Goal: Task Accomplishment & Management: Complete application form

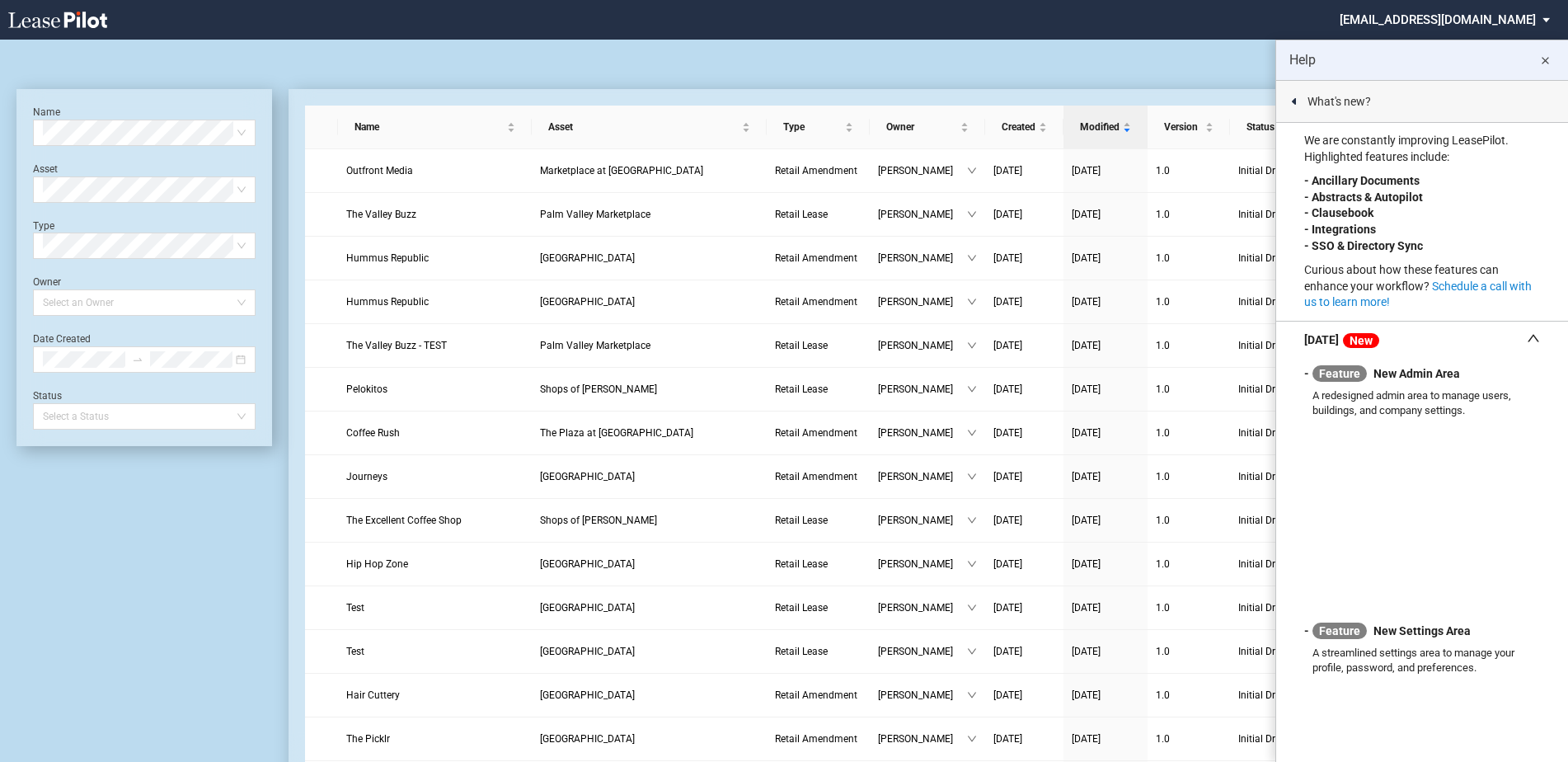
click at [1542, 63] on md-icon "close" at bounding box center [1545, 60] width 20 height 20
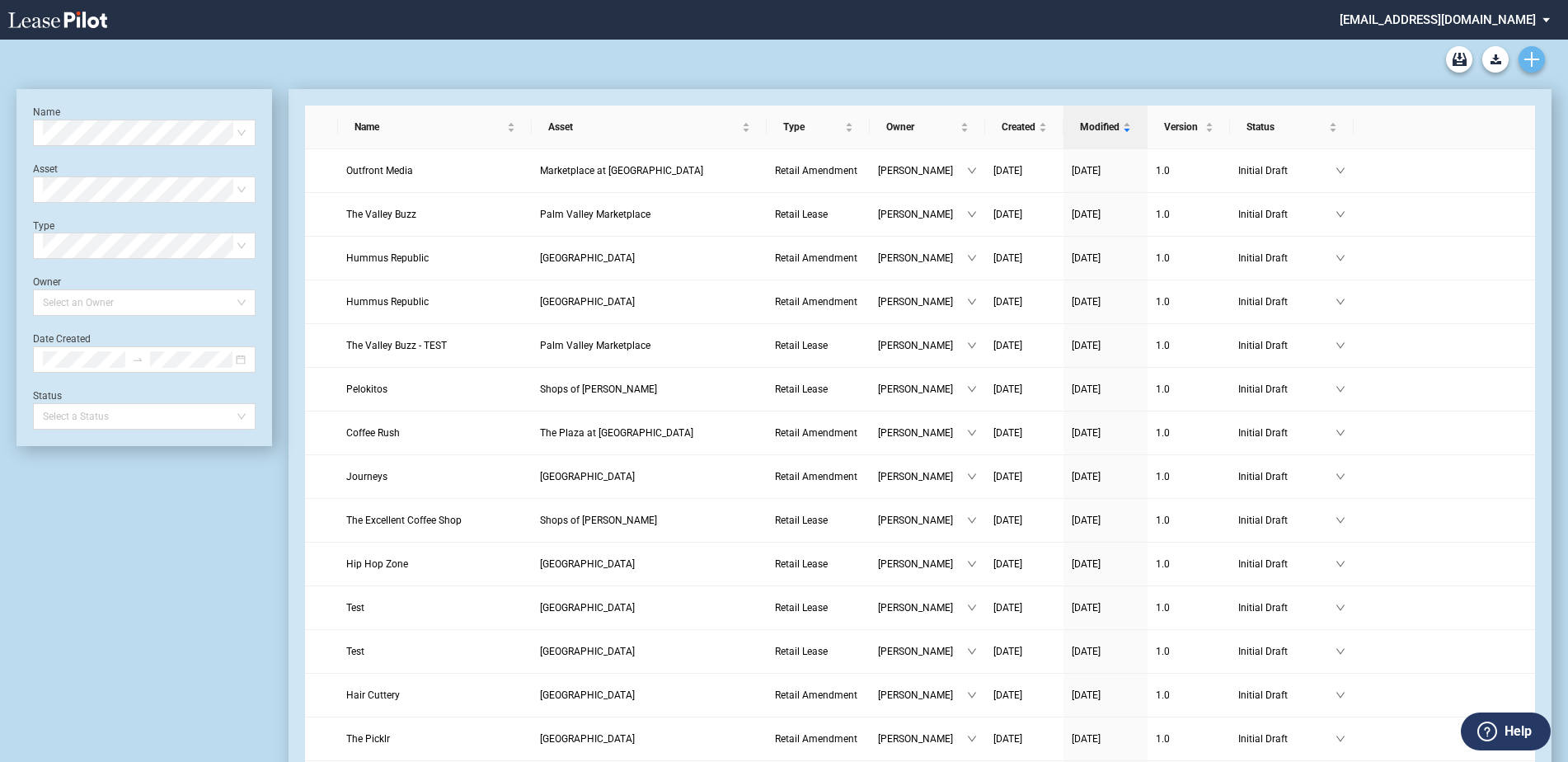
click at [1529, 59] on use "Create new document" at bounding box center [1531, 59] width 14 height 14
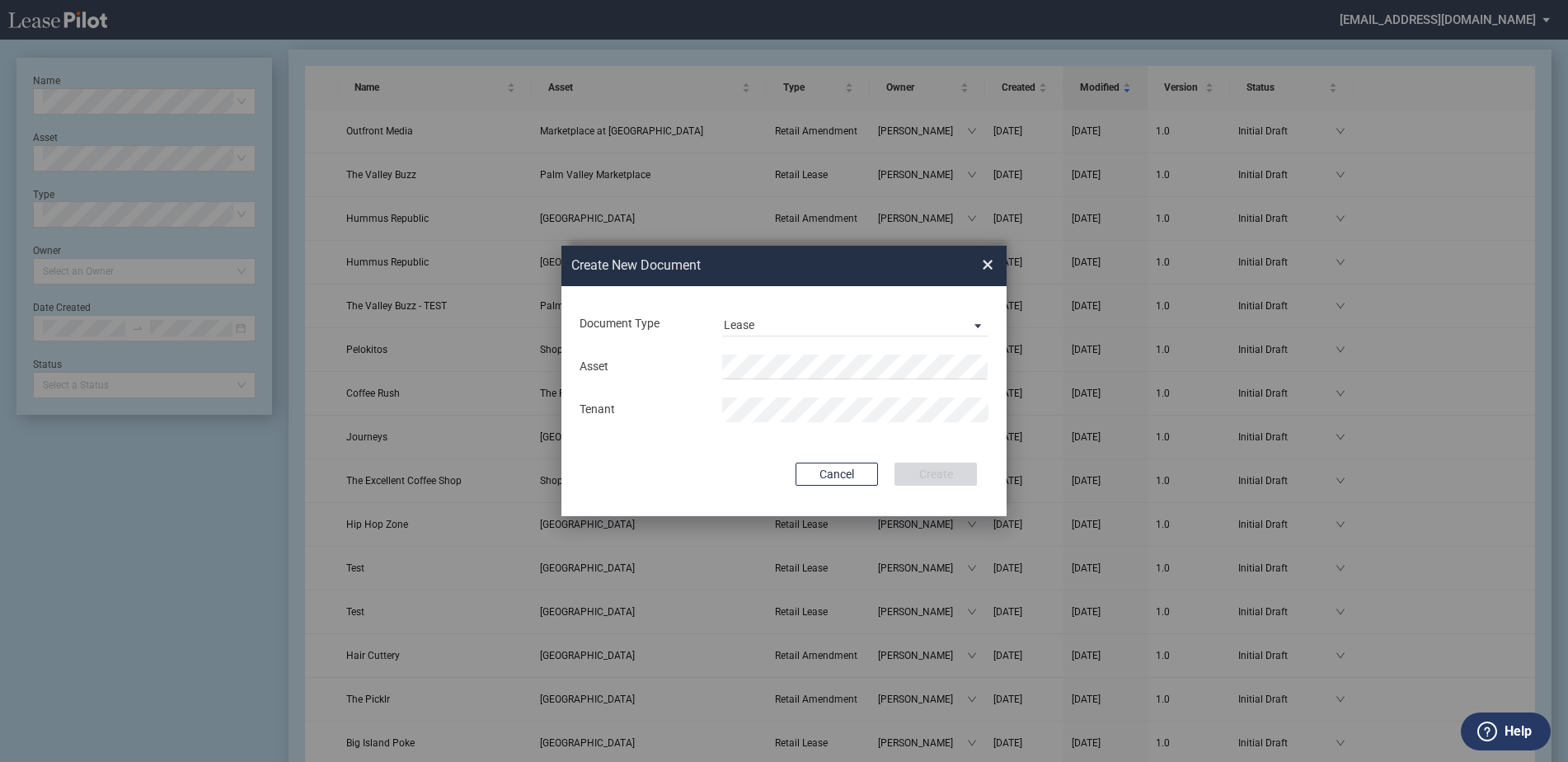
click at [882, 338] on div "Document Type Lease Lease Amendment" at bounding box center [784, 324] width 412 height 42
click at [888, 321] on span "Lease" at bounding box center [842, 325] width 237 height 16
click at [803, 356] on md-option "Amendment" at bounding box center [857, 364] width 293 height 40
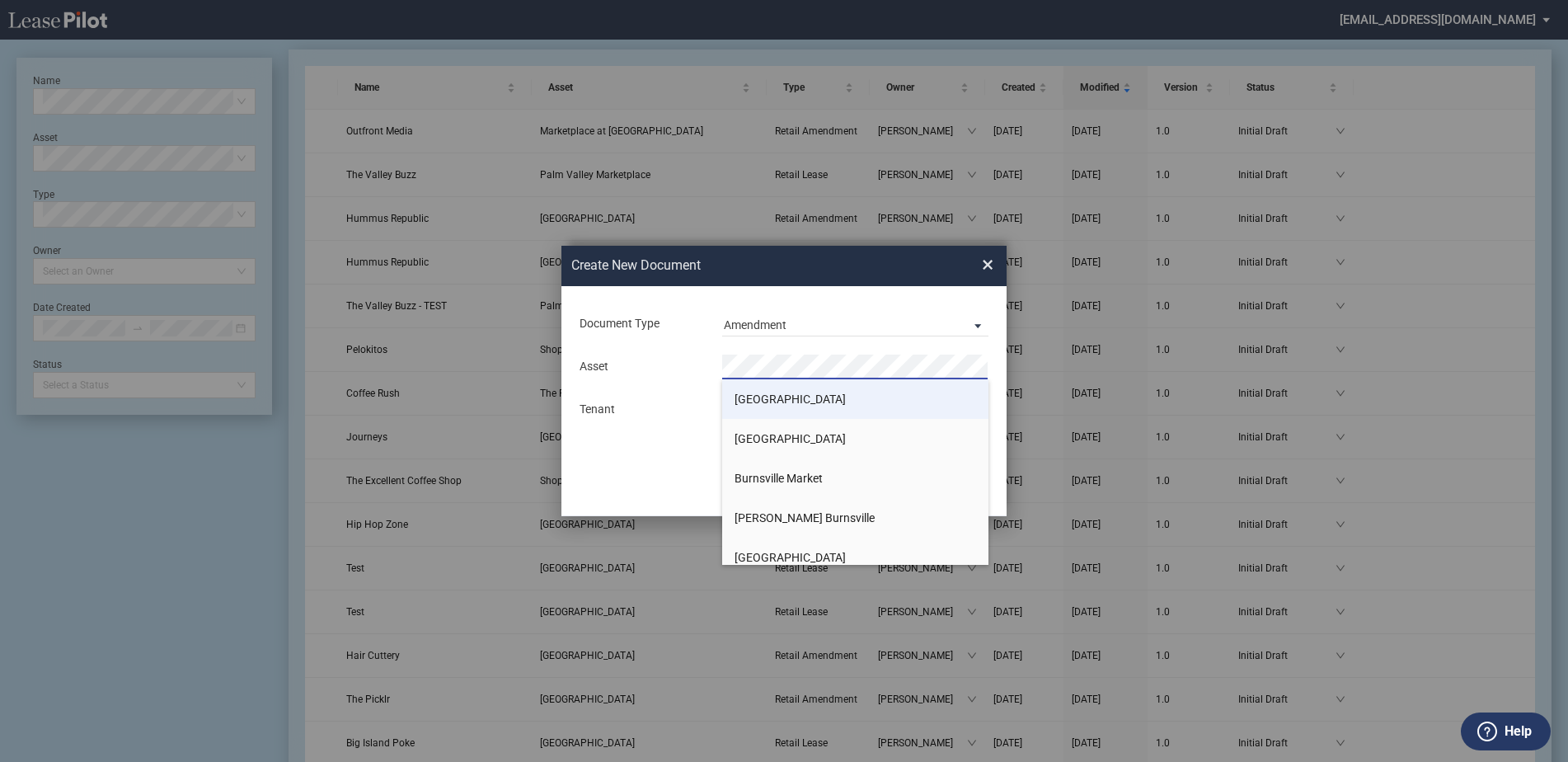
click at [850, 389] on li "[GEOGRAPHIC_DATA]" at bounding box center [855, 399] width 267 height 40
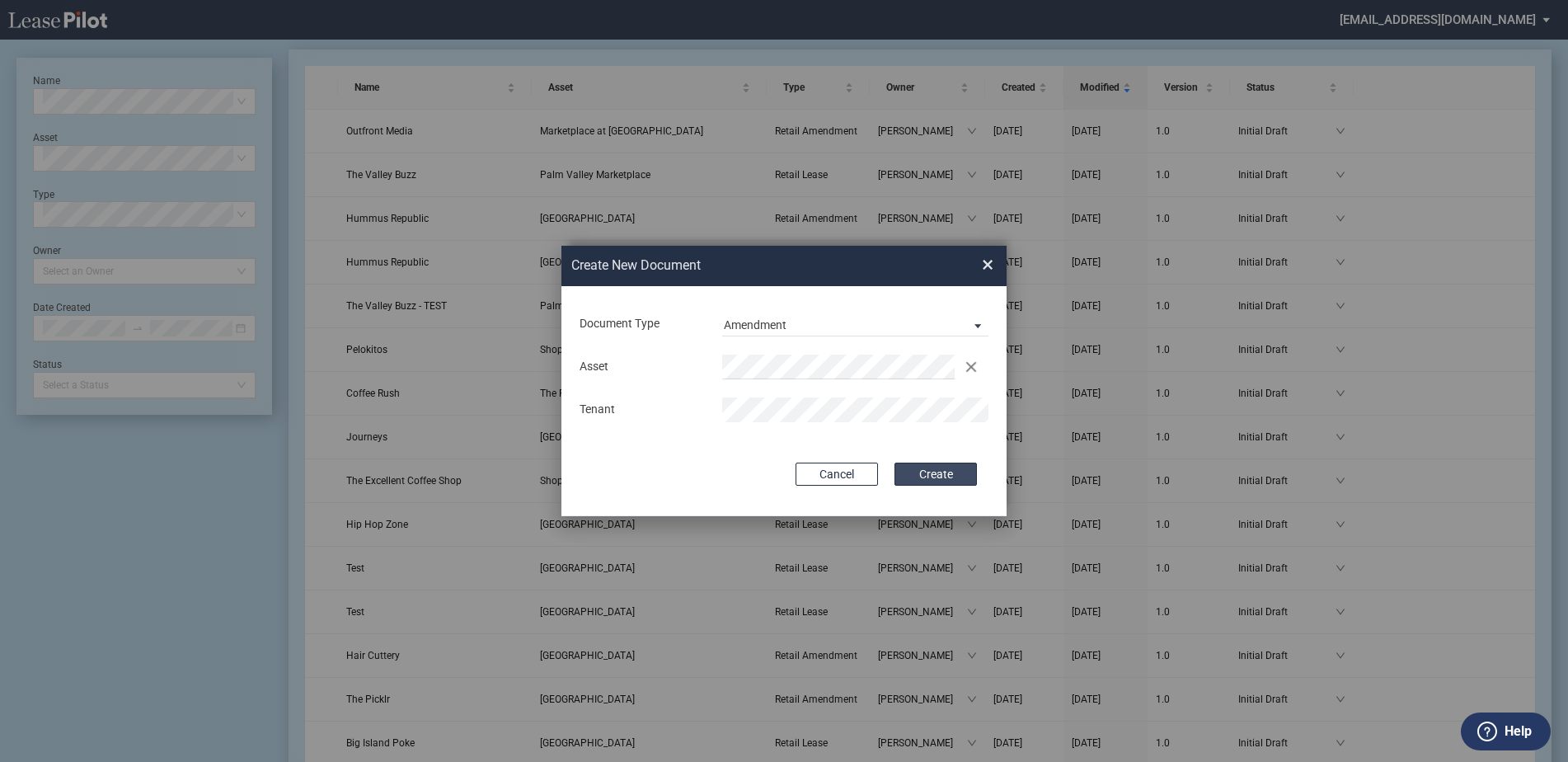
click at [951, 468] on button "Create" at bounding box center [935, 474] width 82 height 23
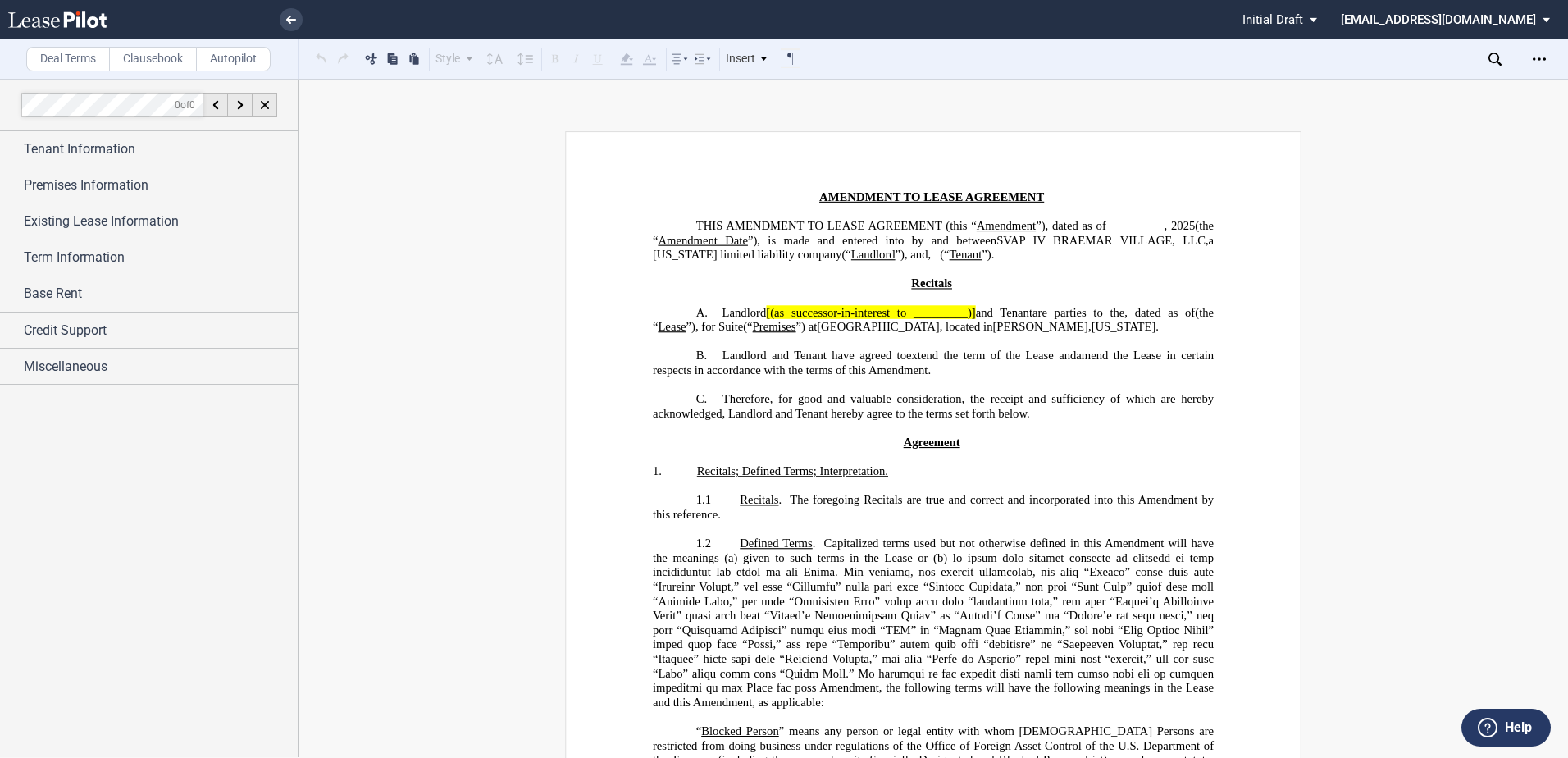
click at [84, 151] on span "Tenant Information" at bounding box center [79, 149] width 112 height 19
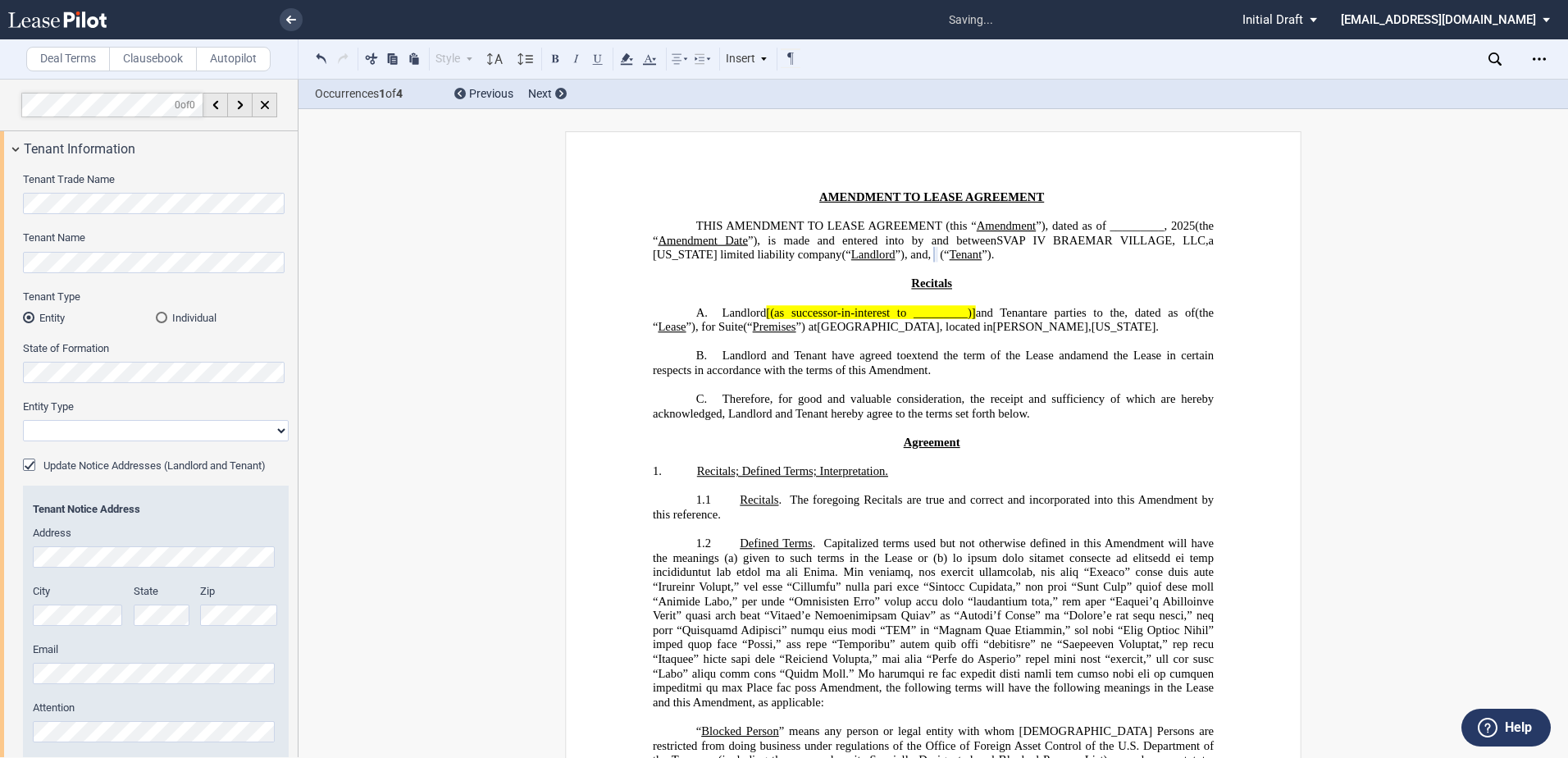
select select "limited liability company"
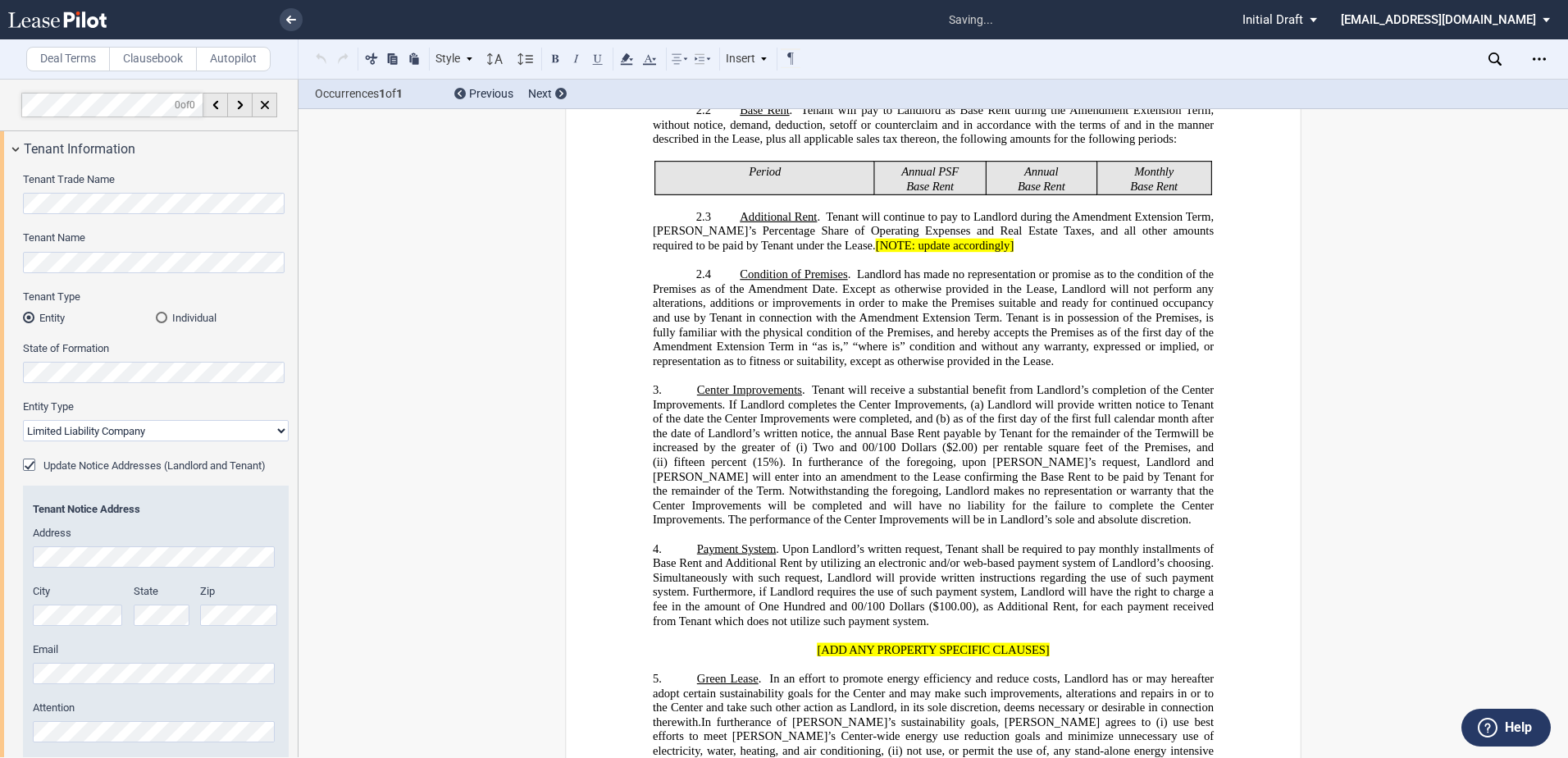
scroll to position [2074, 0]
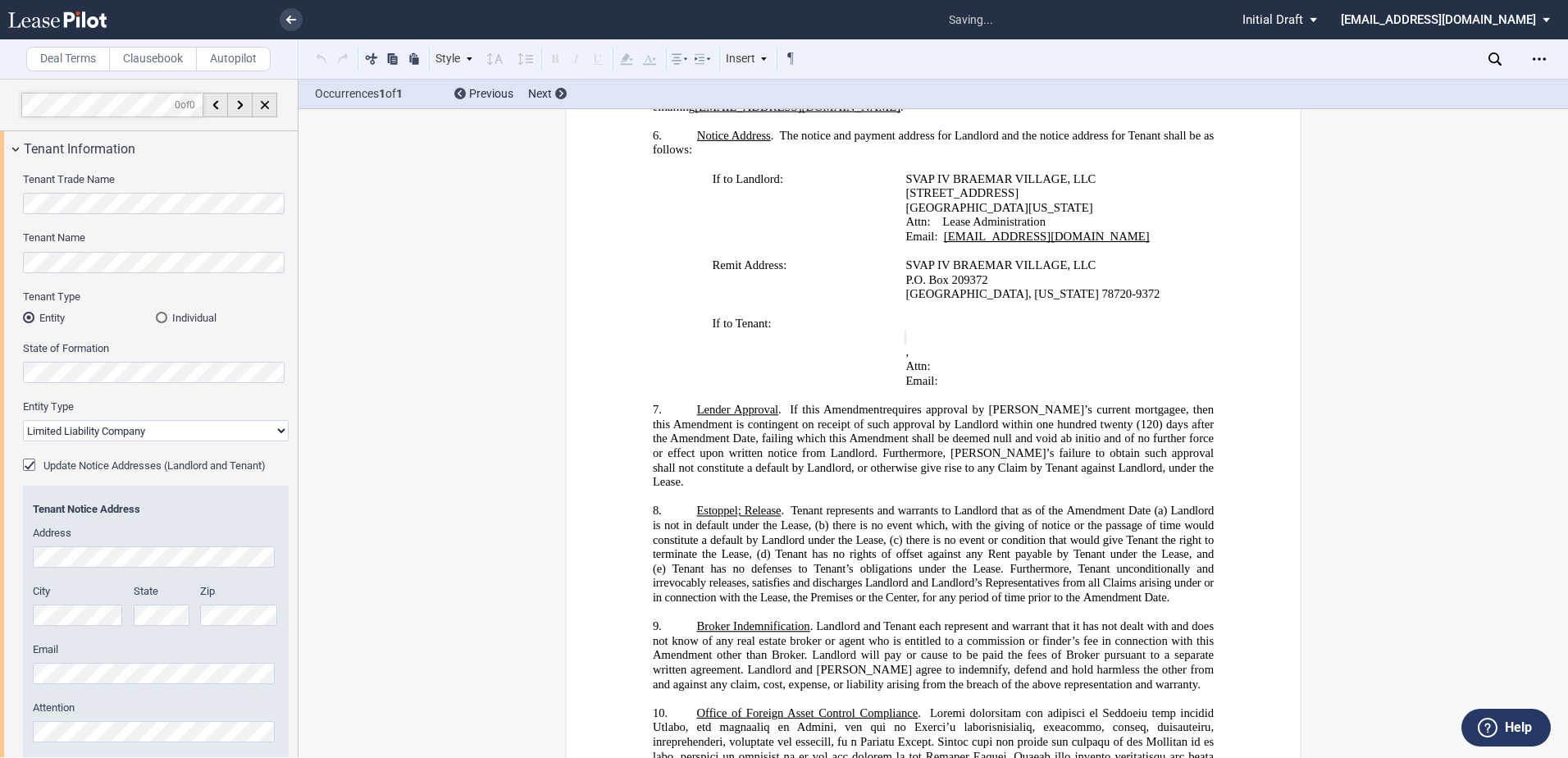
click at [335, 552] on div "Deal Terms Clausebook Autopilot Style A. Recital 1. Section 1.1 Subsection (a) …" at bounding box center [784, 418] width 1568 height 679
click at [350, 553] on div "Deal Terms Clausebook Autopilot Style A. Recital 1. Section 1.1 Subsection (a) …" at bounding box center [784, 418] width 1568 height 679
click at [258, 541] on div "Address" at bounding box center [155, 547] width 246 height 42
click at [124, 715] on label "Attention" at bounding box center [155, 707] width 246 height 14
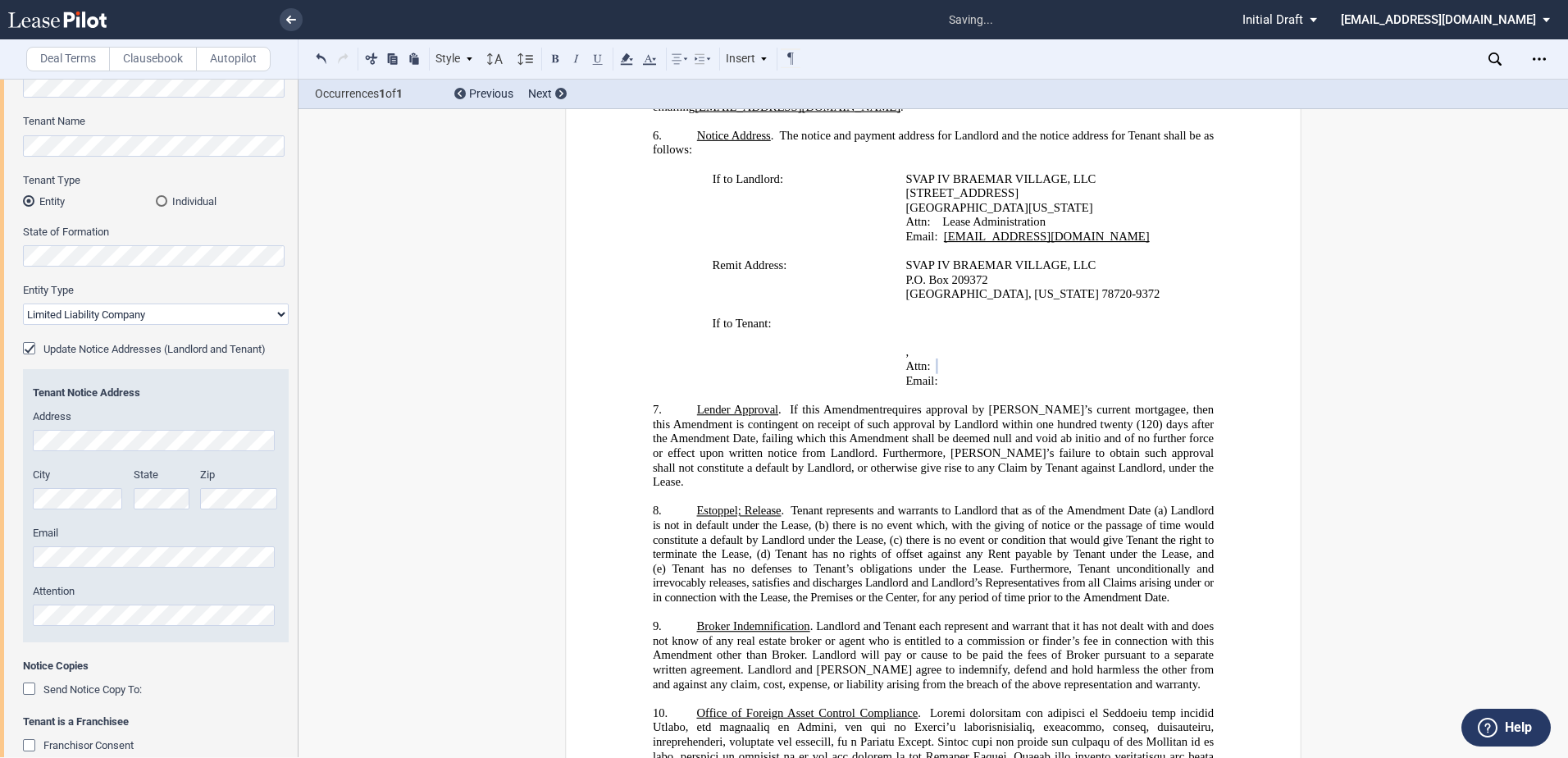
scroll to position [0, 0]
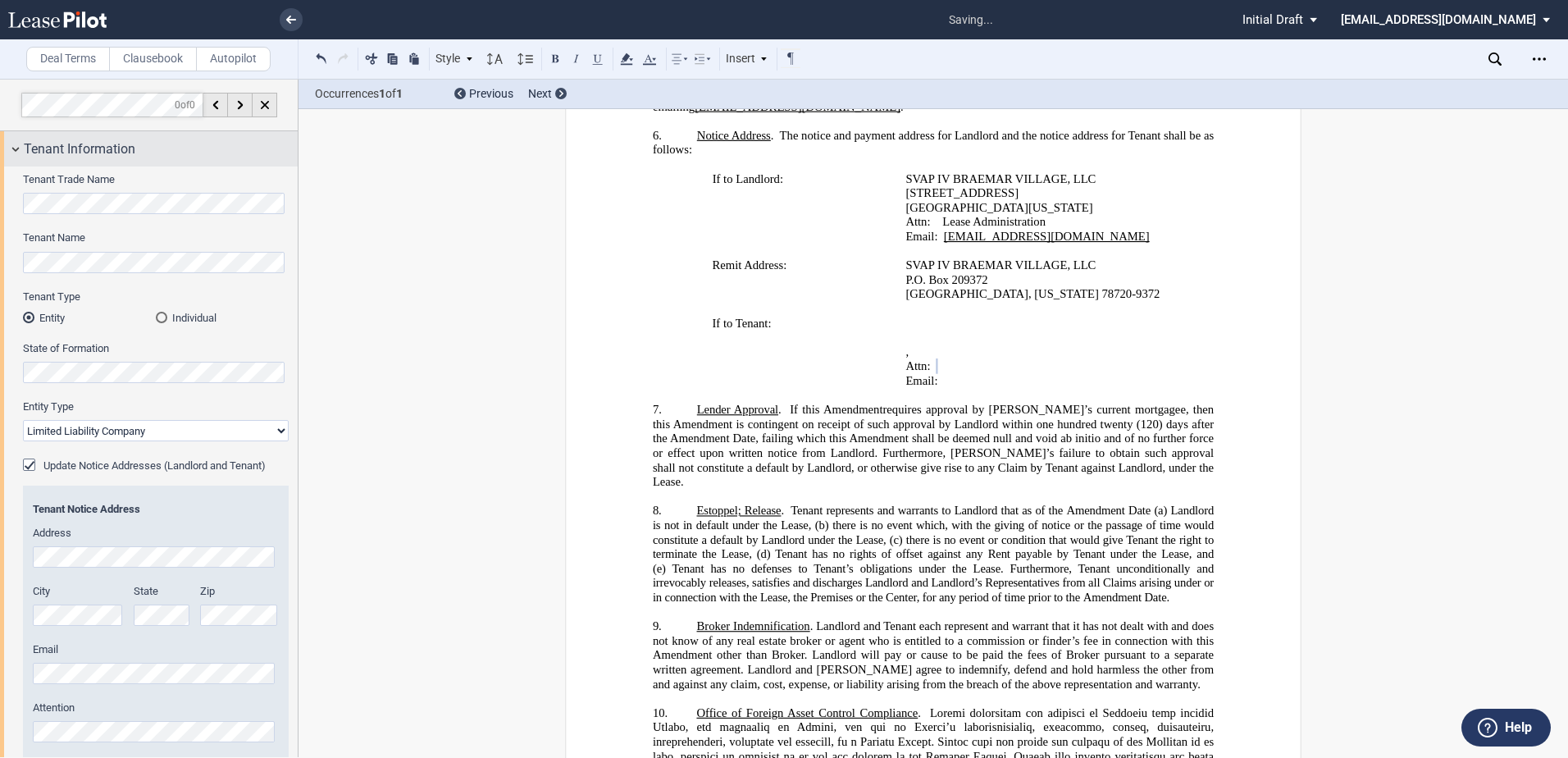
click at [15, 146] on div "Tenant Information" at bounding box center [149, 149] width 297 height 35
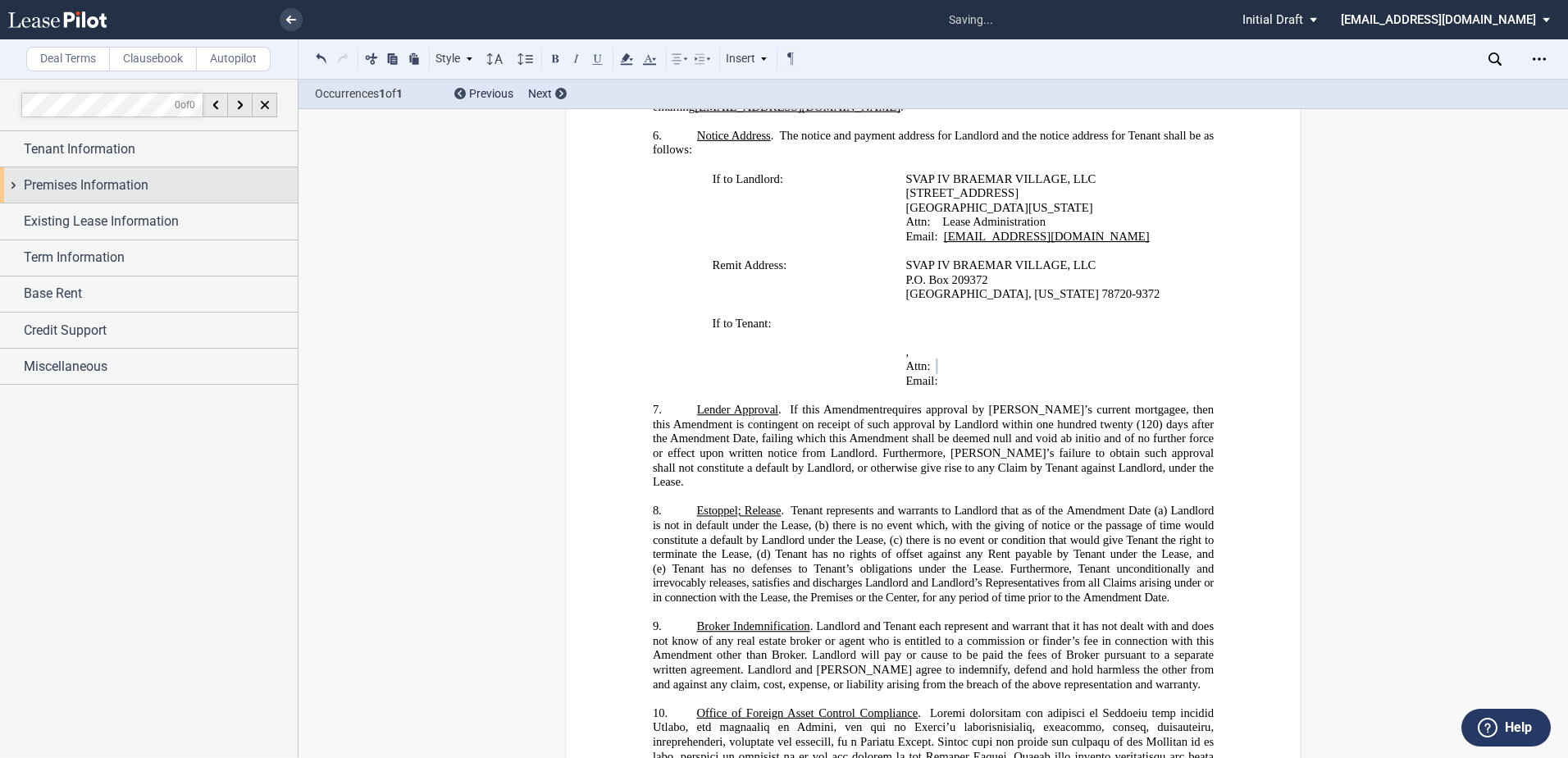
click at [15, 187] on div "Premises Information" at bounding box center [149, 185] width 297 height 35
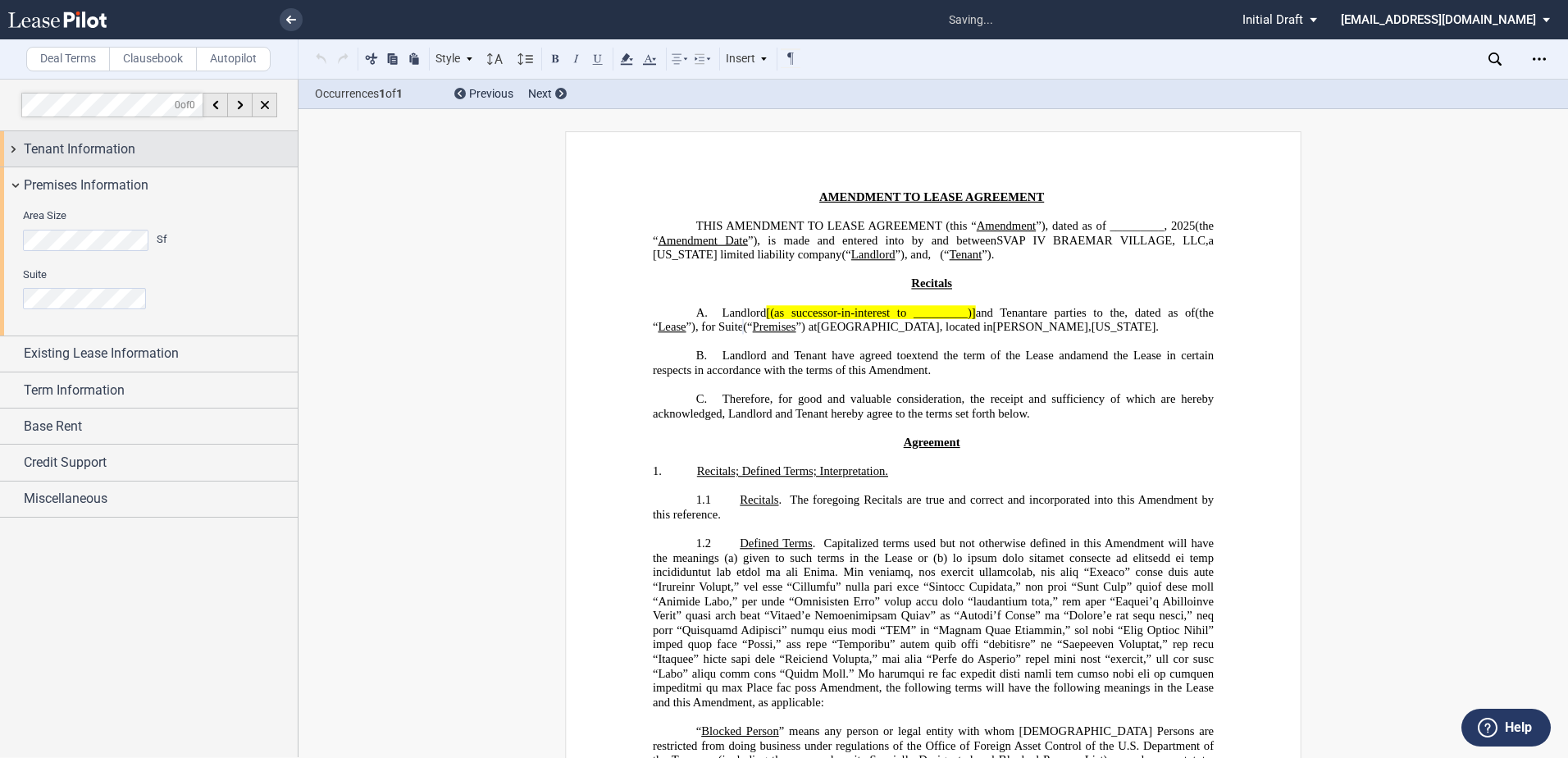
click at [133, 155] on span "Tenant Information" at bounding box center [79, 149] width 112 height 19
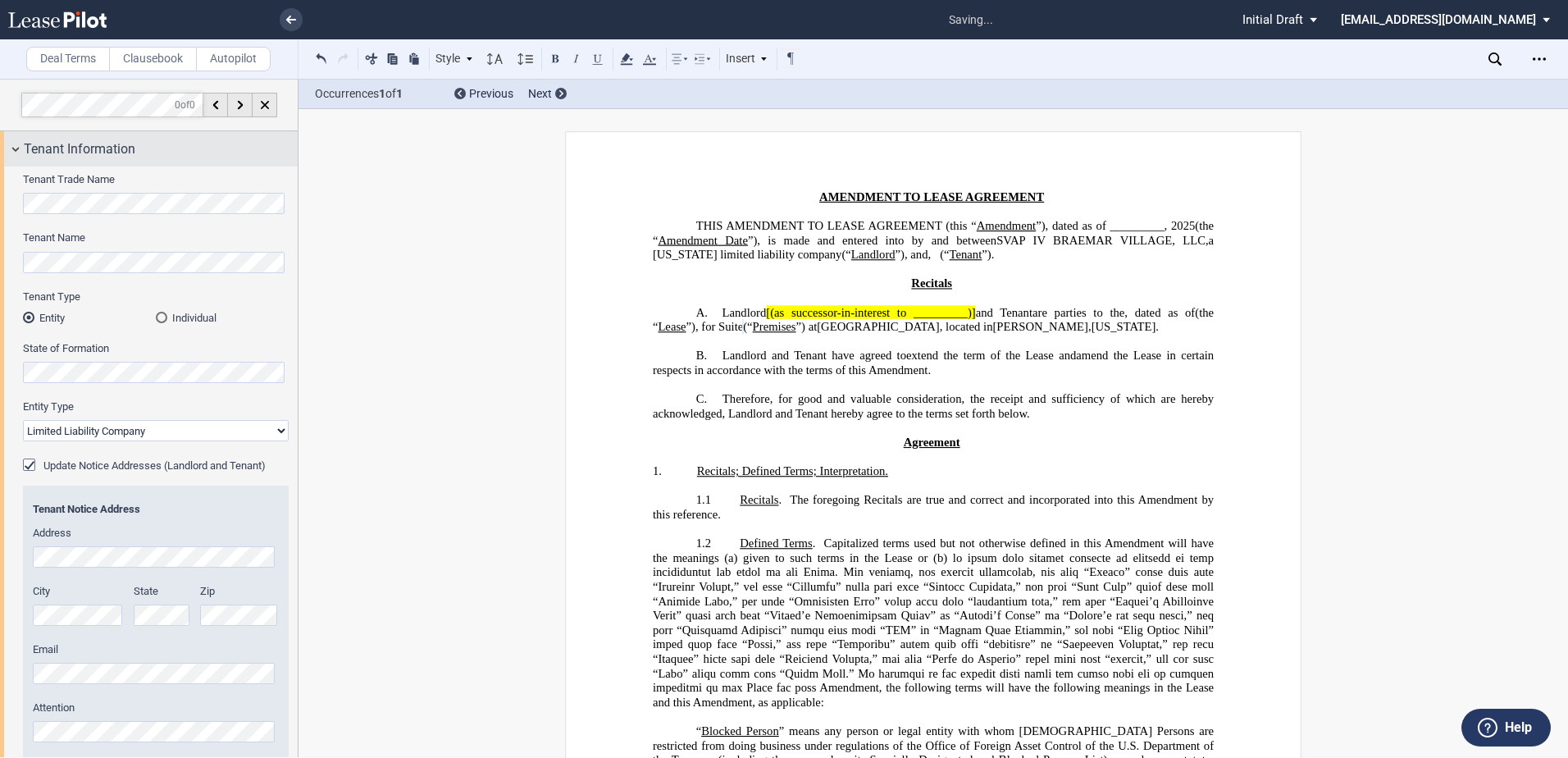
click at [111, 158] on span "Tenant Information" at bounding box center [79, 149] width 112 height 19
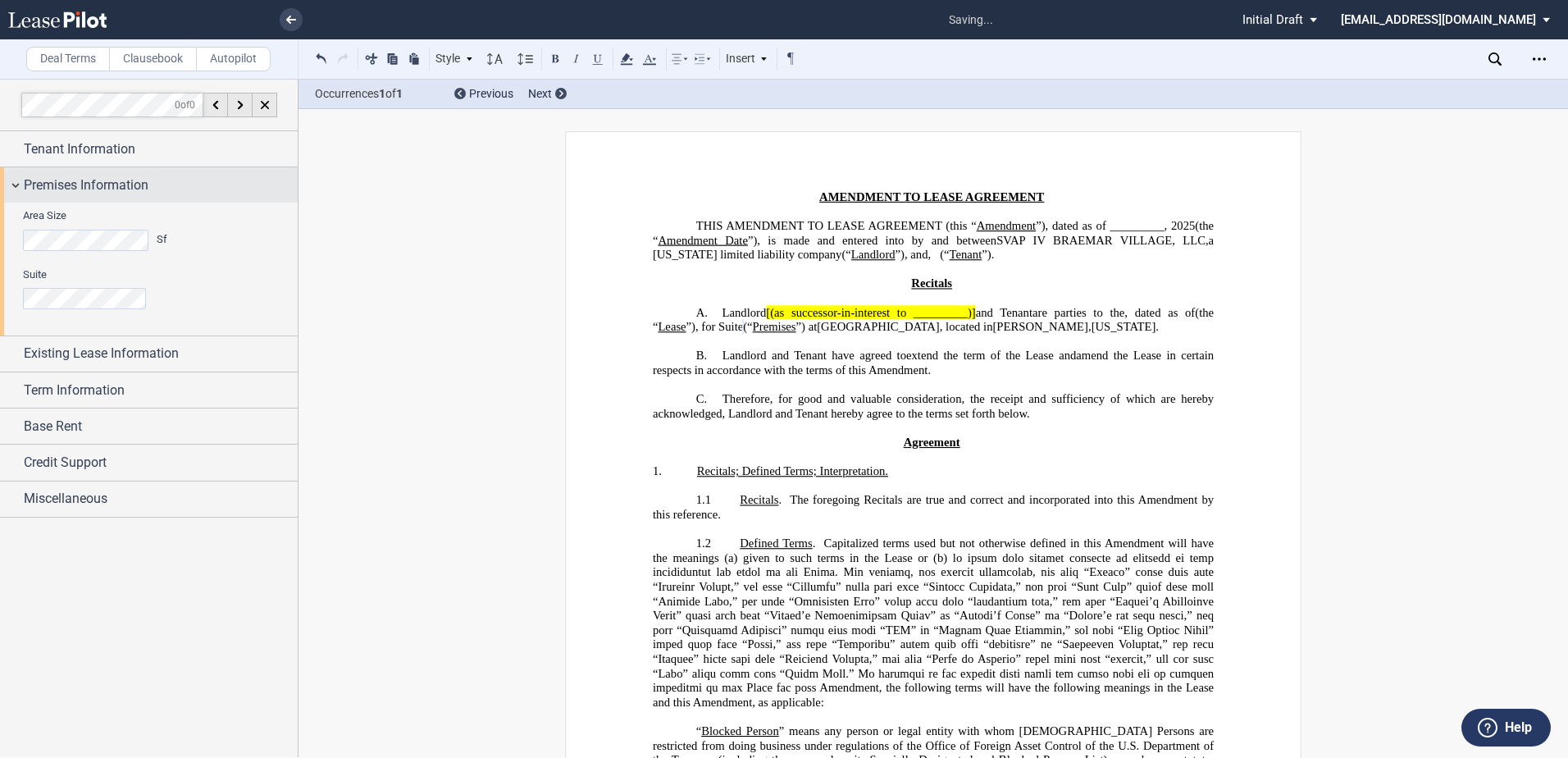
click at [91, 185] on span "Premises Information" at bounding box center [86, 185] width 125 height 19
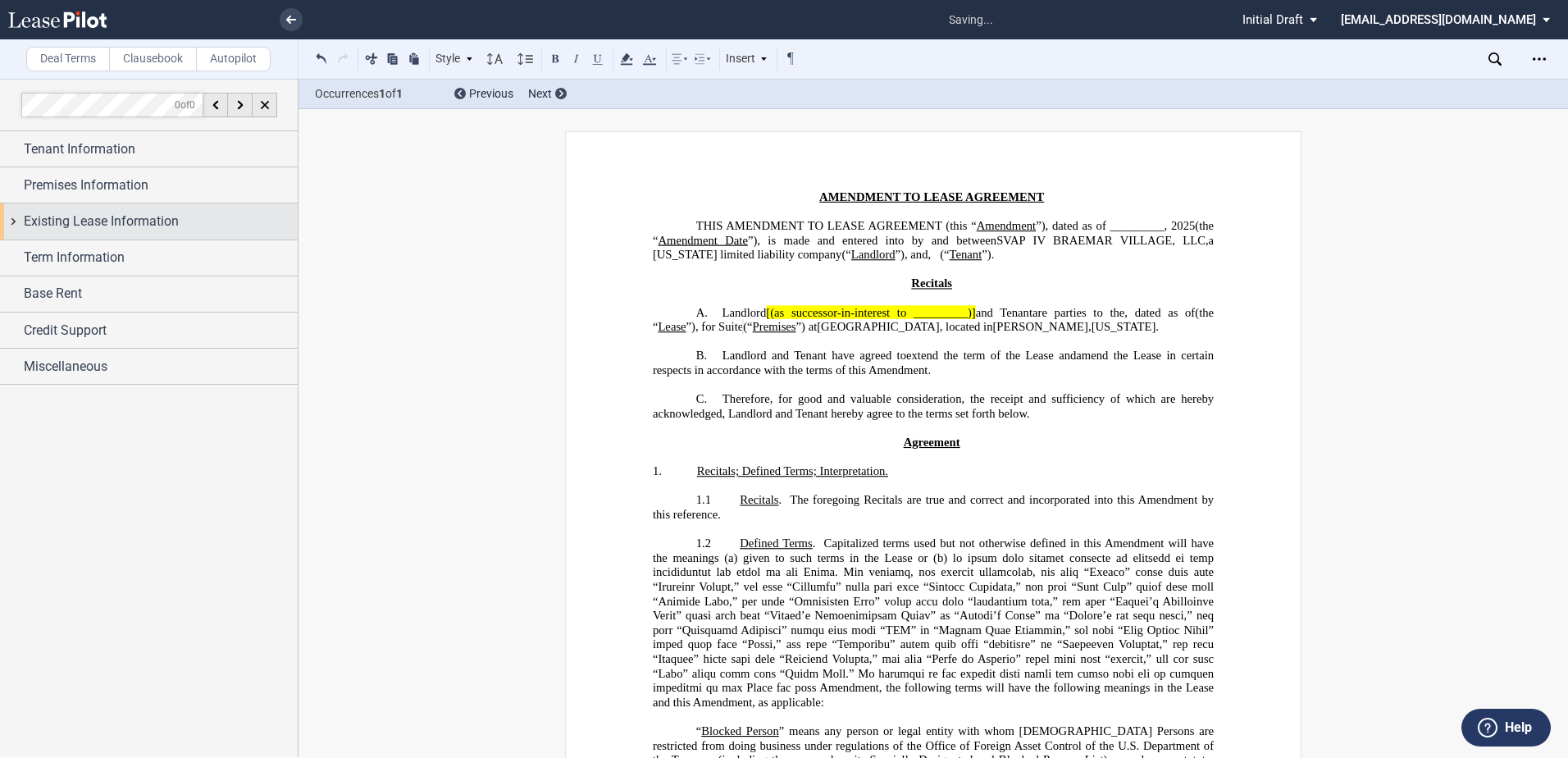
click at [81, 228] on span "Existing Lease Information" at bounding box center [101, 221] width 155 height 19
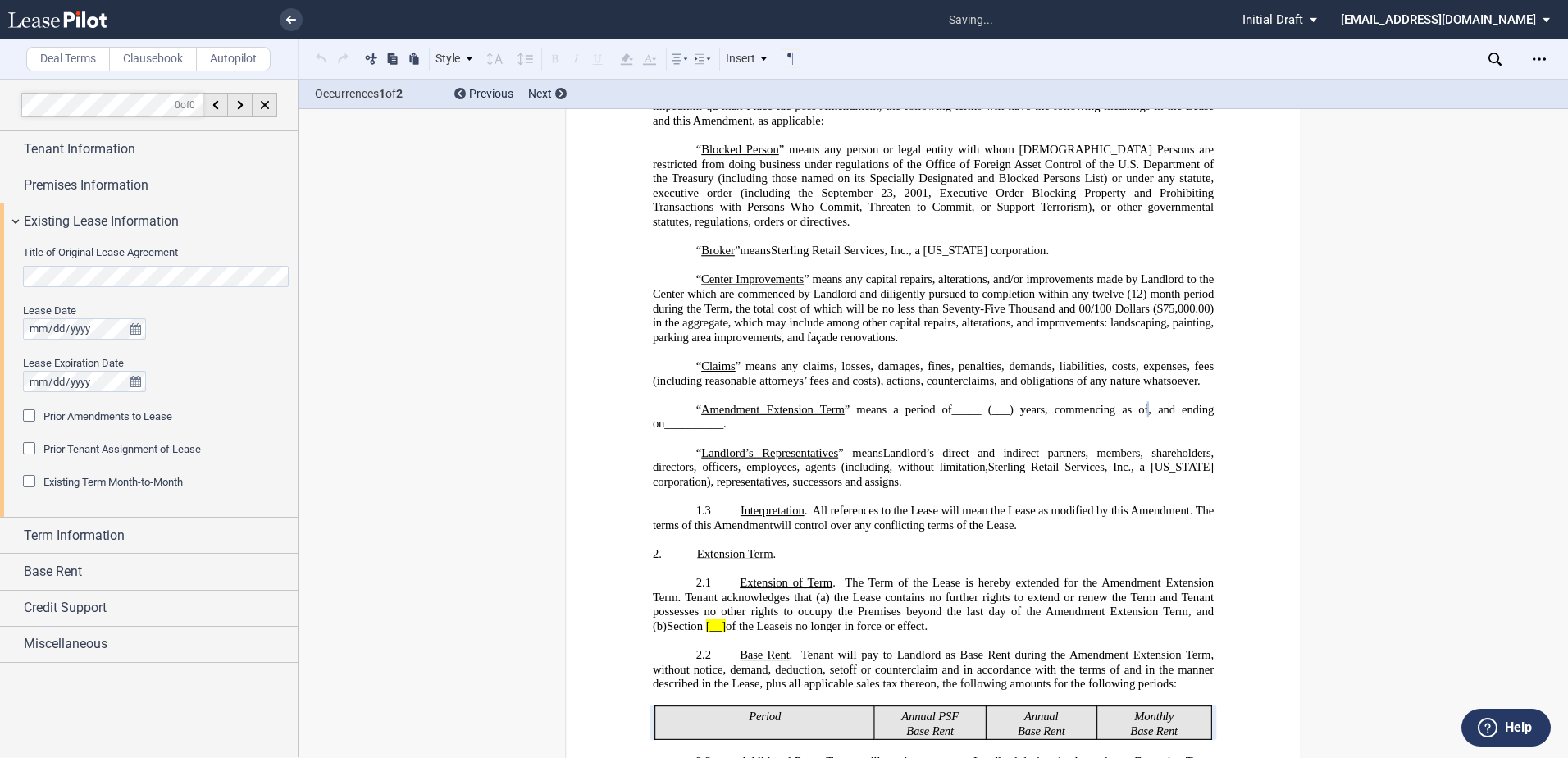
scroll to position [653, 0]
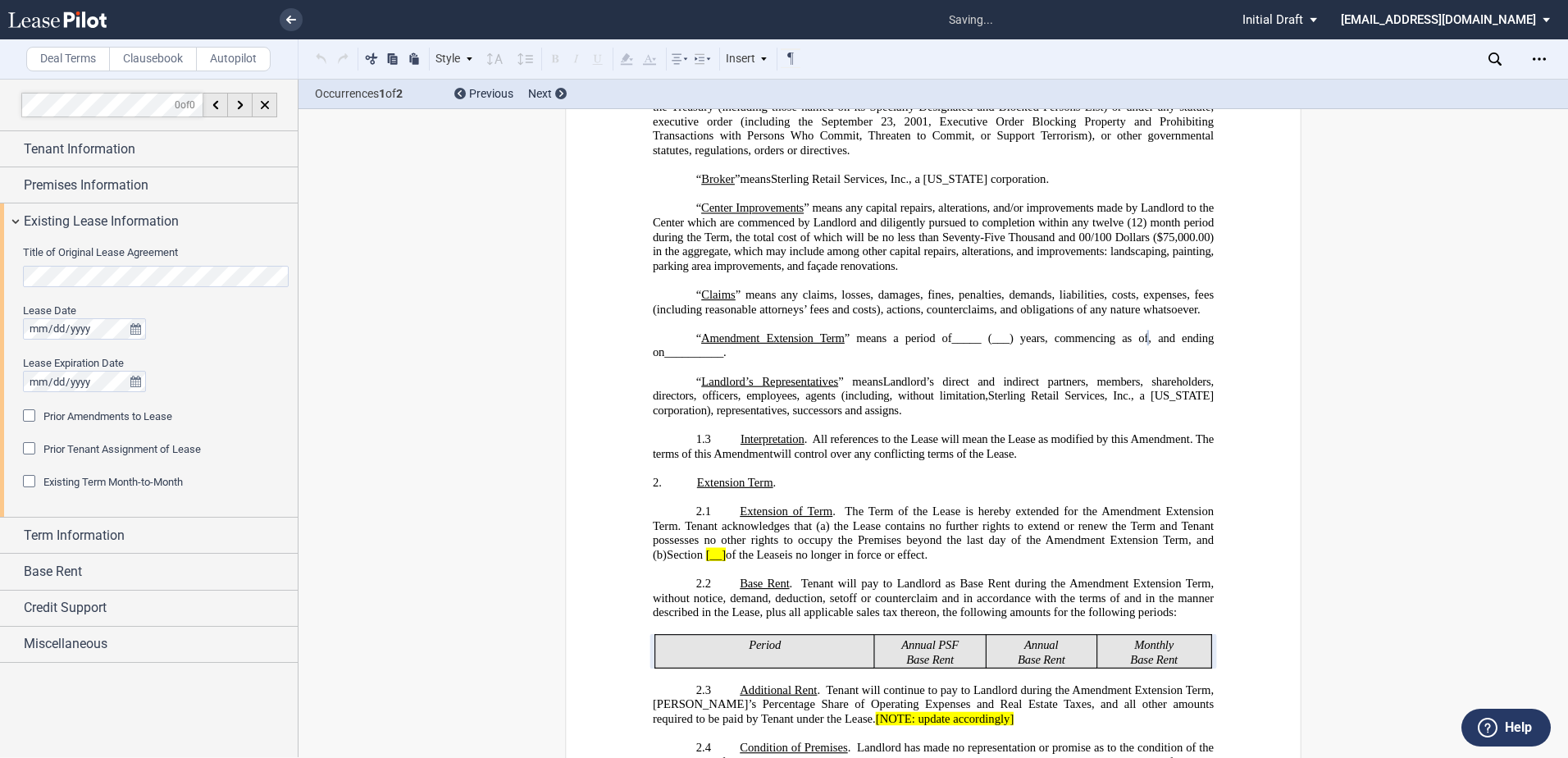
click at [26, 414] on div "Prior Amendments to Lease" at bounding box center [30, 417] width 16 height 16
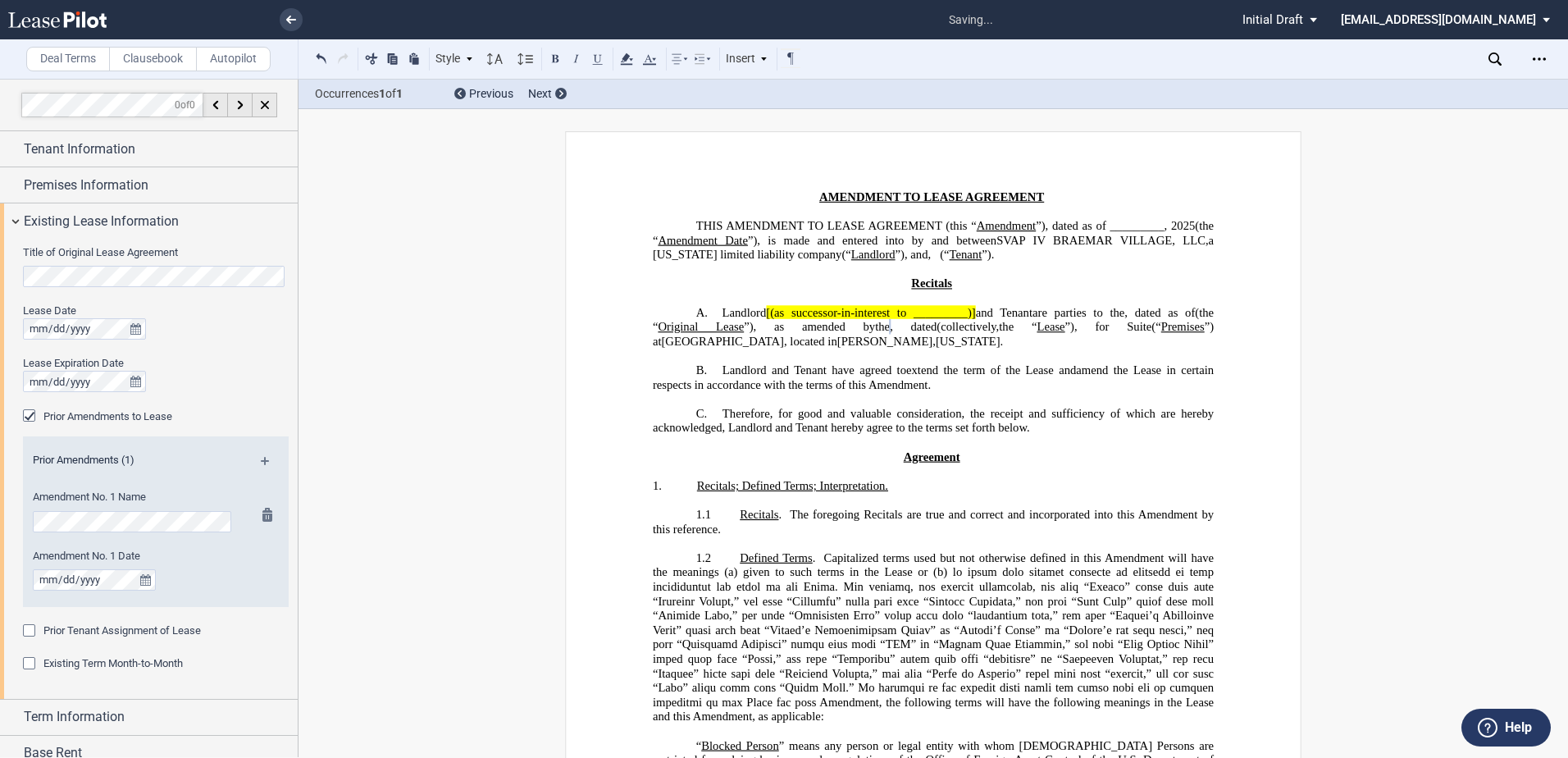
scroll to position [0, 0]
click at [34, 631] on div "Prior Tenant Assignment of Lease" at bounding box center [30, 632] width 16 height 16
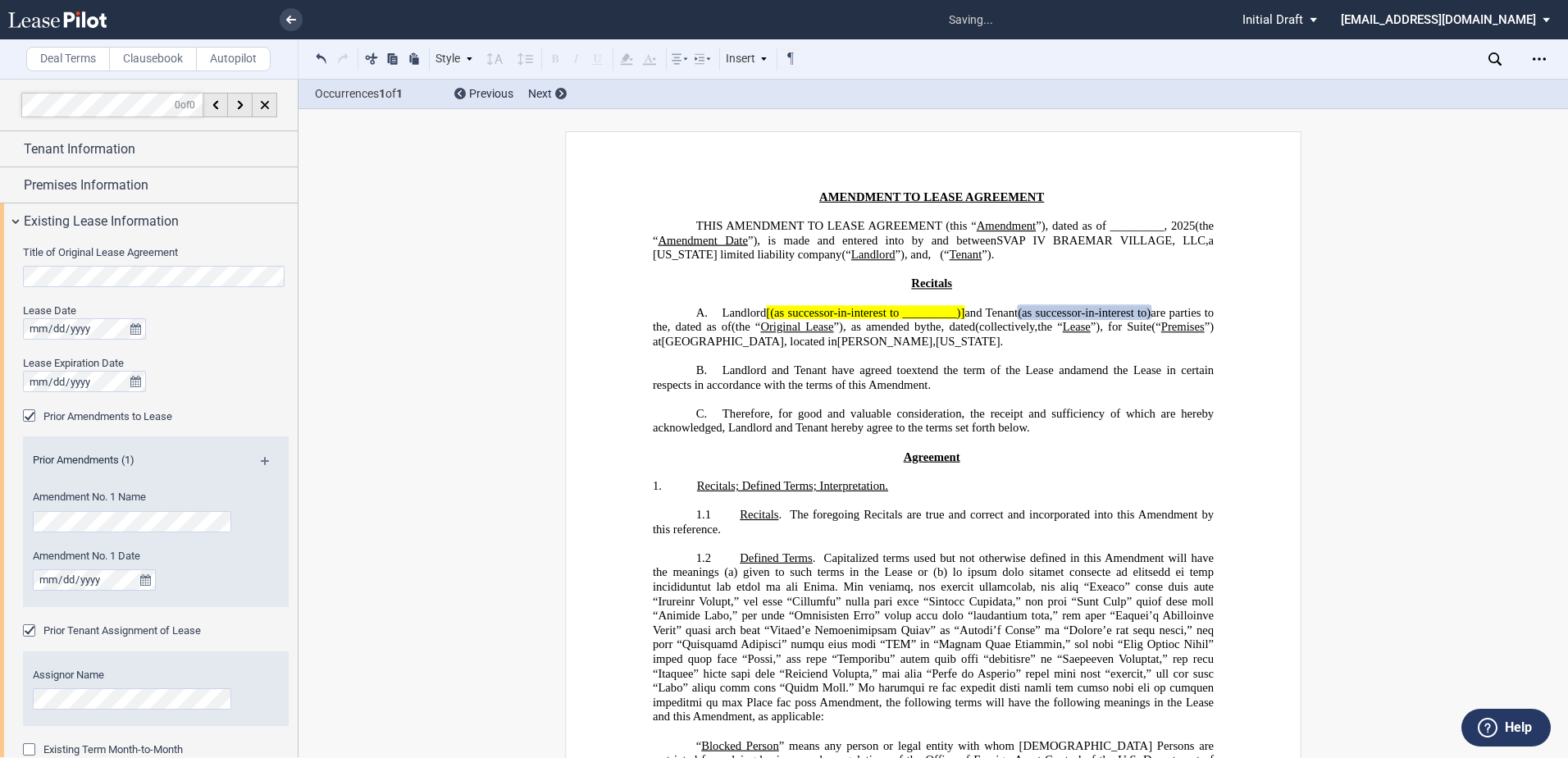
click at [34, 631] on div "Prior Tenant Assignment of Lease" at bounding box center [30, 632] width 16 height 16
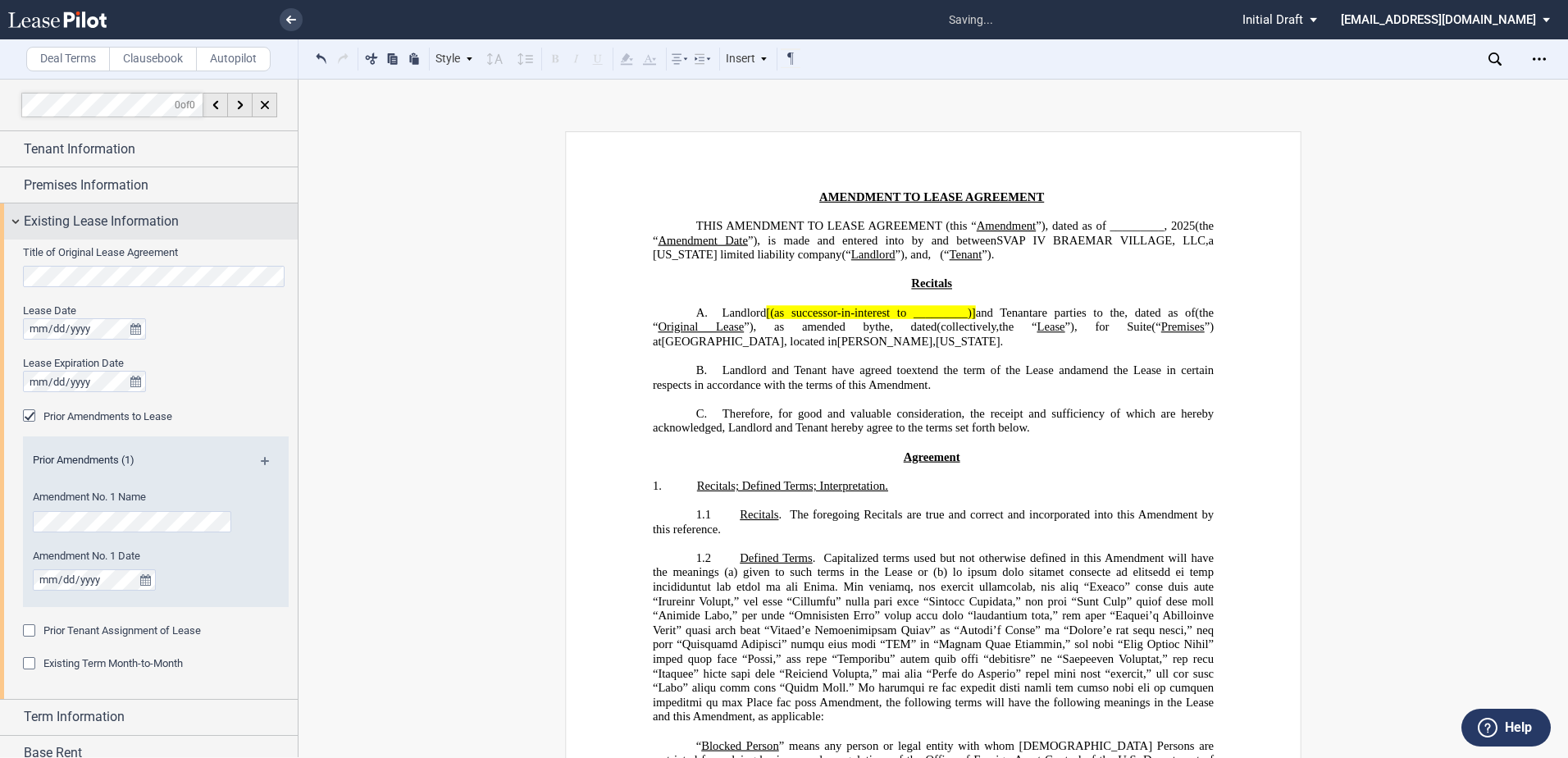
click at [14, 215] on div "Existing Lease Information" at bounding box center [149, 221] width 297 height 35
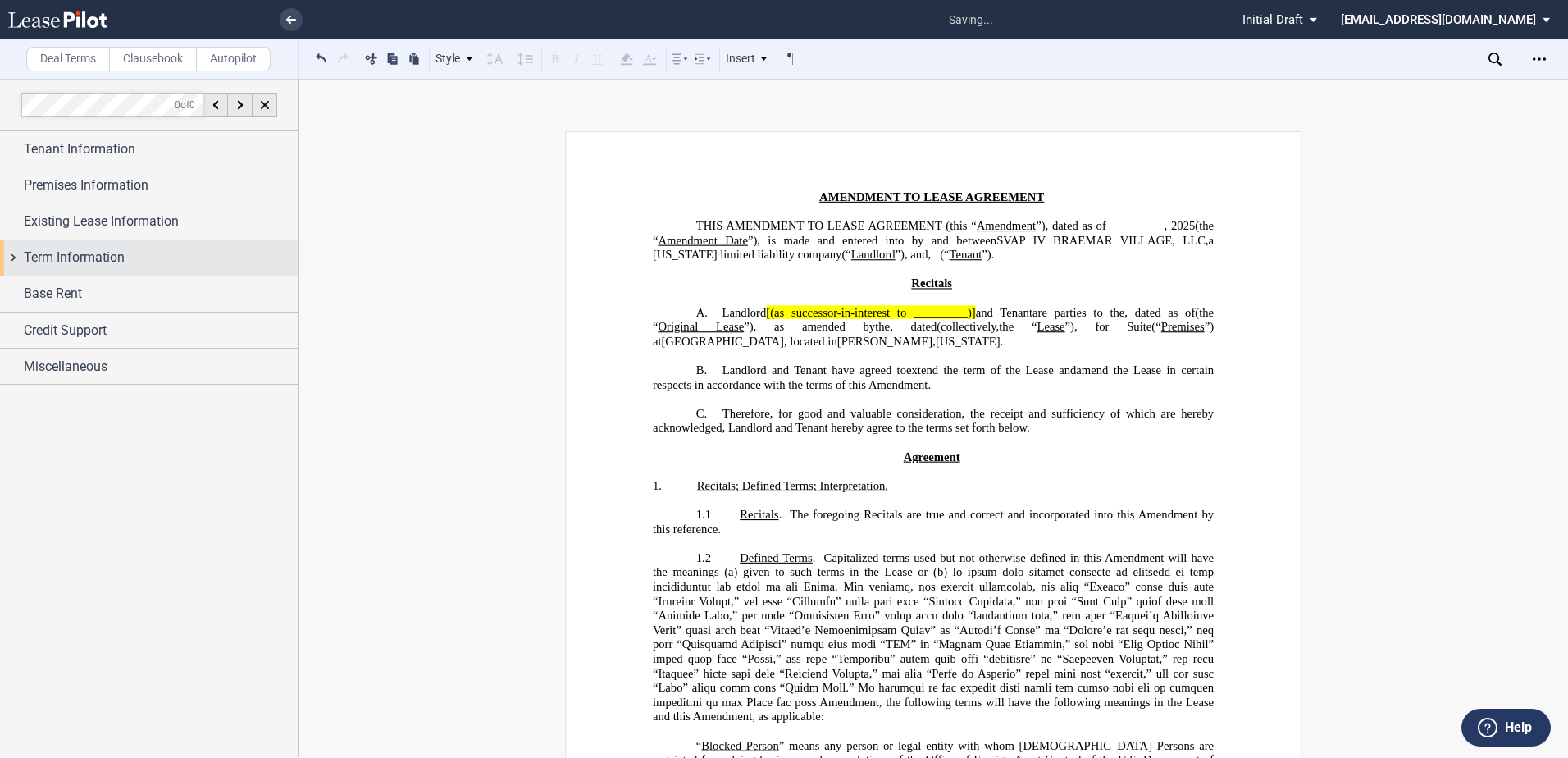
click at [13, 252] on div "Term Information" at bounding box center [149, 258] width 297 height 35
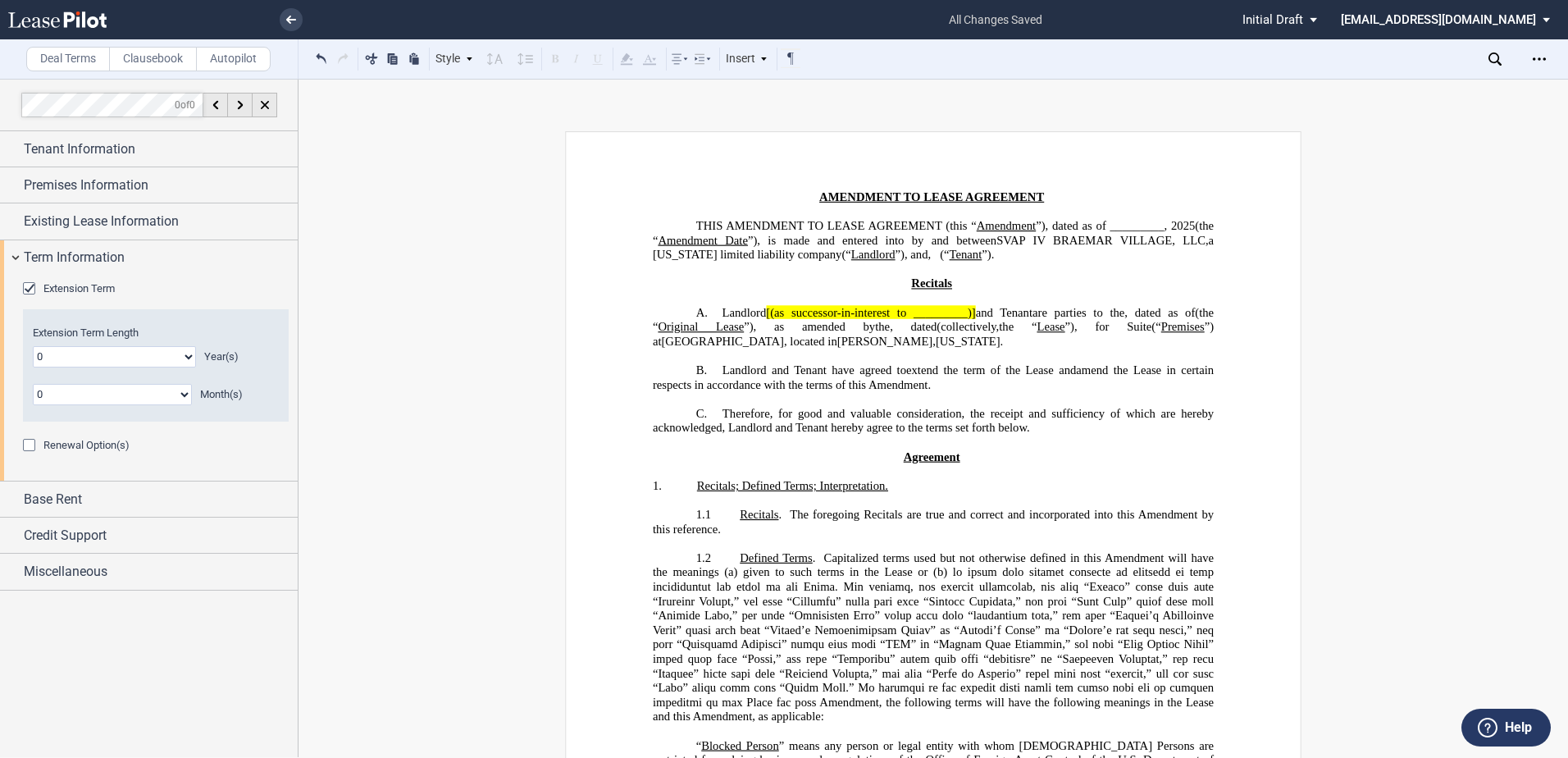
click at [129, 357] on select "0 1 2 3 4 5 6 7 8 9 10 11 12 13 14 15 16 17 18 19 20" at bounding box center [114, 357] width 163 height 21
select select "number:5"
click at [33, 346] on select "0 1 2 3 4 5 6 7 8 9 10 11 12 13 14 15 16 17 18 19 20" at bounding box center [114, 357] width 163 height 21
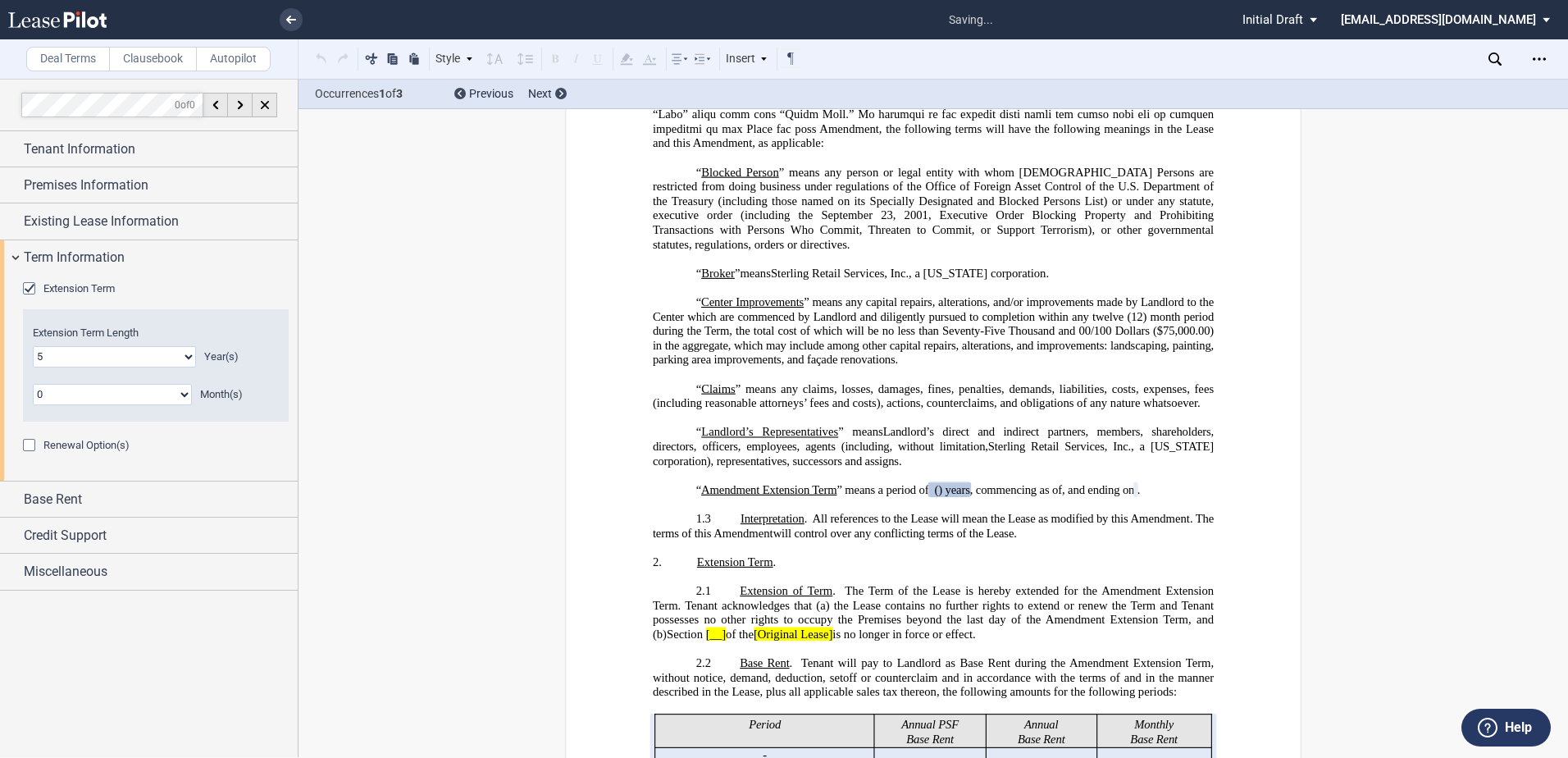
scroll to position [725, 0]
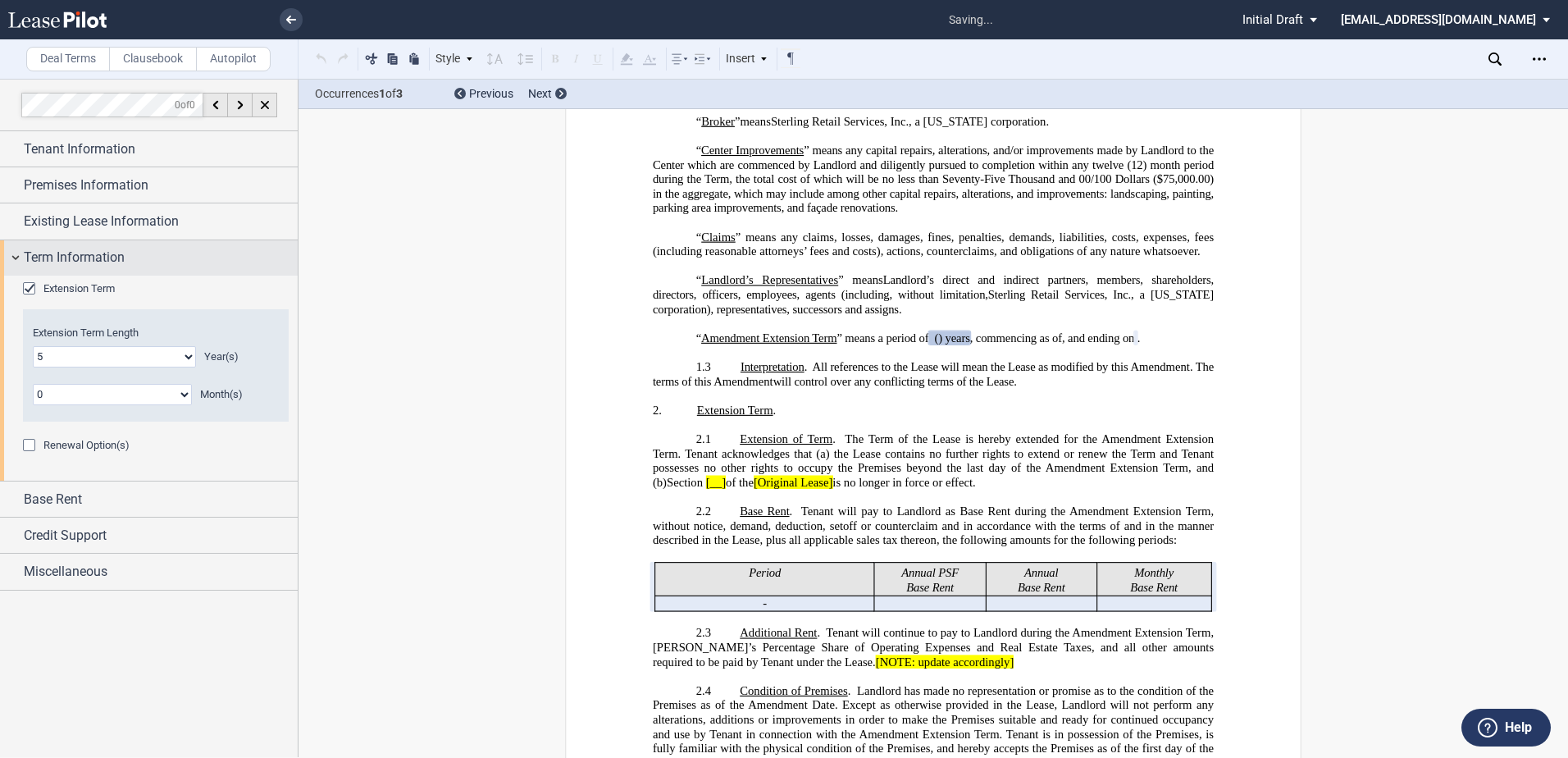
click at [46, 252] on span "Term Information" at bounding box center [74, 257] width 101 height 19
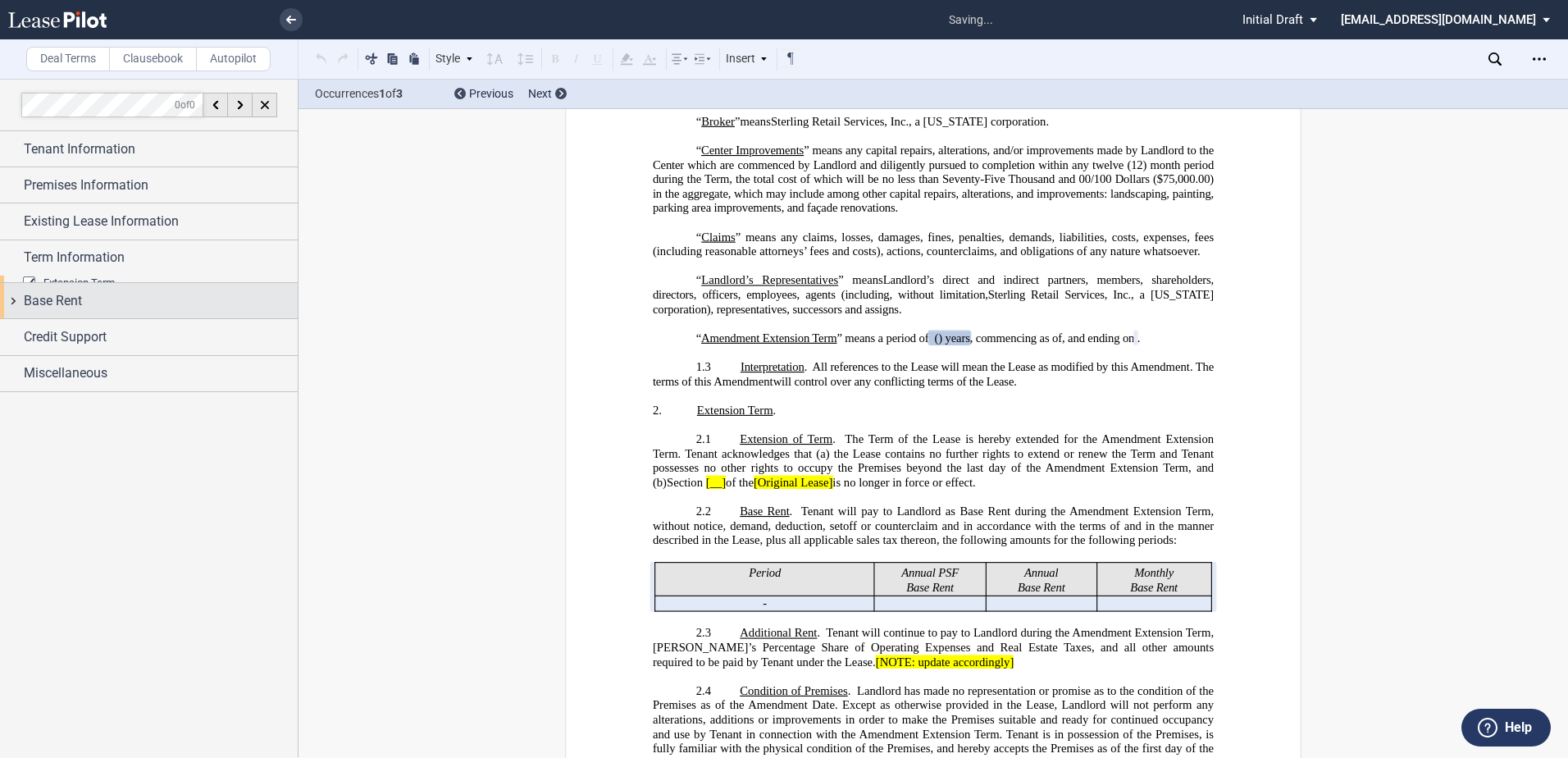
click at [37, 292] on span "Base Rent" at bounding box center [52, 301] width 58 height 19
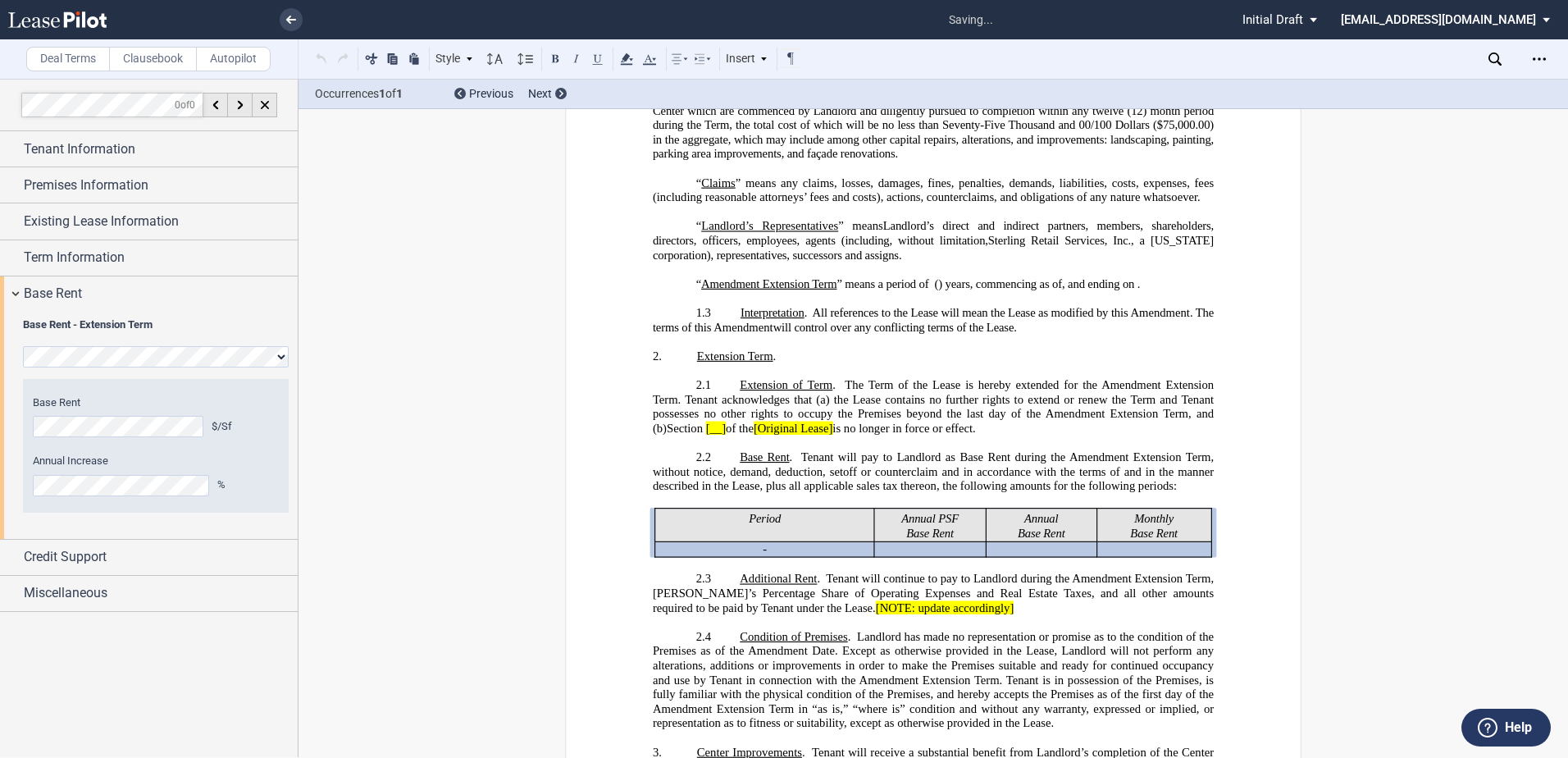
scroll to position [1001, 0]
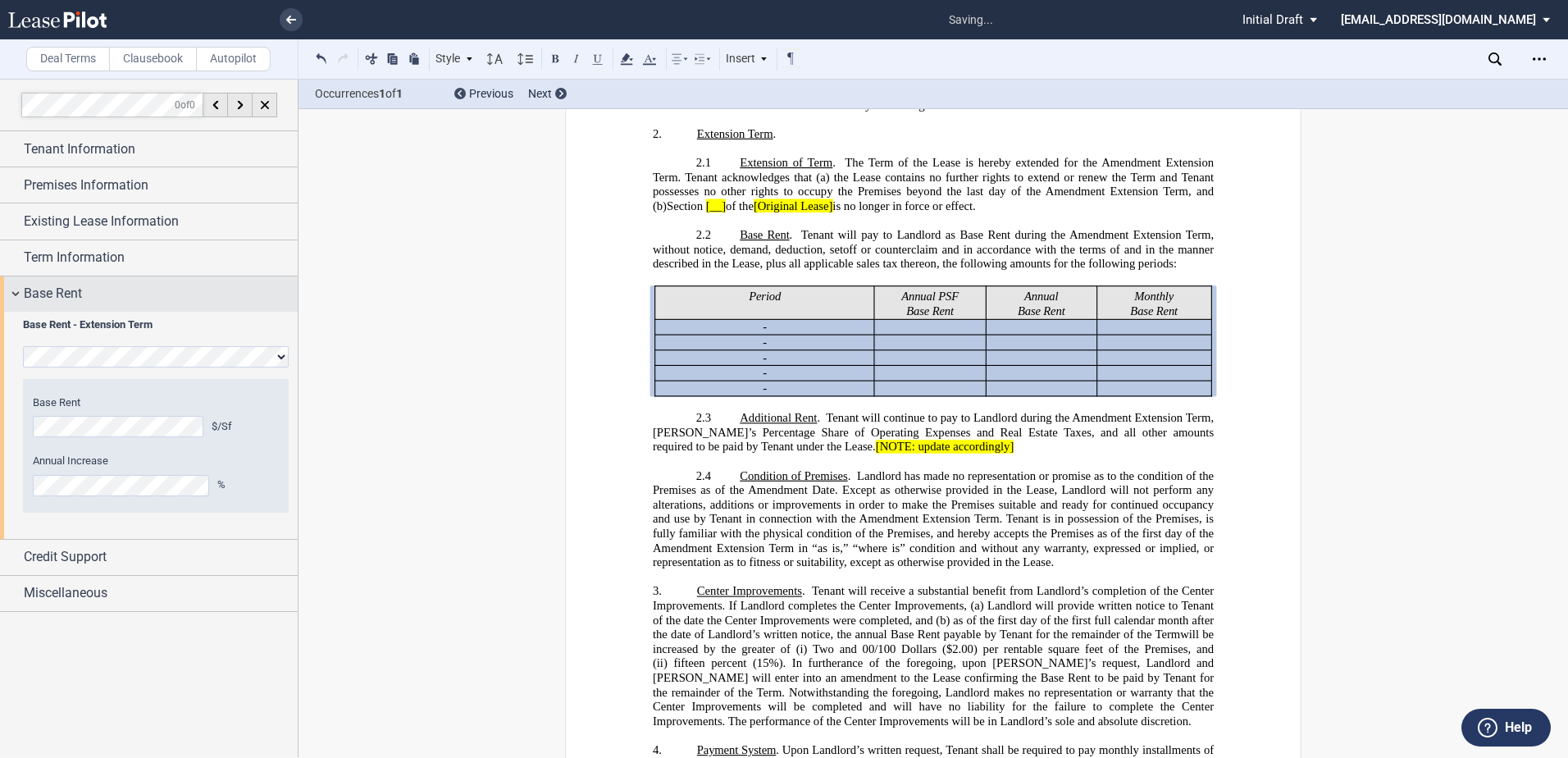
click at [40, 284] on div "Base Rent" at bounding box center [149, 294] width 297 height 35
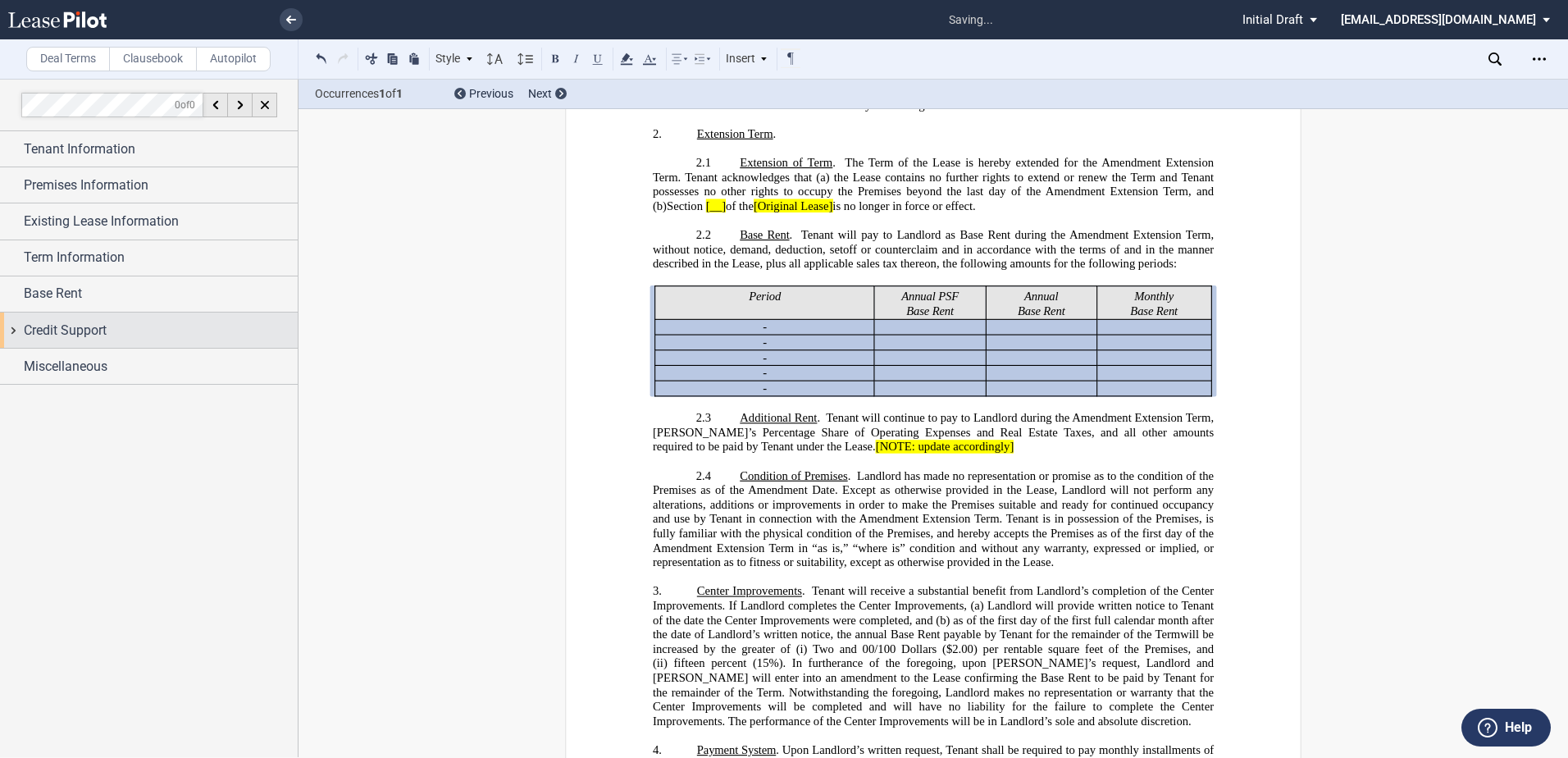
click at [63, 327] on span "Credit Support" at bounding box center [65, 330] width 83 height 19
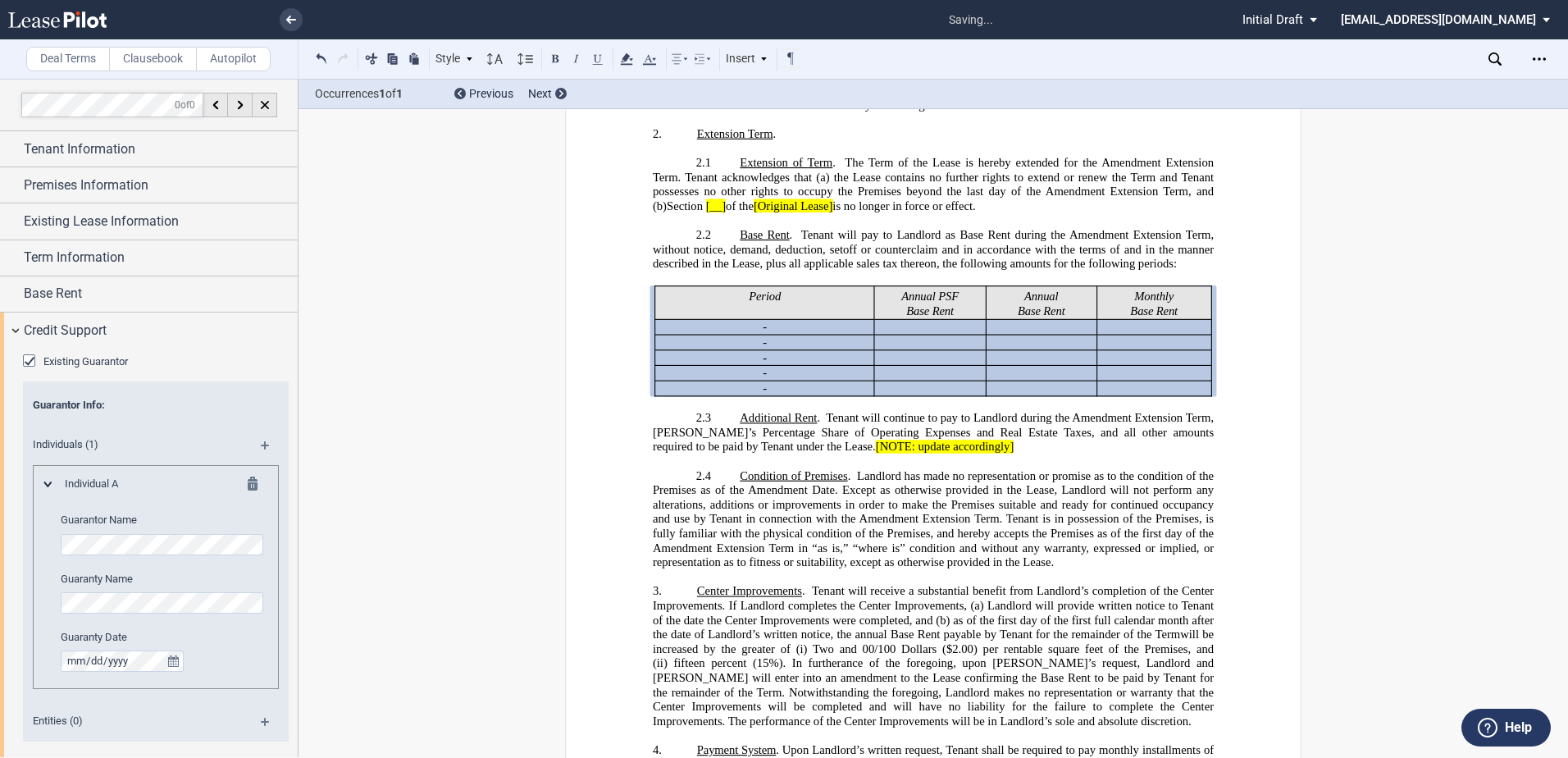
click at [261, 445] on md-icon at bounding box center [272, 450] width 22 height 19
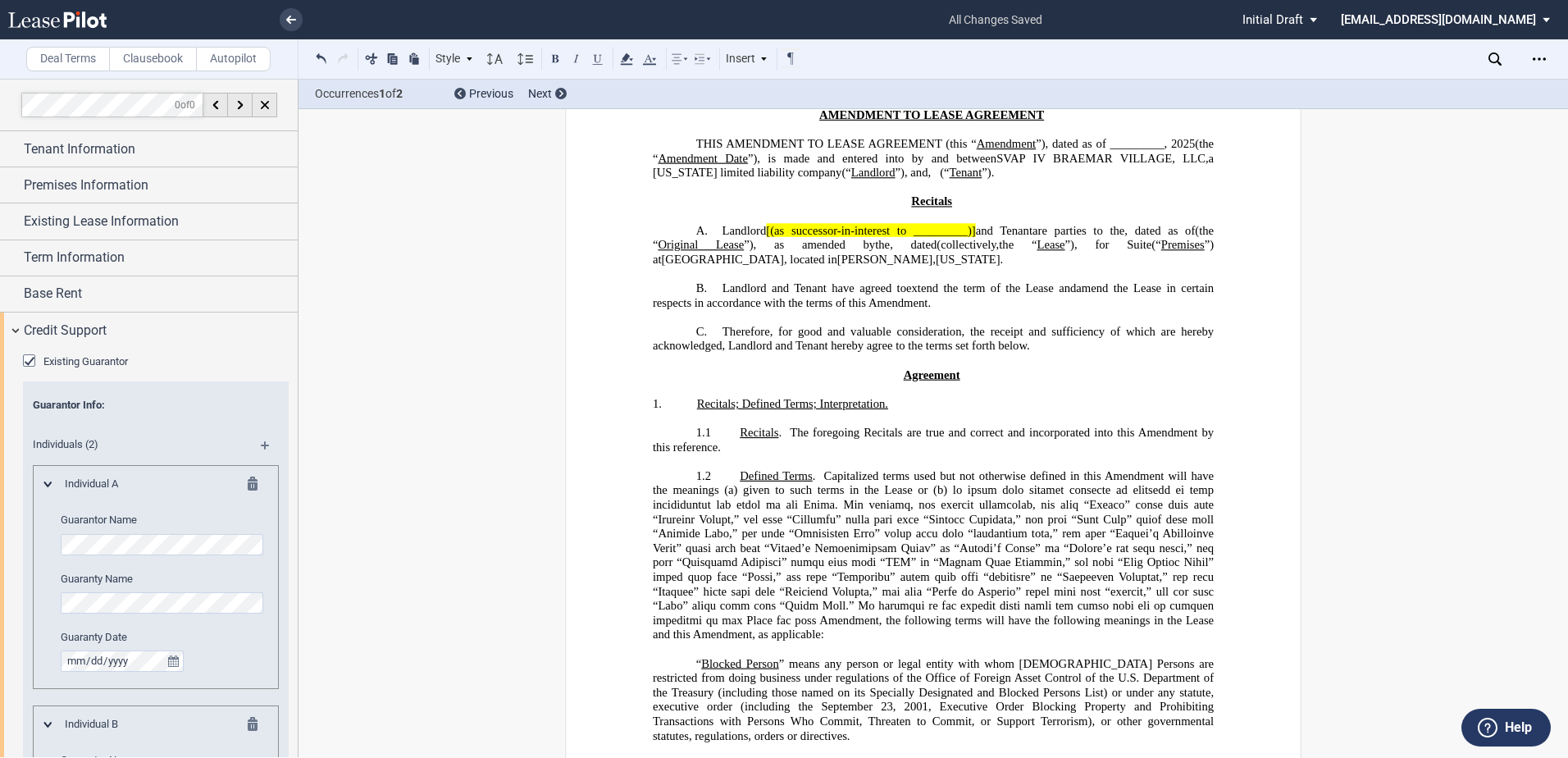
scroll to position [0, 0]
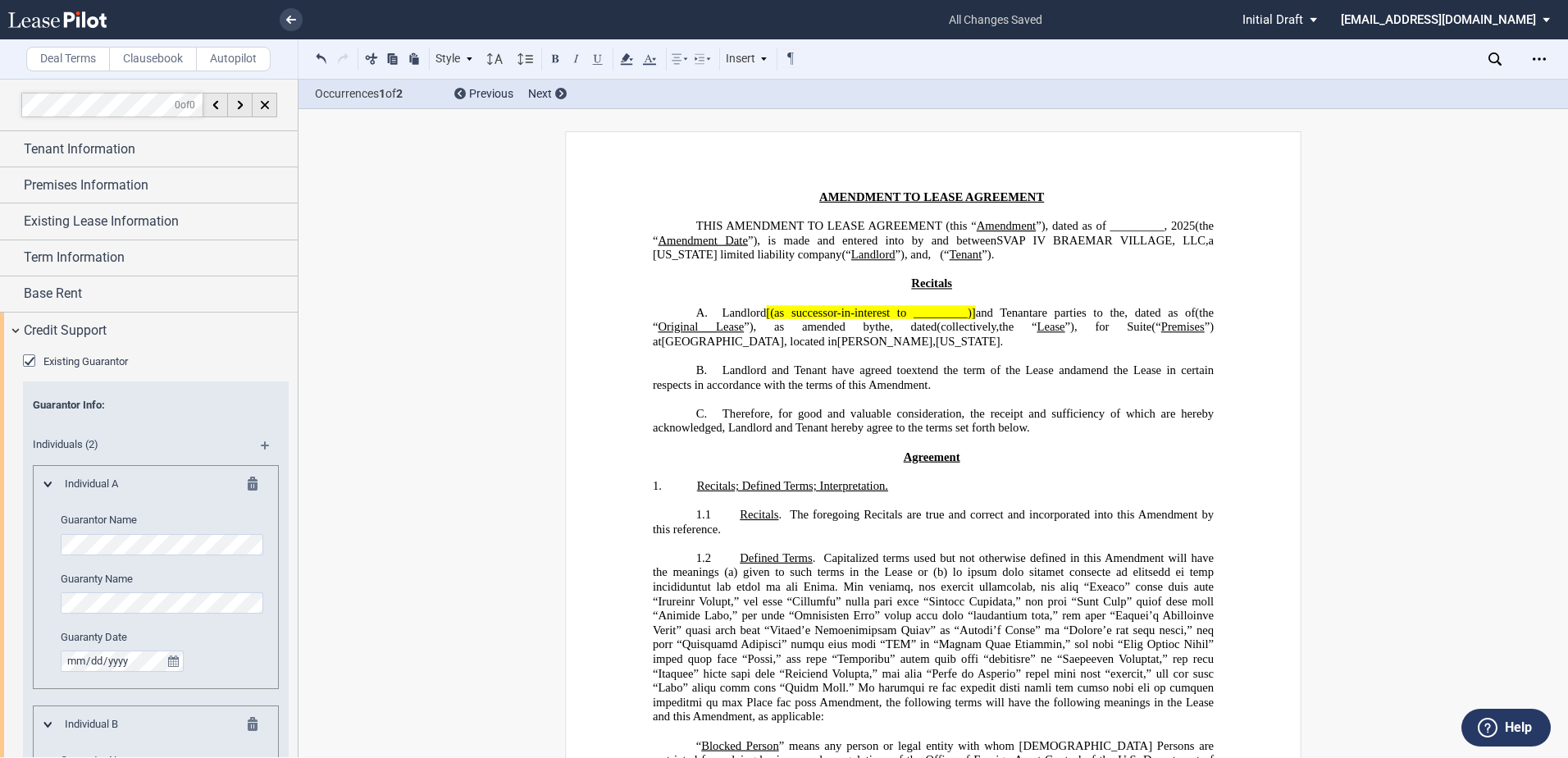
click at [927, 319] on span "[(as successor-in-interest to _________)]" at bounding box center [871, 312] width 210 height 14
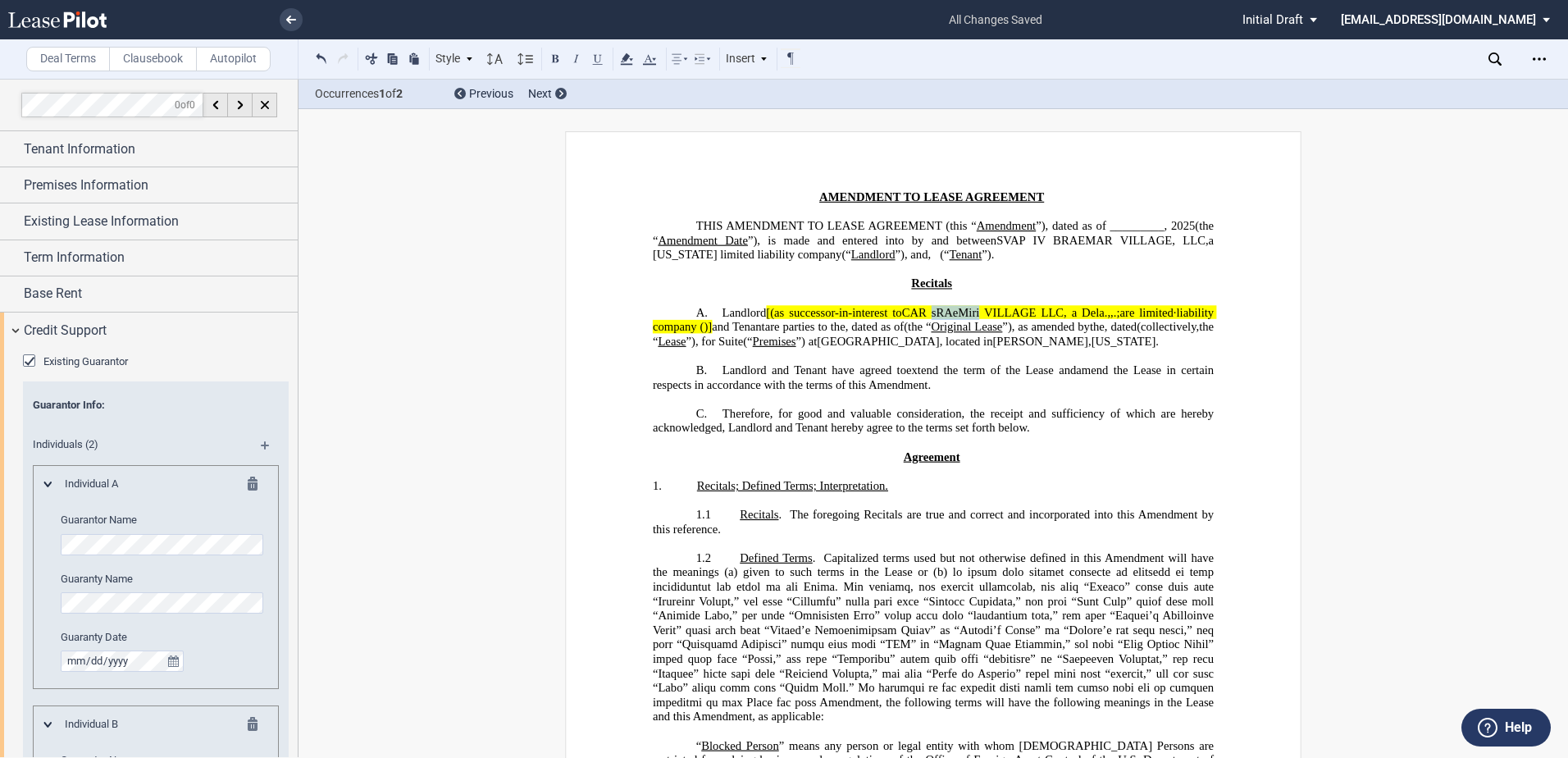
drag, startPoint x: 930, startPoint y: 324, endPoint x: 979, endPoint y: 324, distance: 49.0
click at [979, 324] on span "CAR sRAeMiri VILLAGE LLC, a Dela.,,.;are limited·liability company (" at bounding box center [935, 319] width 564 height 28
drag, startPoint x: 1170, startPoint y: 323, endPoint x: 1156, endPoint y: 326, distance: 14.3
click at [1156, 326] on span "CAR BRAEMAR VILLAGE LLC, a Dela.,,.;are limited·liability company (" at bounding box center [935, 319] width 564 height 28
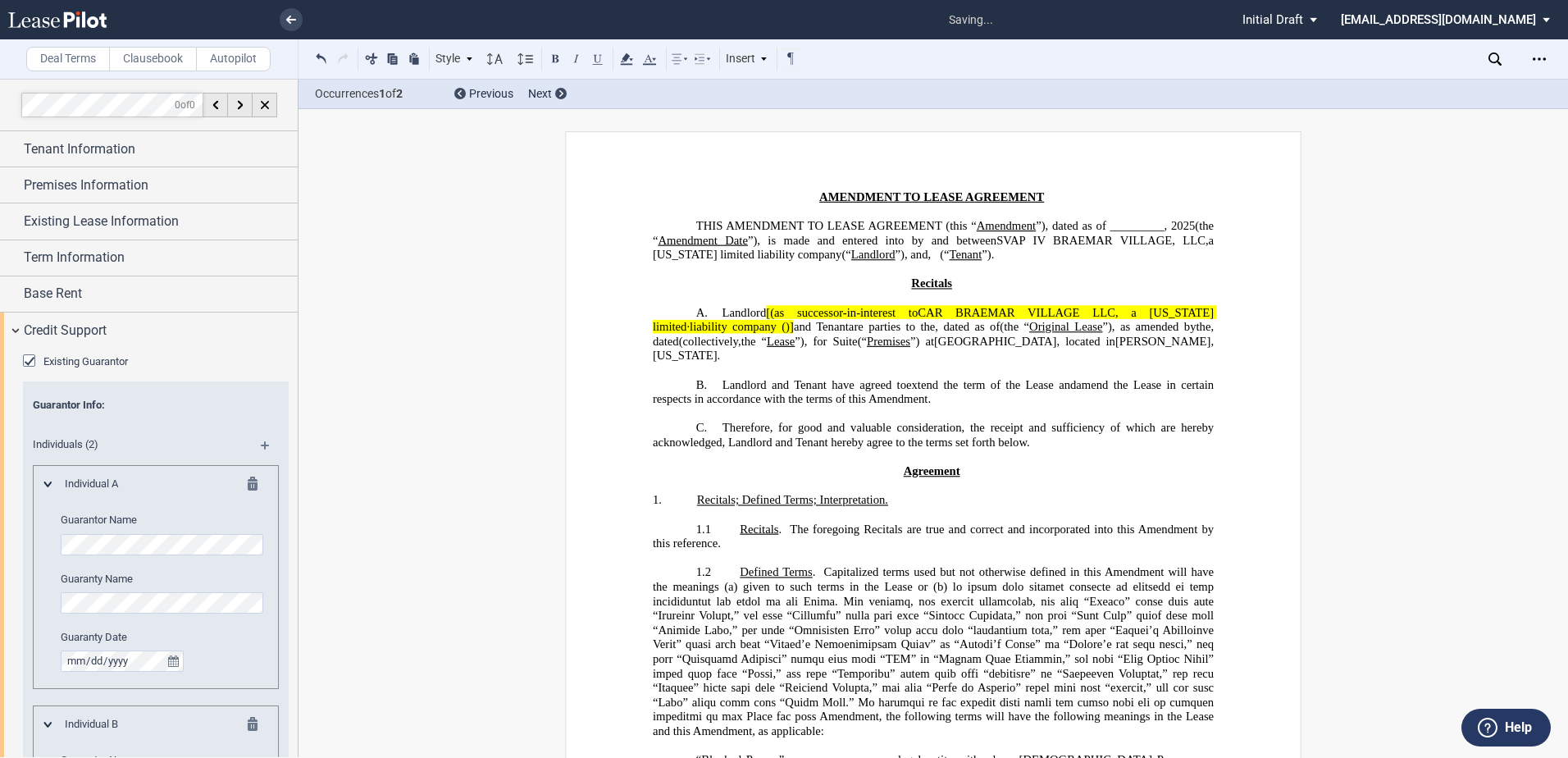
click at [704, 333] on span "[(as successor-in-interest to CAR BRAEMAR VILLAGE LLC, a Delaware limited·liabi…" at bounding box center [935, 319] width 564 height 28
click at [1178, 328] on span "CAR BRAEMAR VILLAGE LLC, a Delaware limited·liability company" at bounding box center [935, 319] width 564 height 28
click at [1129, 329] on span "CAR BRAEMAR VILLAGE LLC, a Delaware limited·liability company" at bounding box center [935, 319] width 564 height 28
click at [768, 323] on span "[(as successor-in-interest to CAR BRAEMAR VILLAGE LLC, a Delaware limited·liabi…" at bounding box center [935, 319] width 564 height 28
click at [692, 333] on span "CAR BRAEMAR VILLAGE LLC, a Delaware limited·liability company" at bounding box center [935, 319] width 564 height 28
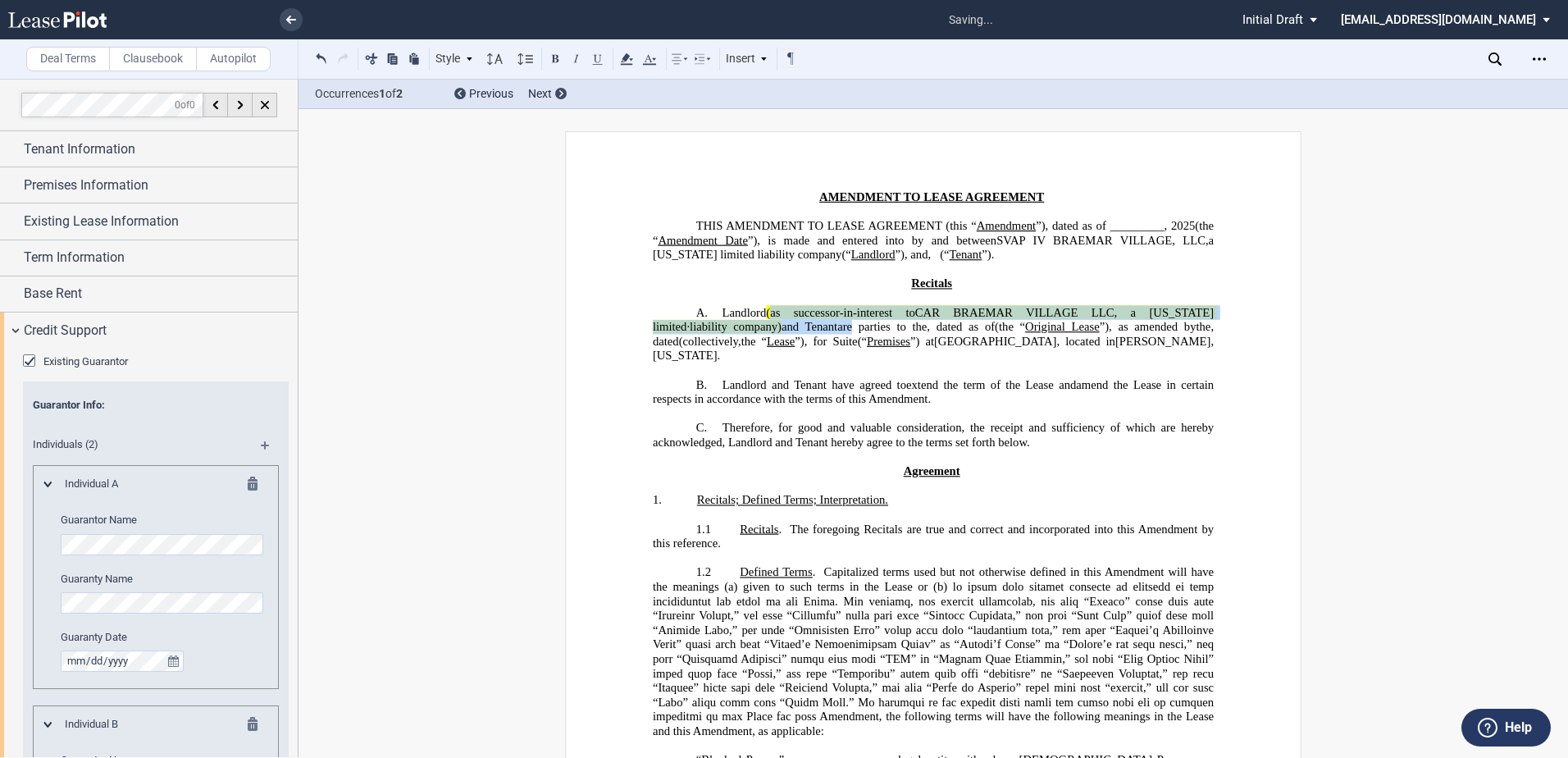
drag, startPoint x: 769, startPoint y: 325, endPoint x: 768, endPoint y: 338, distance: 13.0
click at [768, 338] on p "A. Landlord (as successor-in-interest to CAR BRAEMAR VILLAGE LLC, a Delaware li…" at bounding box center [934, 334] width 561 height 57
click at [632, 60] on use at bounding box center [626, 59] width 13 height 12
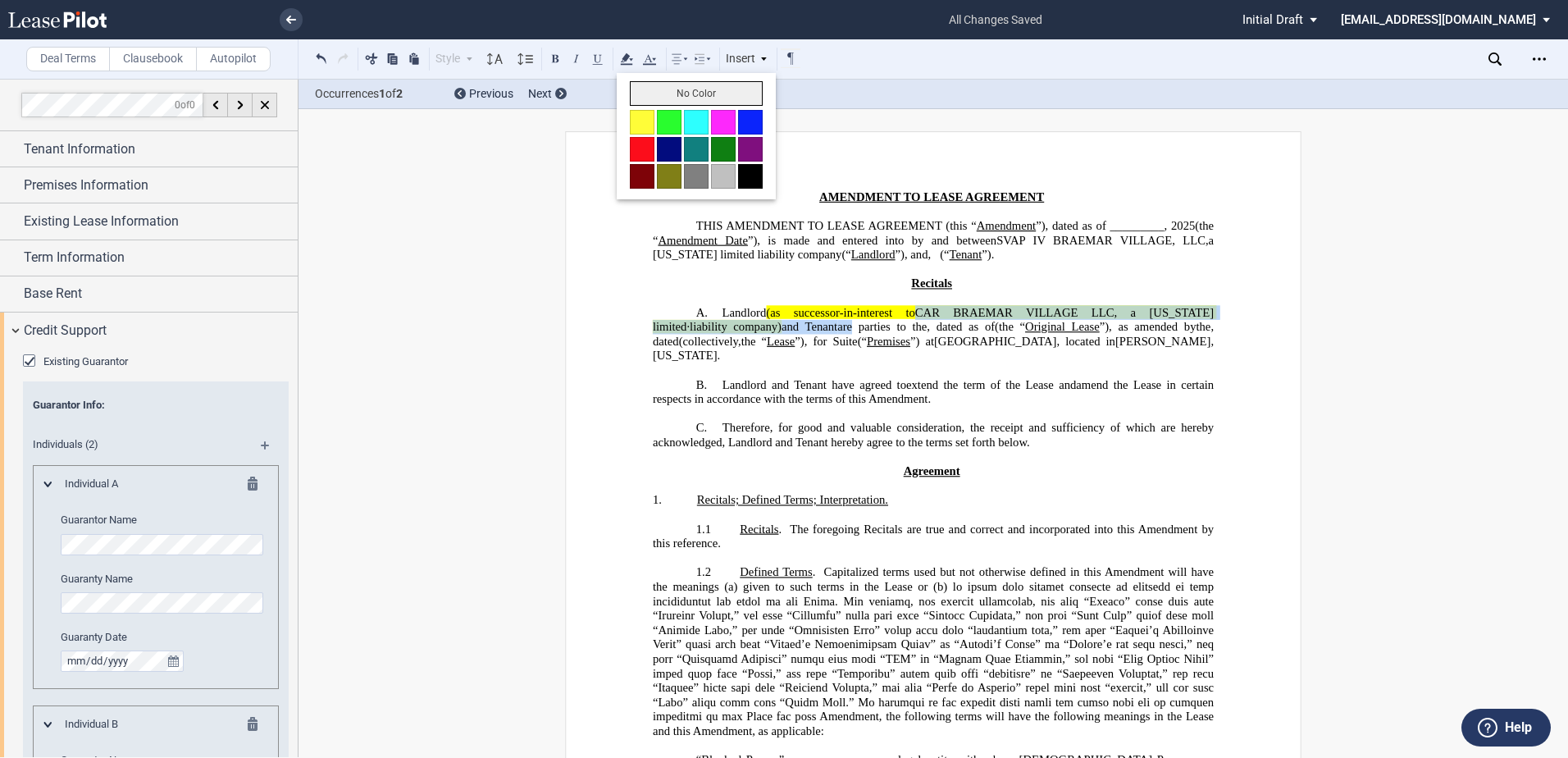
click at [642, 94] on button "No Color" at bounding box center [696, 93] width 133 height 25
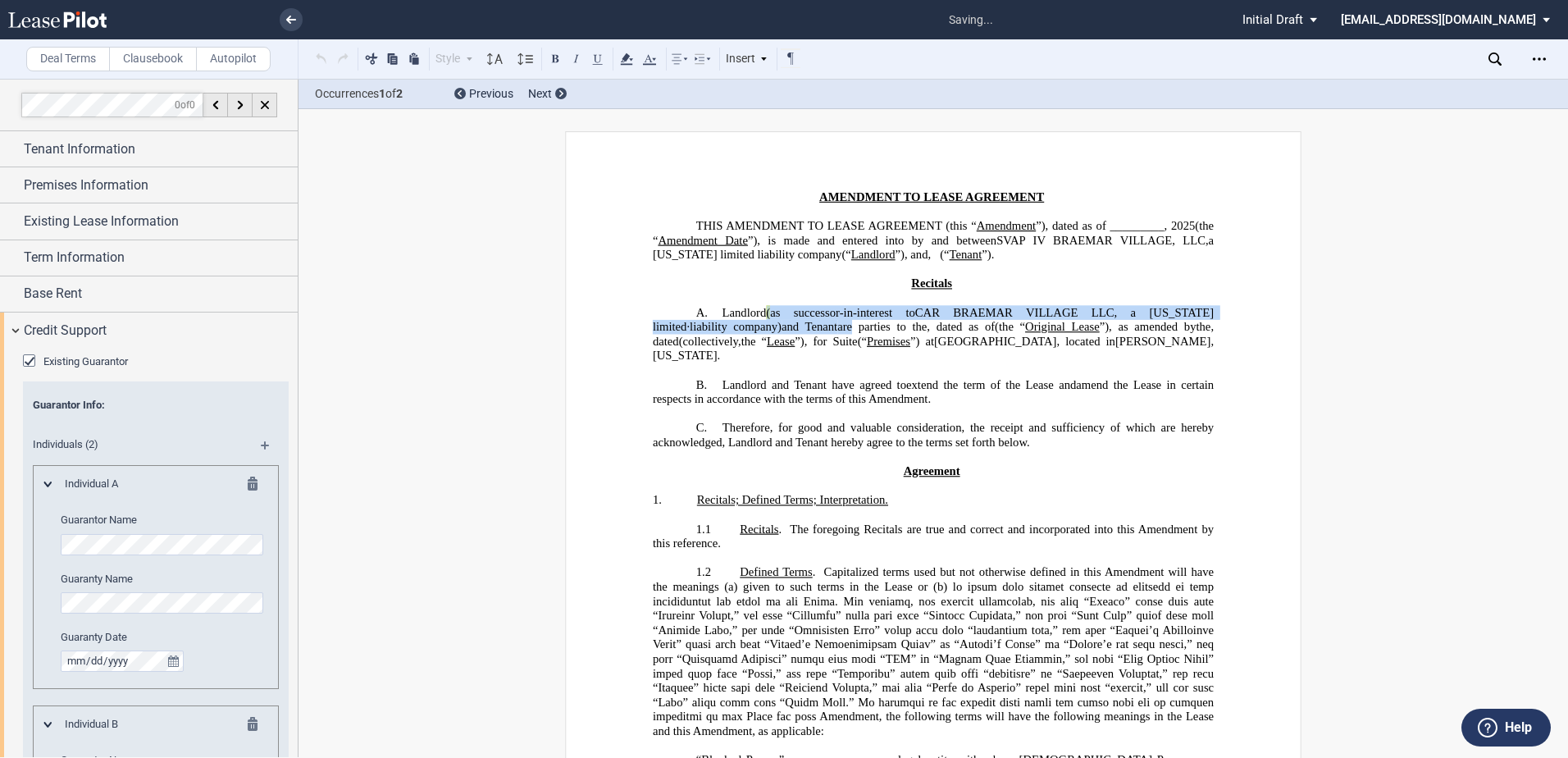
click at [837, 334] on span "are parties to the" at bounding box center [882, 327] width 90 height 14
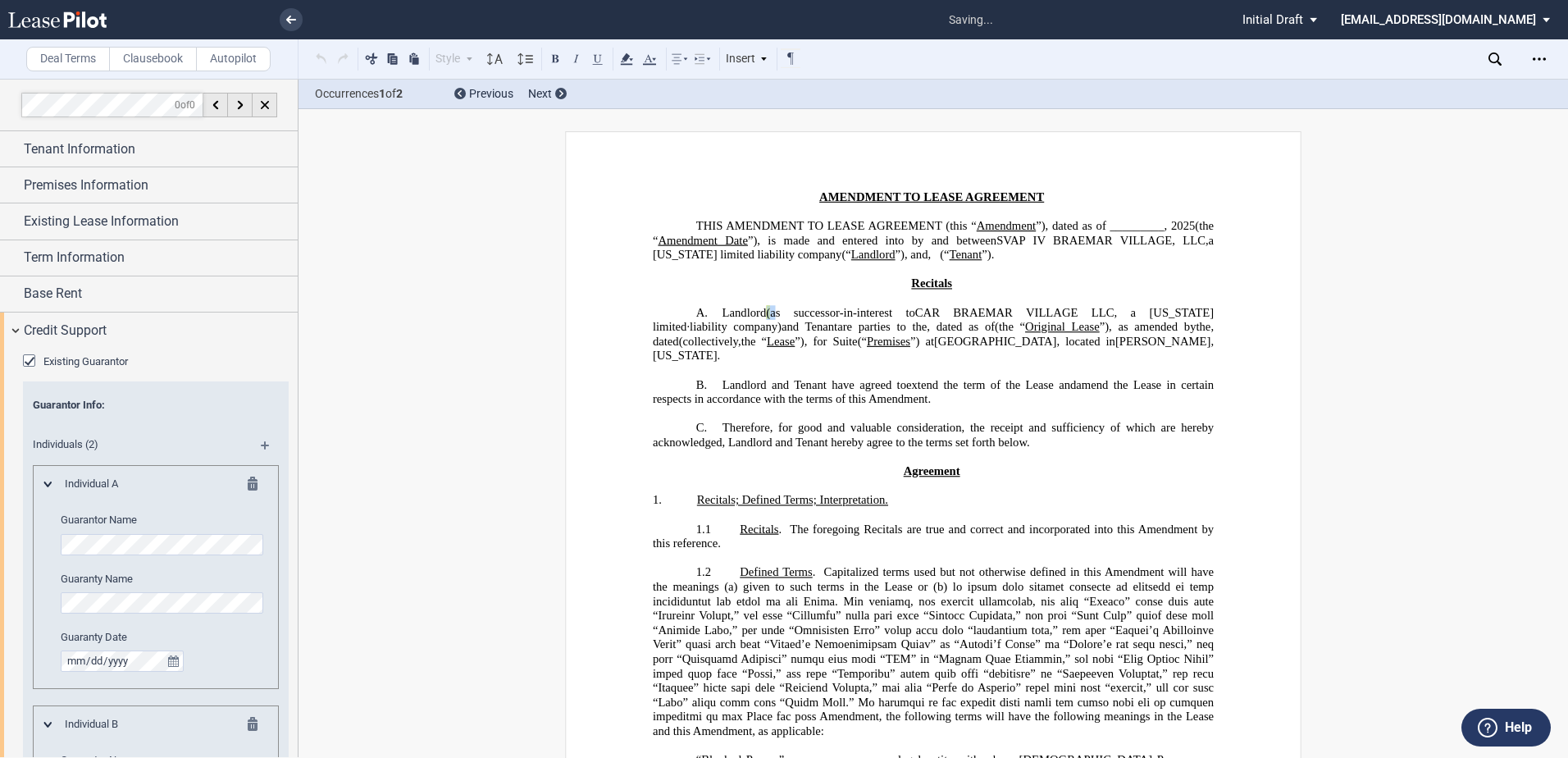
drag, startPoint x: 760, startPoint y: 327, endPoint x: 773, endPoint y: 326, distance: 13.0
click at [773, 326] on span "Landlord ( as successor-in-interest to CAR BRAEMAR VILLAGE LLC, a Delaware limi…" at bounding box center [935, 319] width 564 height 28
click at [623, 60] on icon at bounding box center [626, 58] width 19 height 19
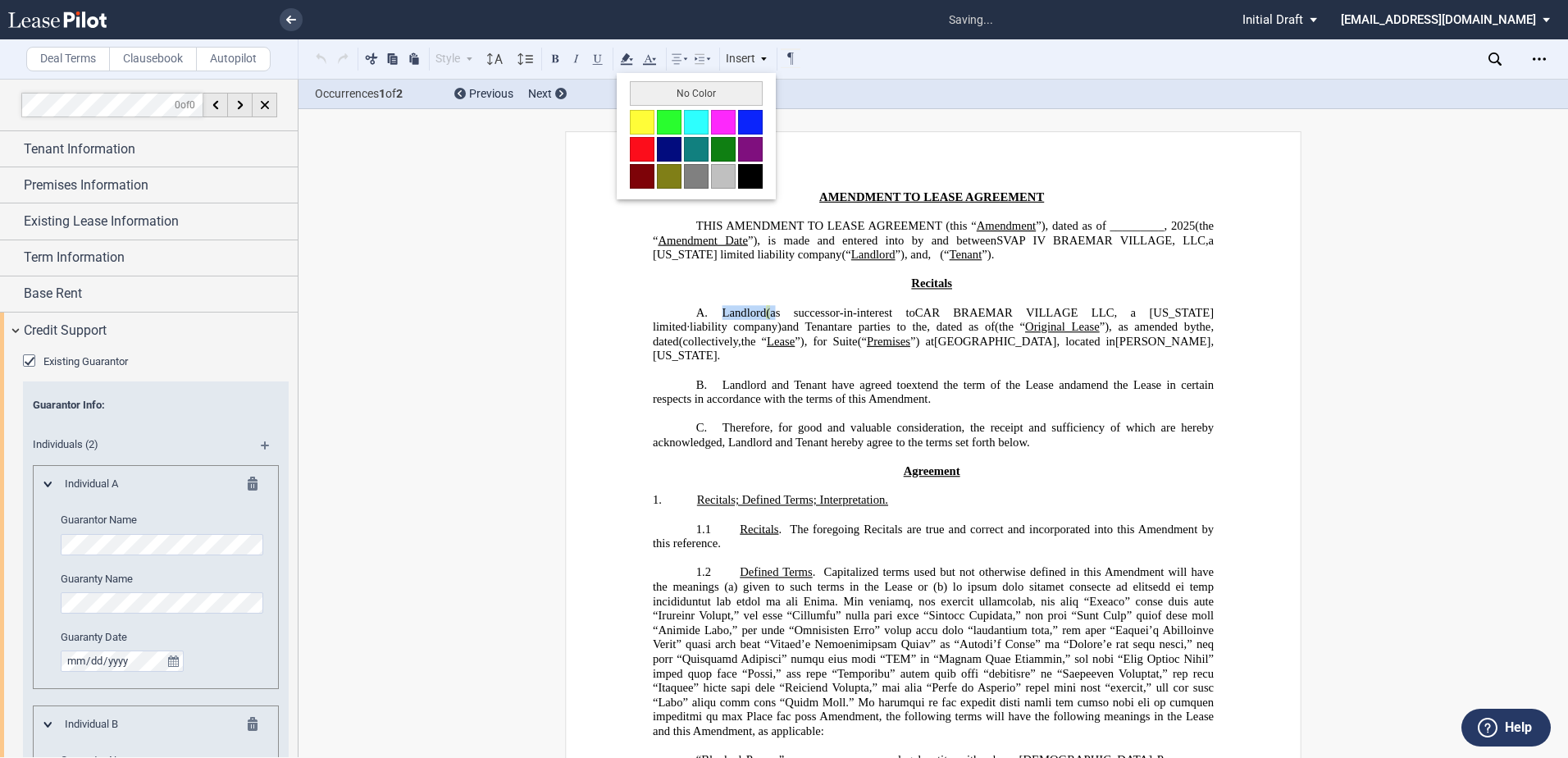
click at [640, 94] on button "No Color" at bounding box center [696, 93] width 133 height 25
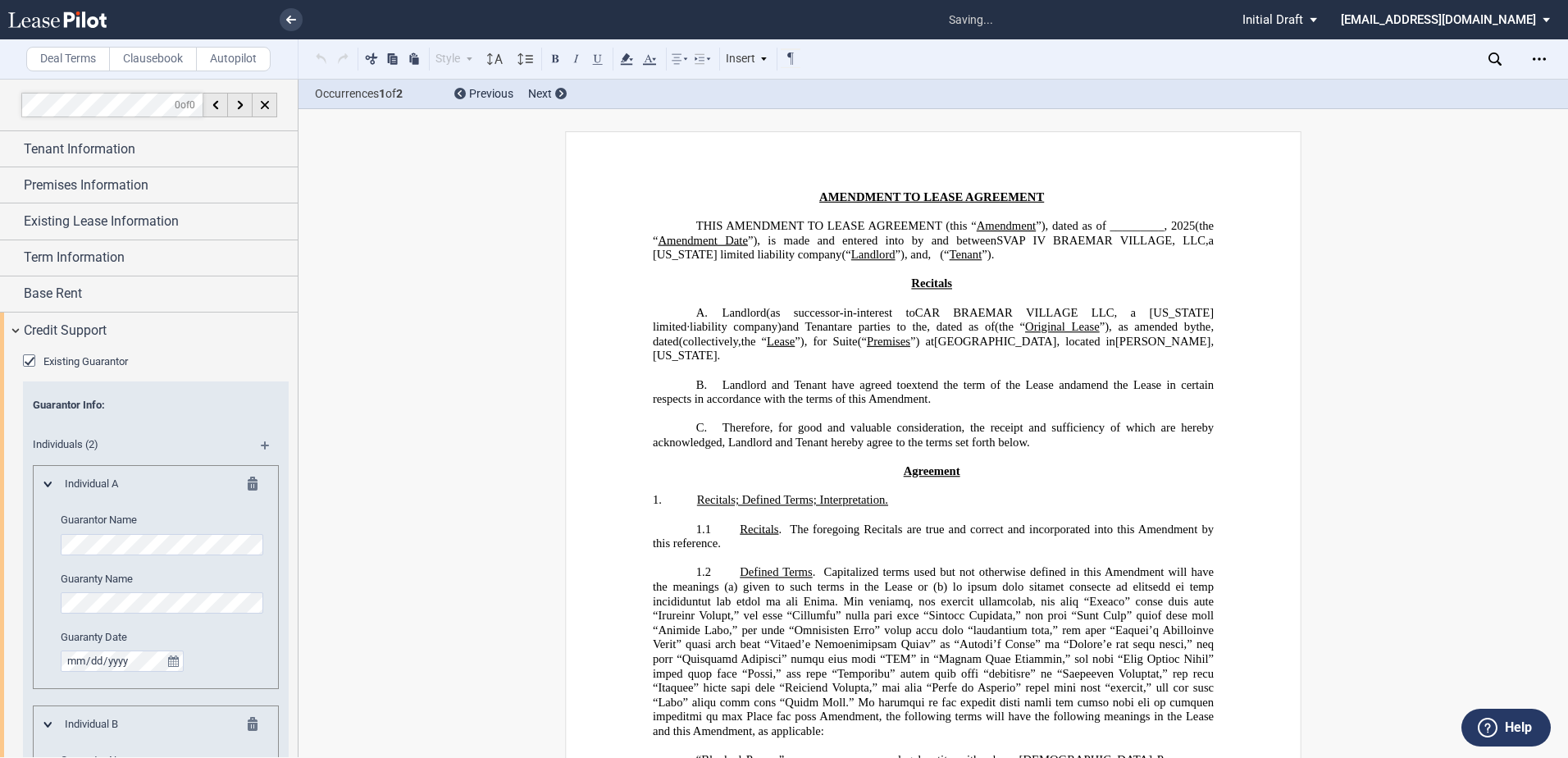
click at [674, 325] on p "A. Landlord ( as successor-in-interest to CAR BRAEMAR VILLAGE LLC, a Delaware l…" at bounding box center [934, 334] width 561 height 57
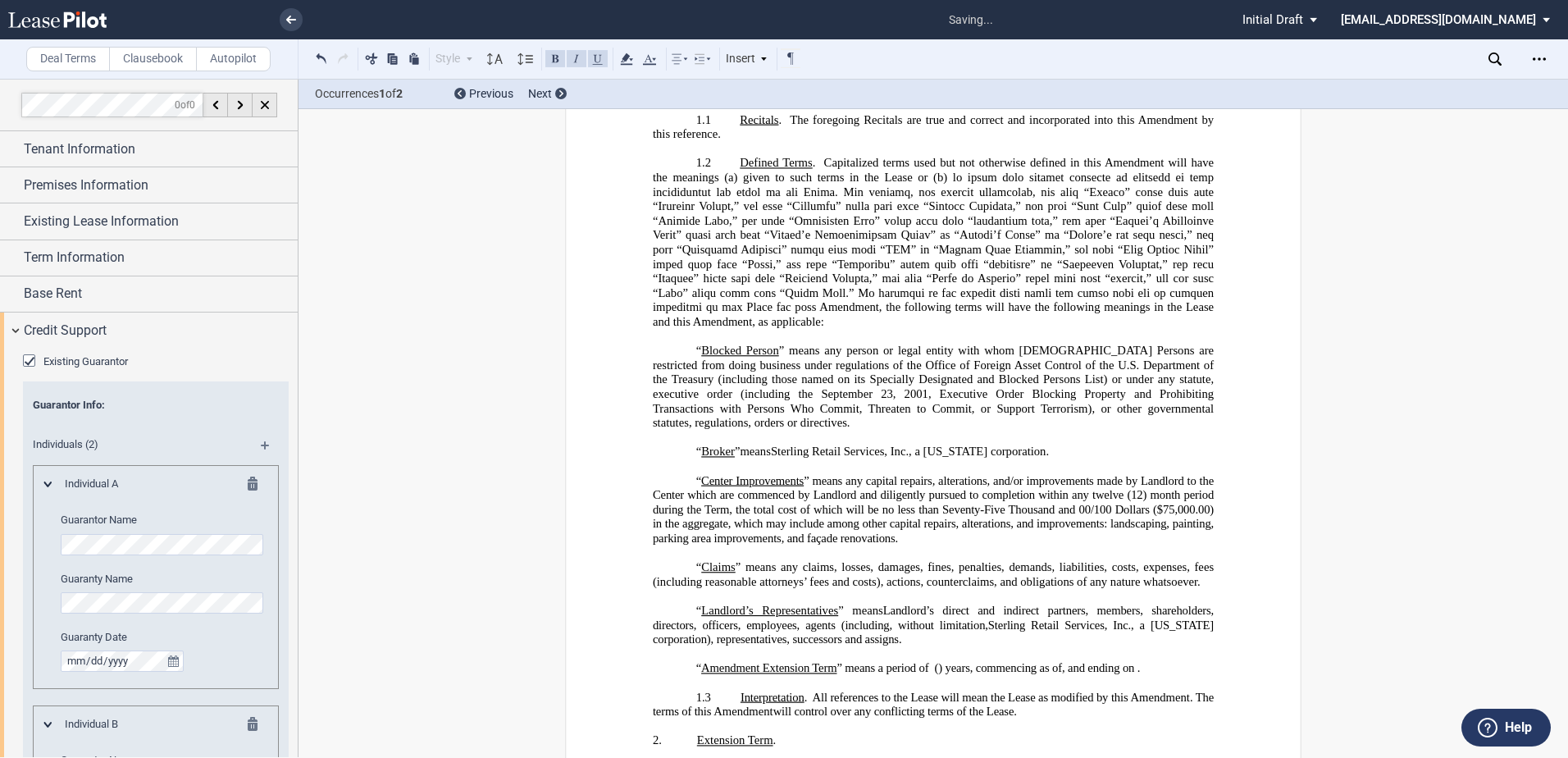
scroll to position [410, 0]
click at [212, 520] on label "Guarantor Name" at bounding box center [164, 520] width 207 height 14
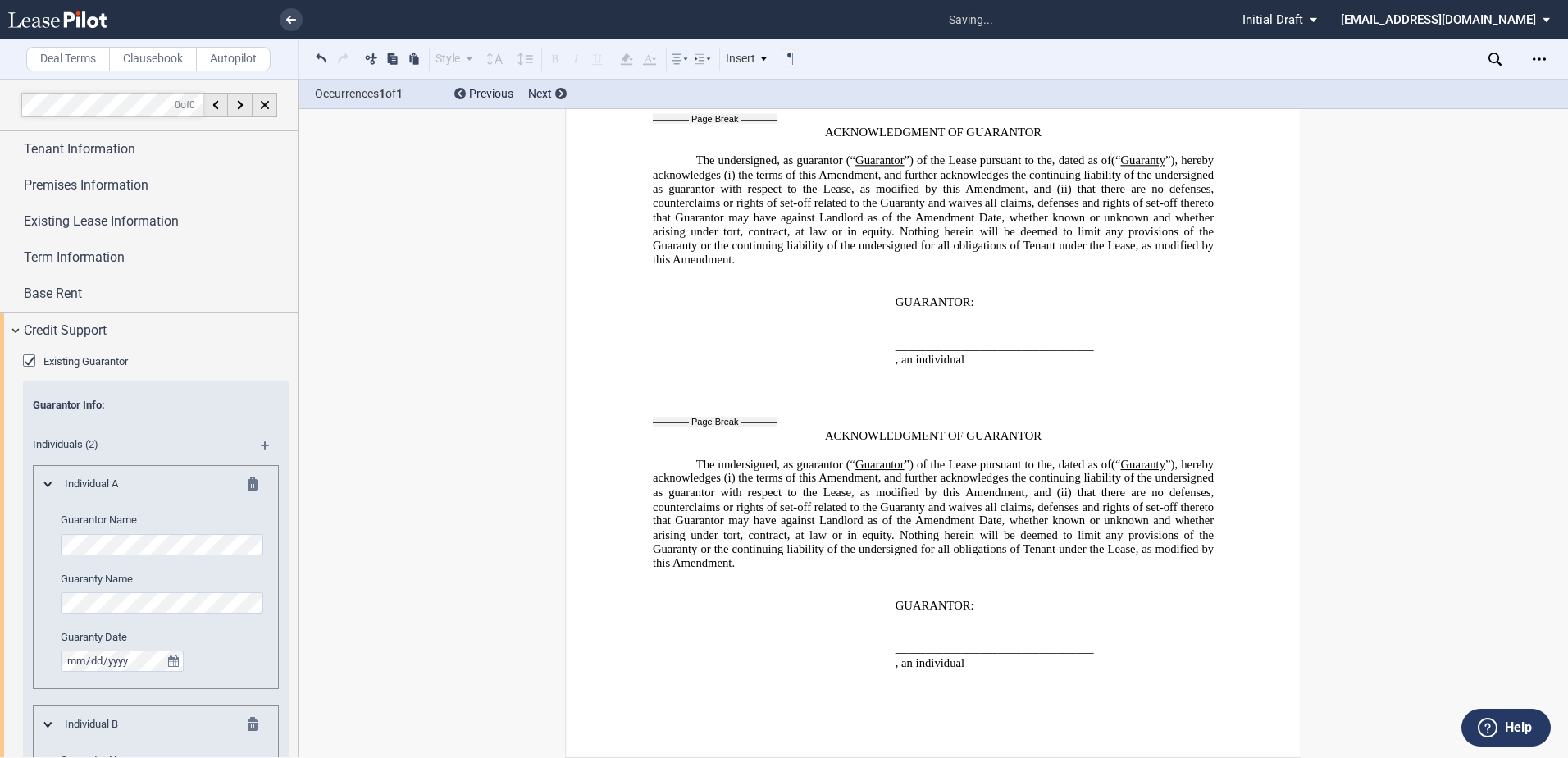
scroll to position [0, 19]
click at [480, 602] on div "Deal Terms Clausebook Autopilot Style A. Recital 1. Section 1.1 Subsection (a) …" at bounding box center [784, 418] width 1568 height 679
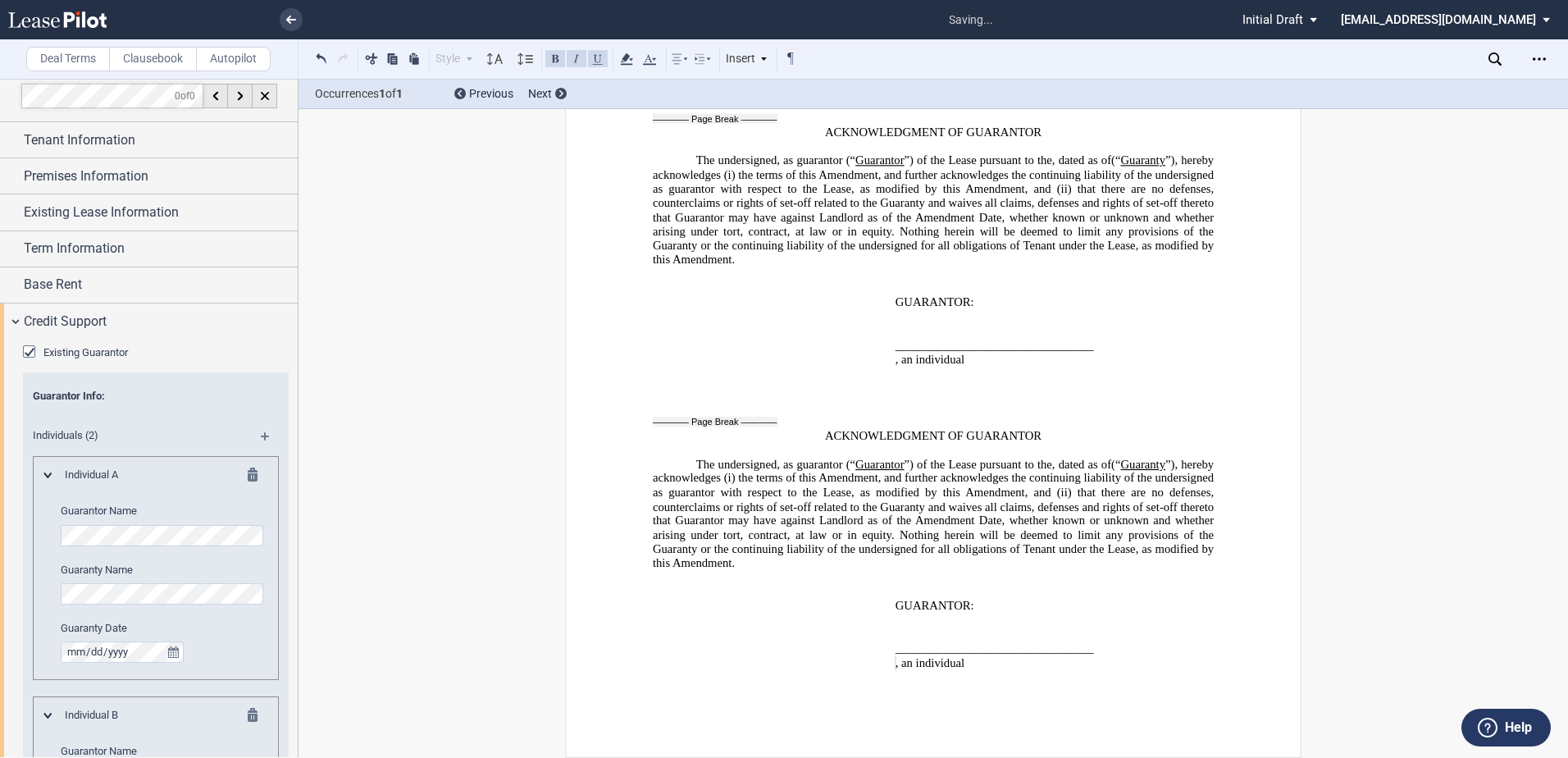
scroll to position [0, 0]
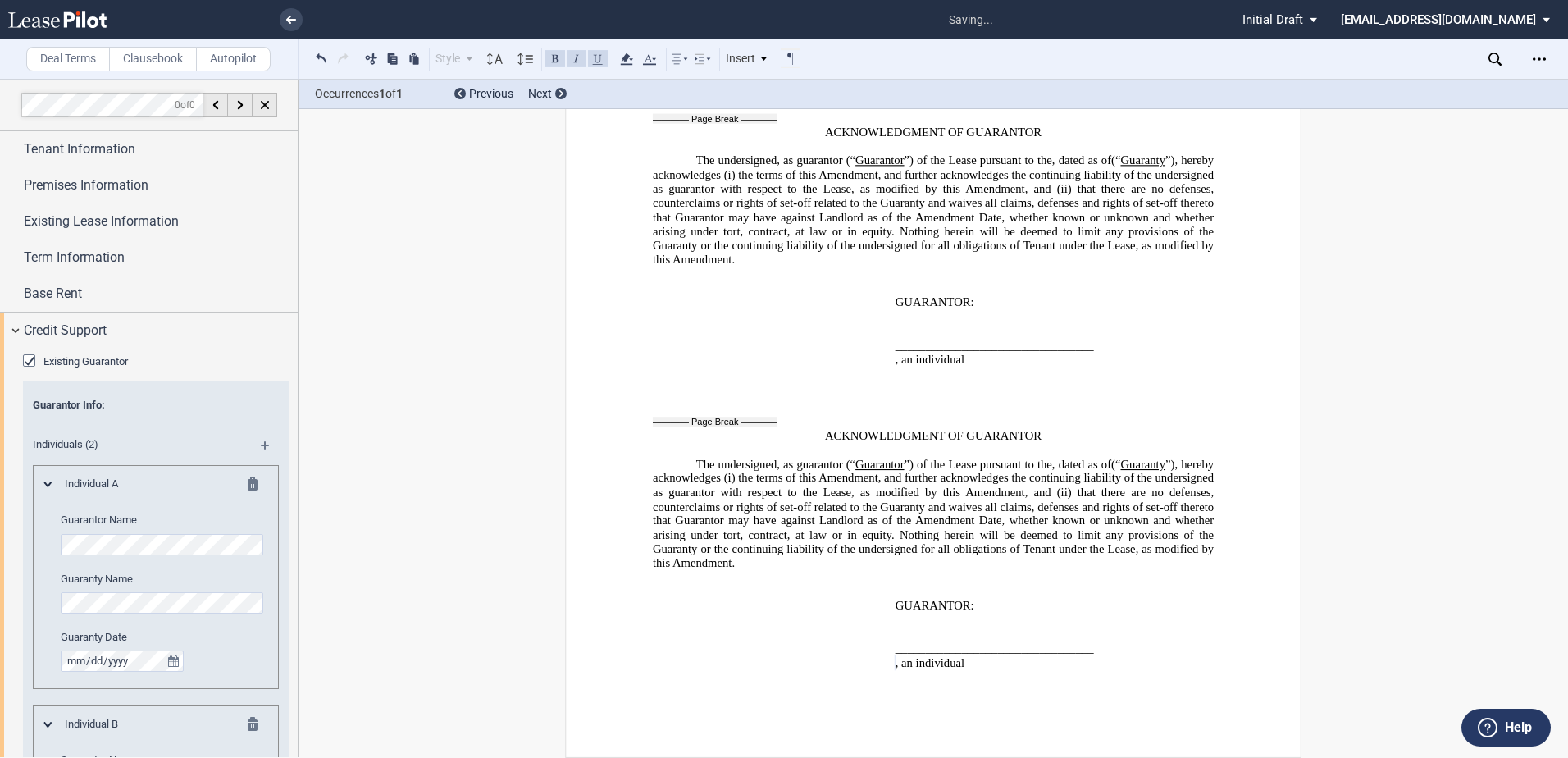
click at [267, 441] on md-icon at bounding box center [272, 450] width 22 height 19
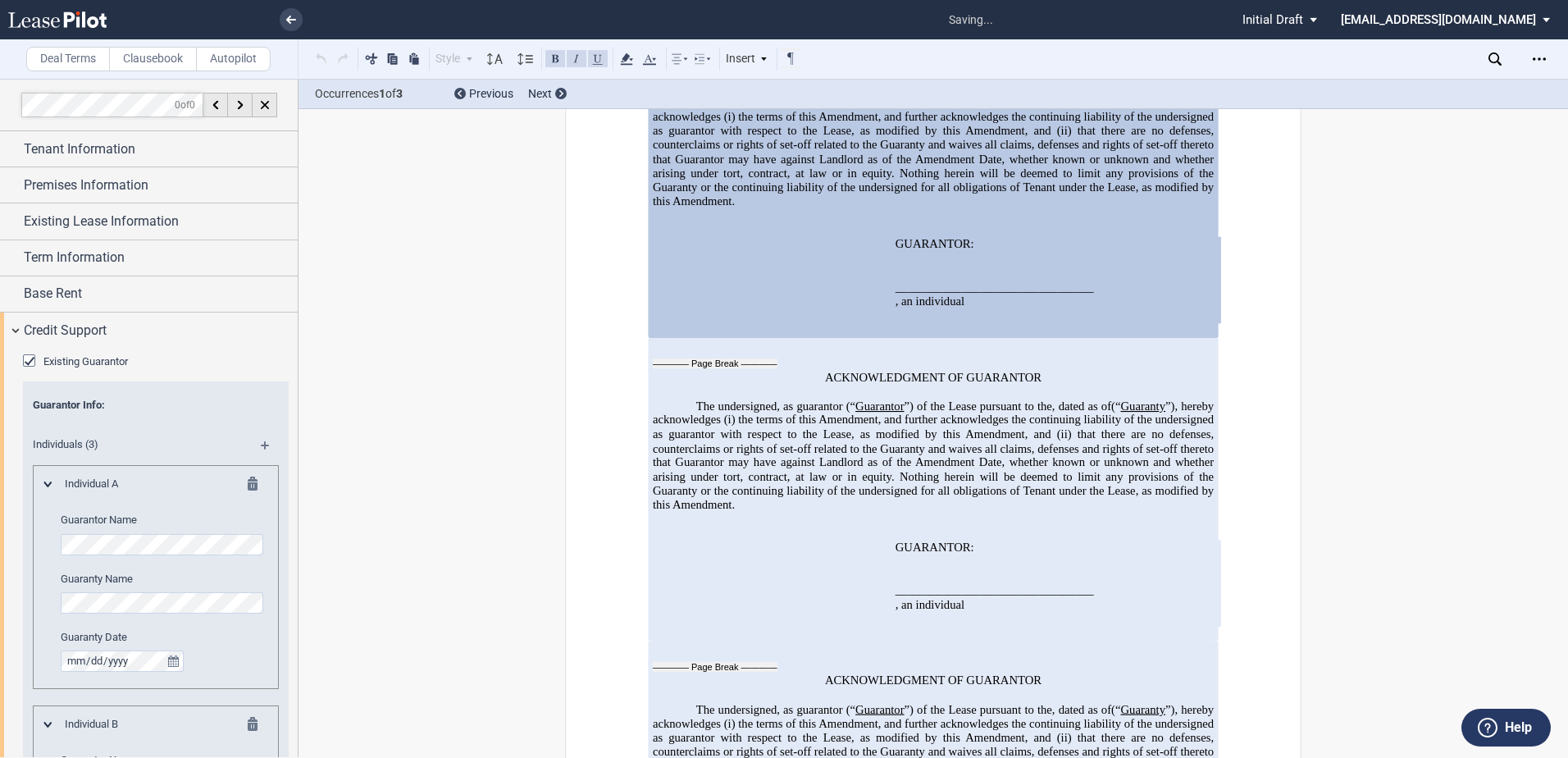
click at [264, 445] on md-icon at bounding box center [272, 450] width 22 height 19
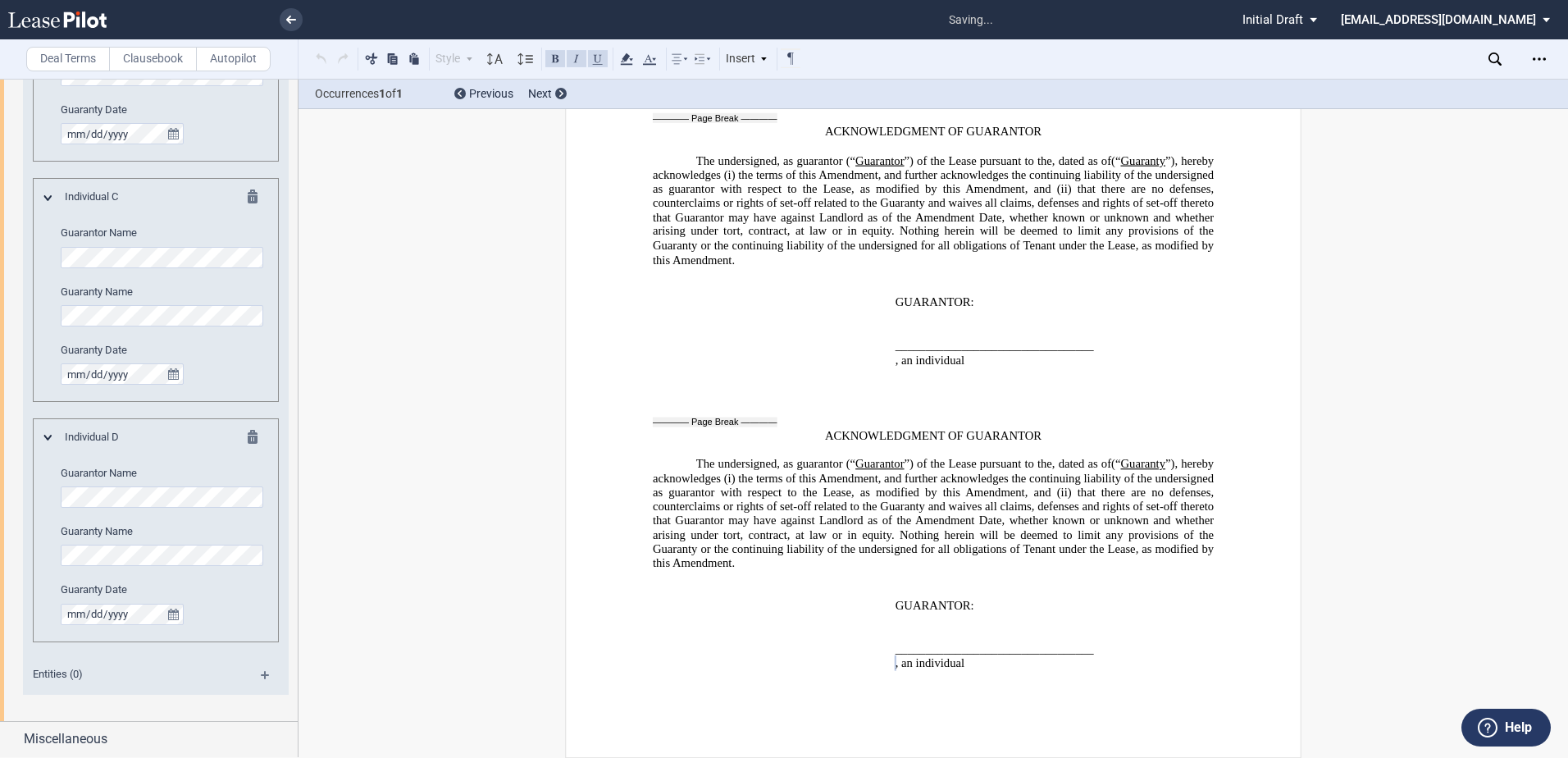
scroll to position [768, 0]
click at [92, 747] on span "Miscellaneous" at bounding box center [65, 738] width 84 height 19
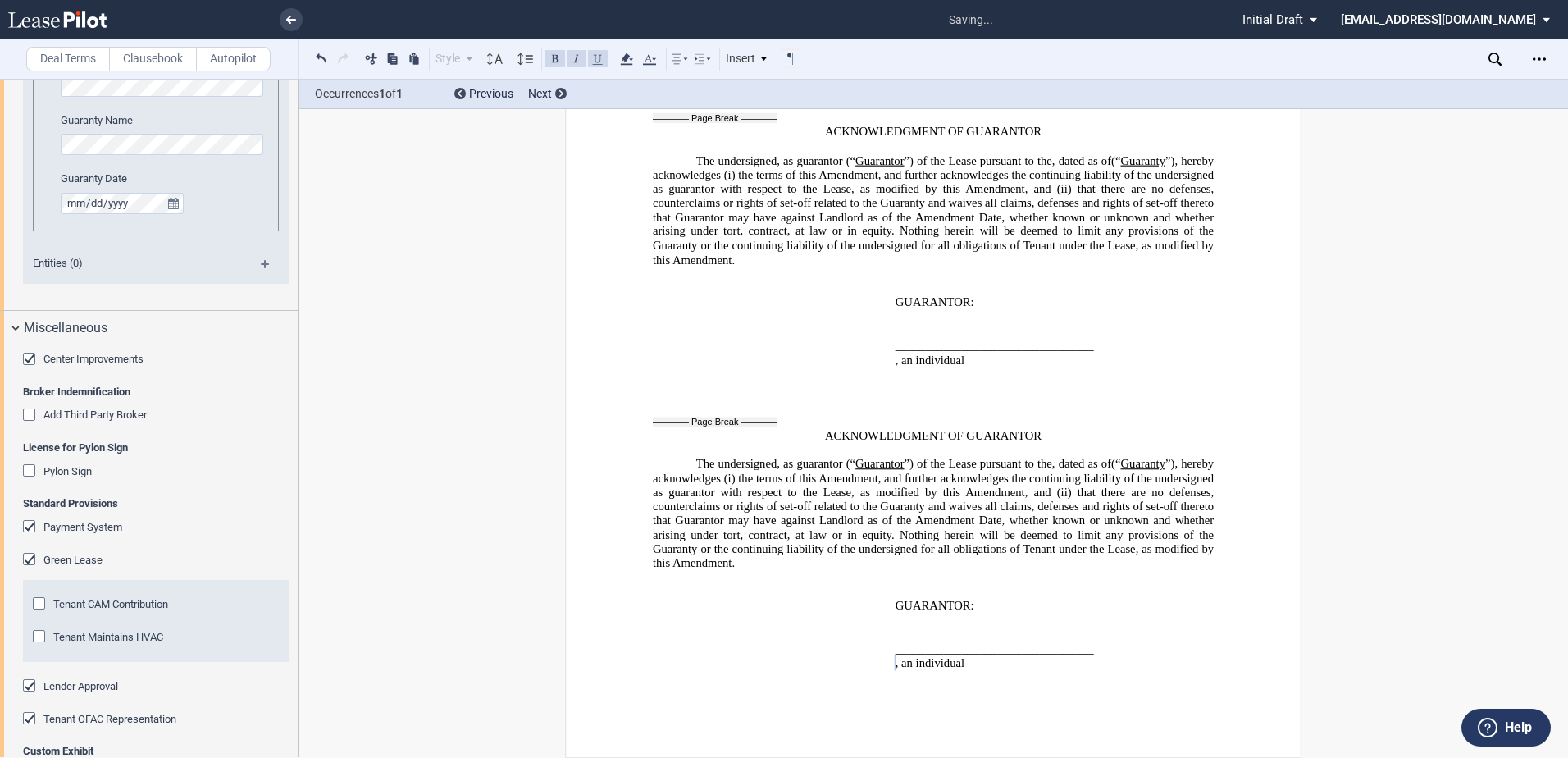
scroll to position [1232, 0]
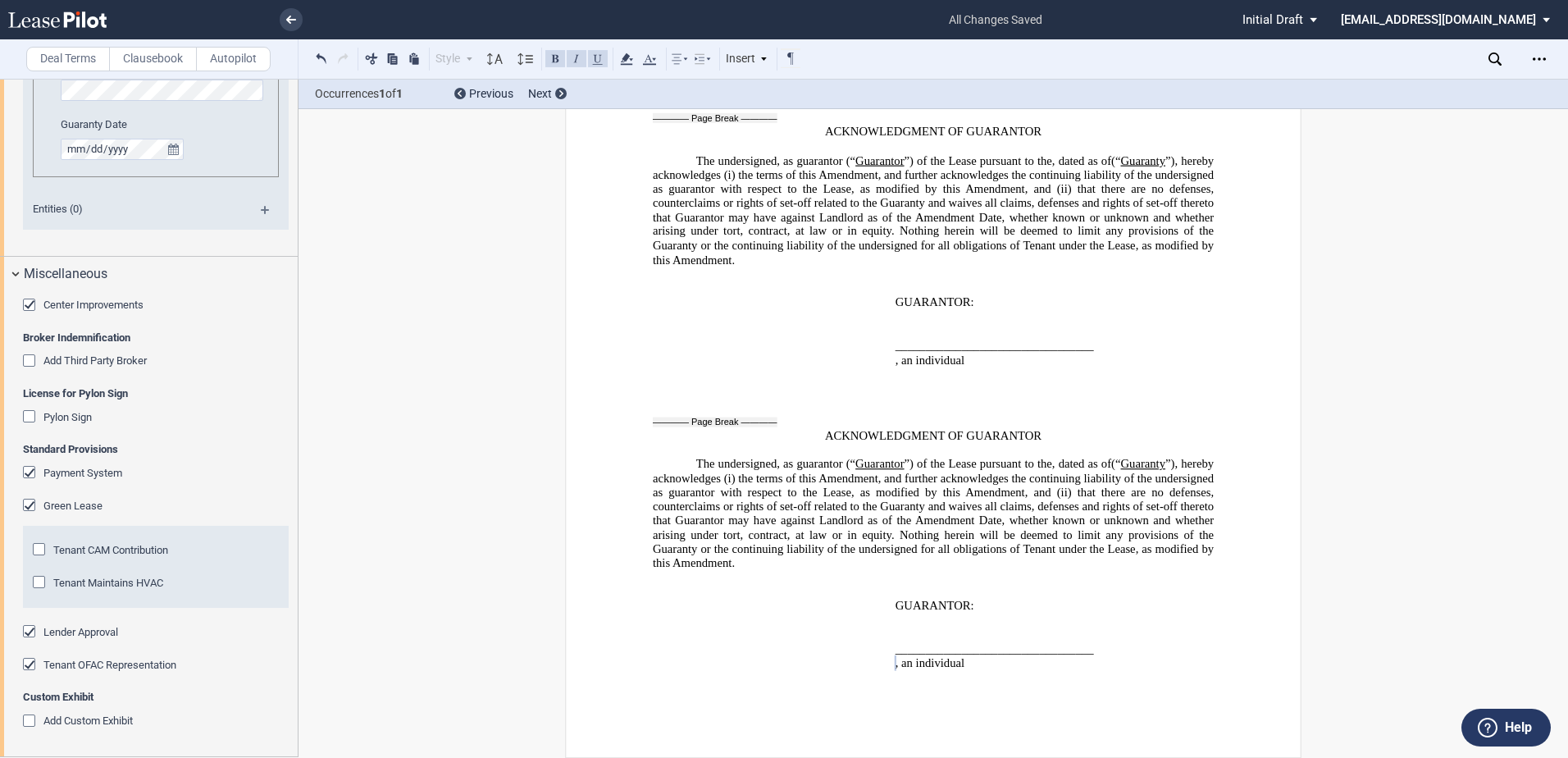
click at [42, 581] on div "Tenant Maintains HVAC" at bounding box center [41, 584] width 16 height 16
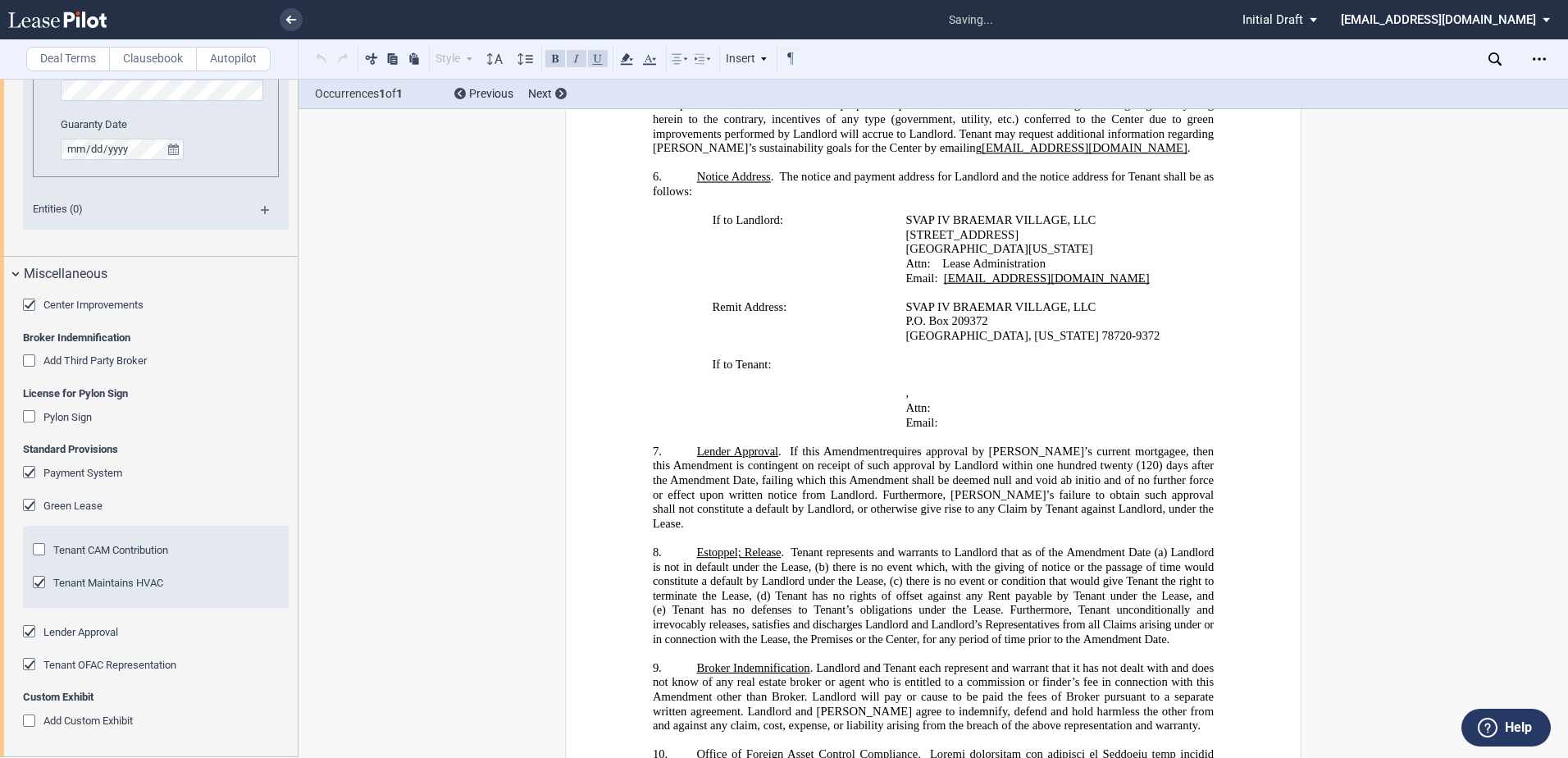
scroll to position [1716, 0]
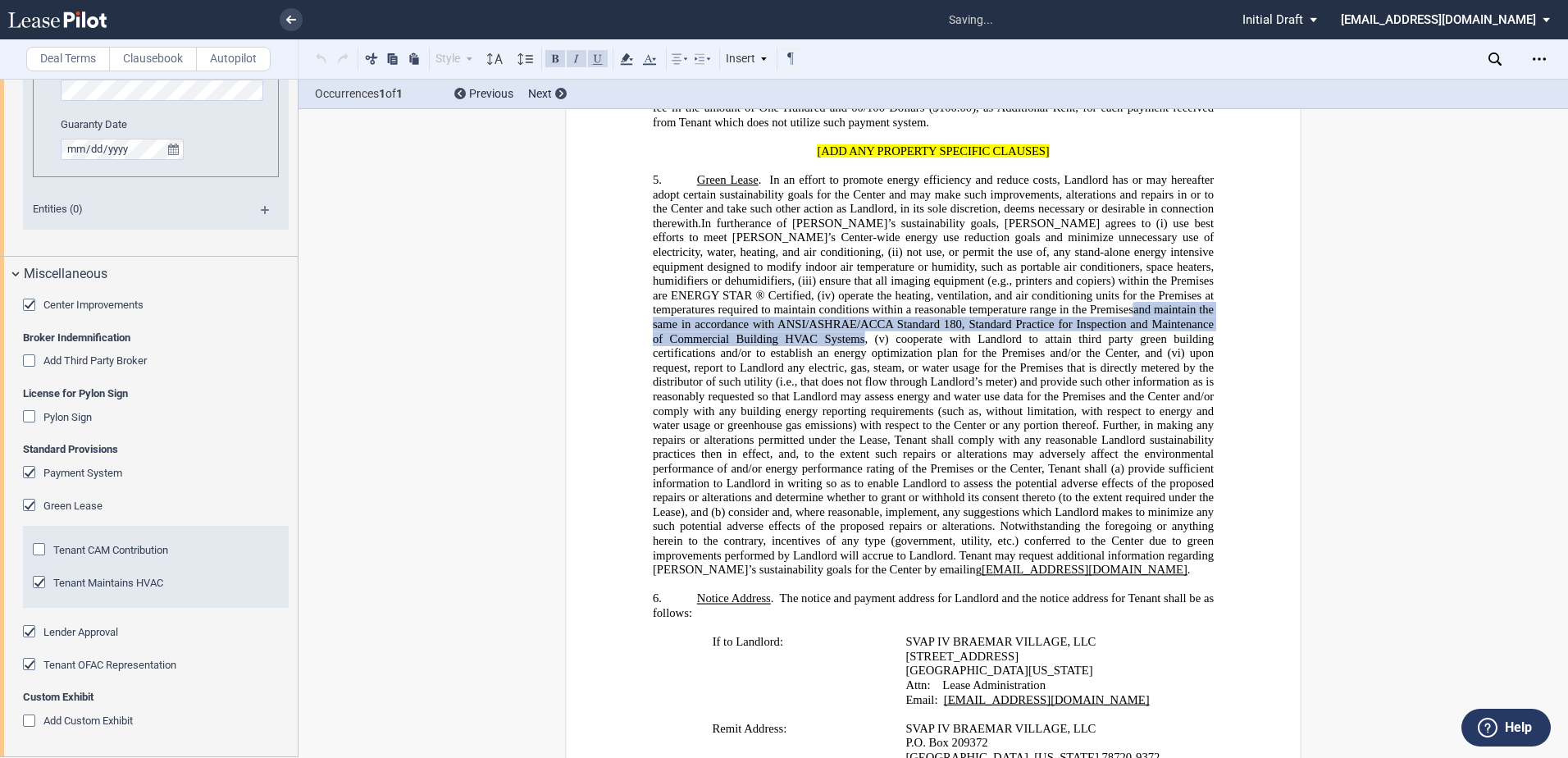
click at [30, 633] on div "Lender Approval" at bounding box center [30, 633] width 16 height 16
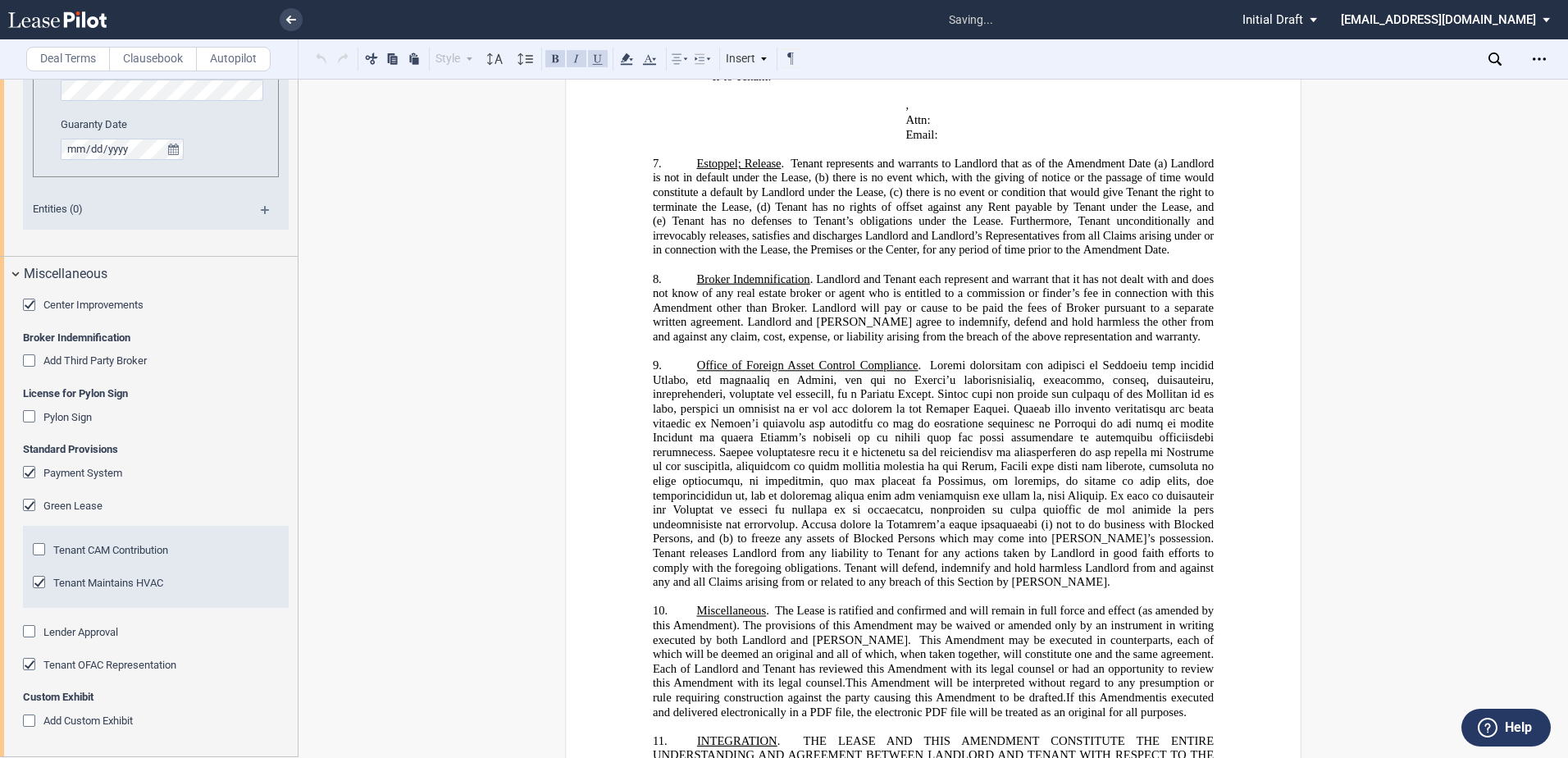
scroll to position [2455, 0]
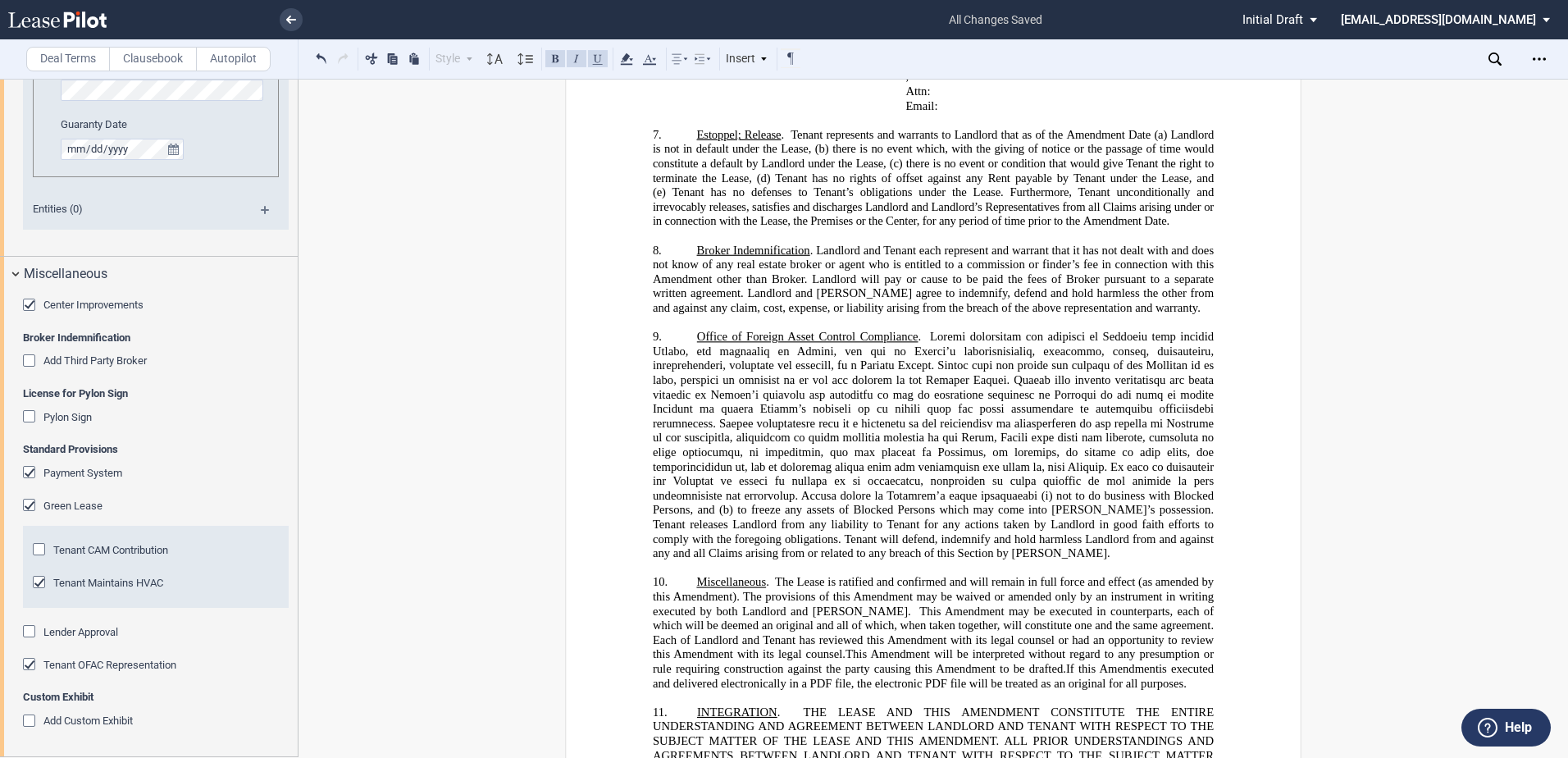
click at [30, 717] on div "Add Custom Exhibit" at bounding box center [30, 723] width 16 height 16
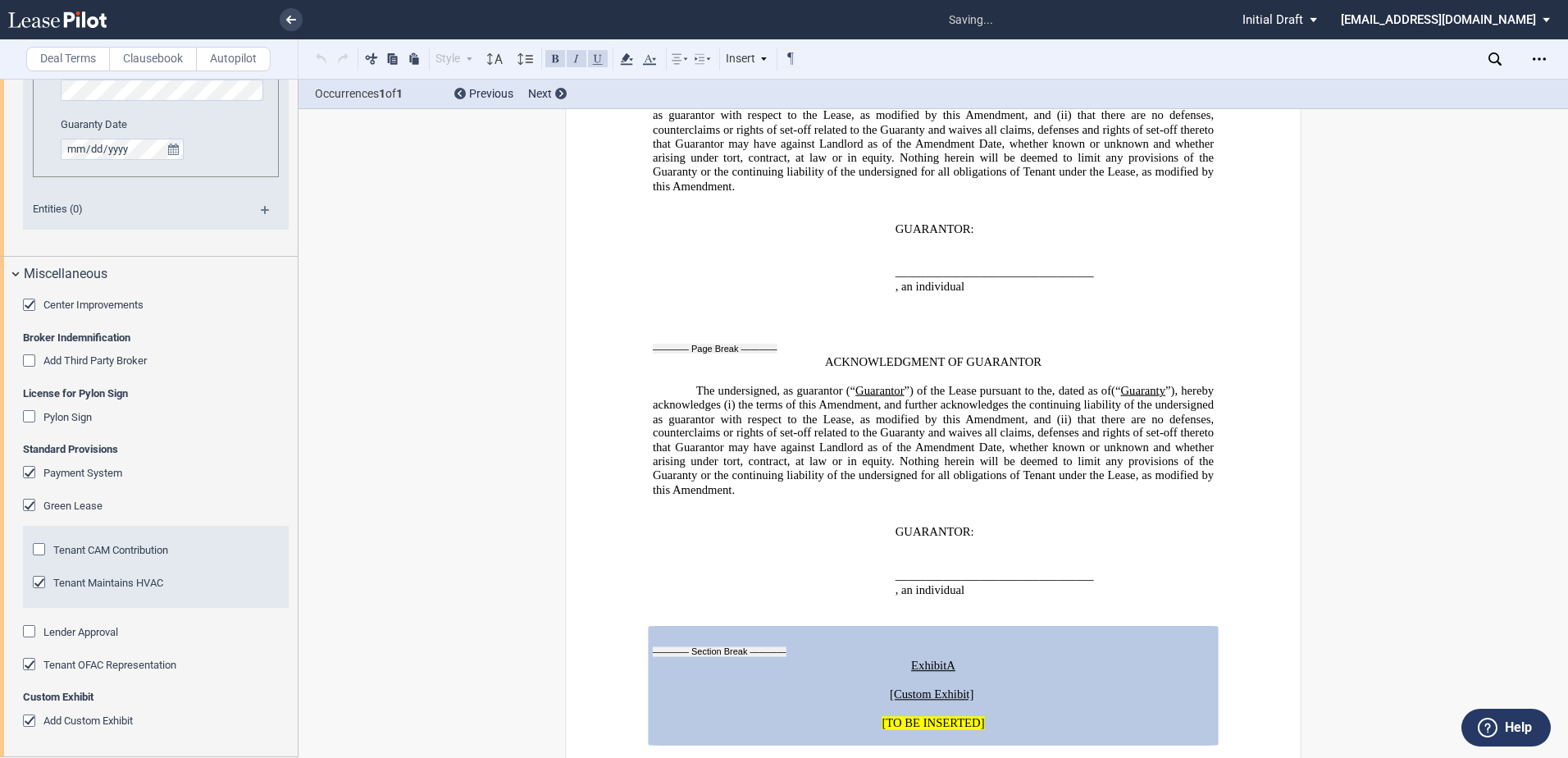
scroll to position [4727, 0]
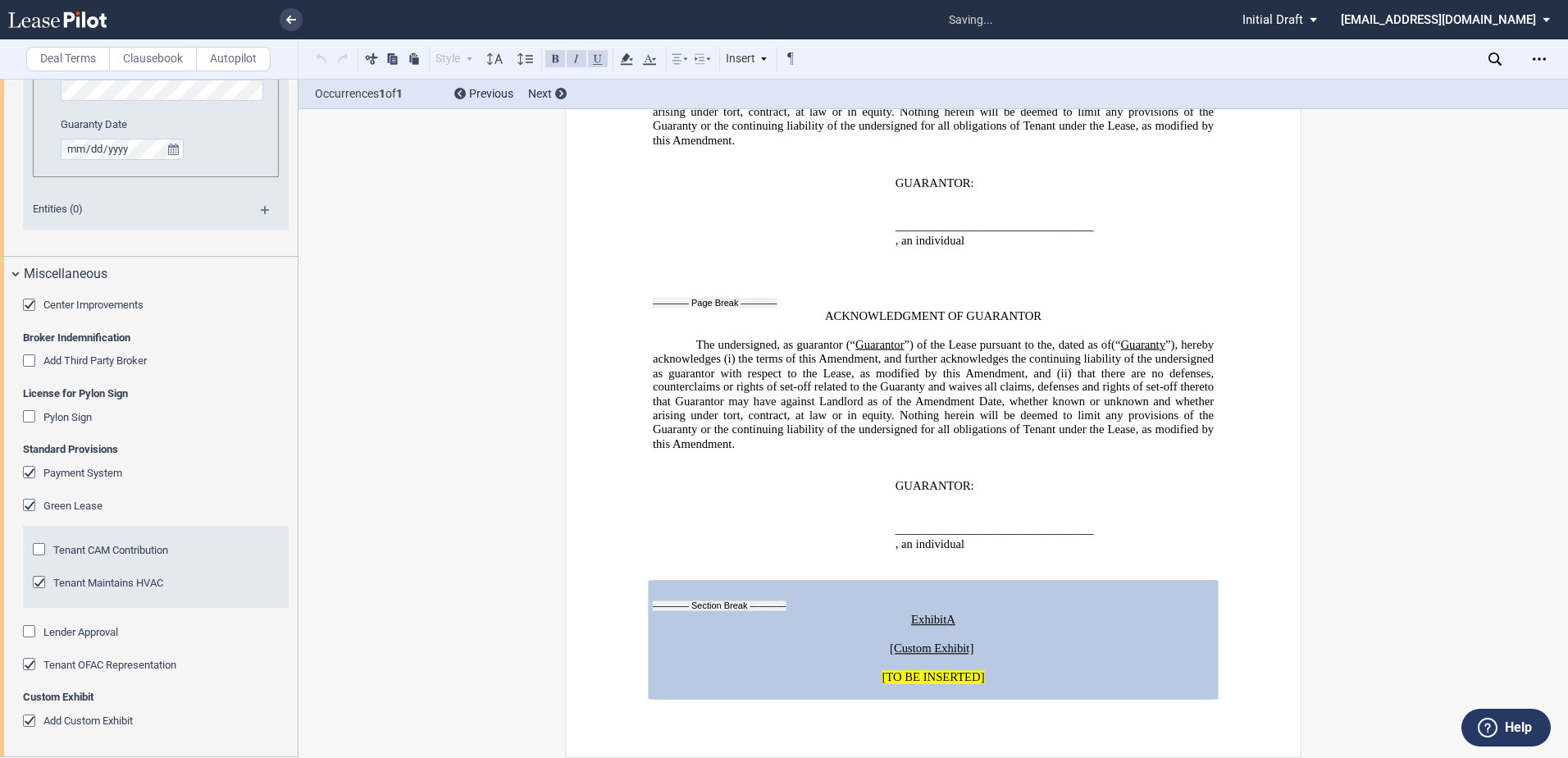
click at [37, 581] on div "Tenant Maintains HVAC" at bounding box center [41, 584] width 16 height 16
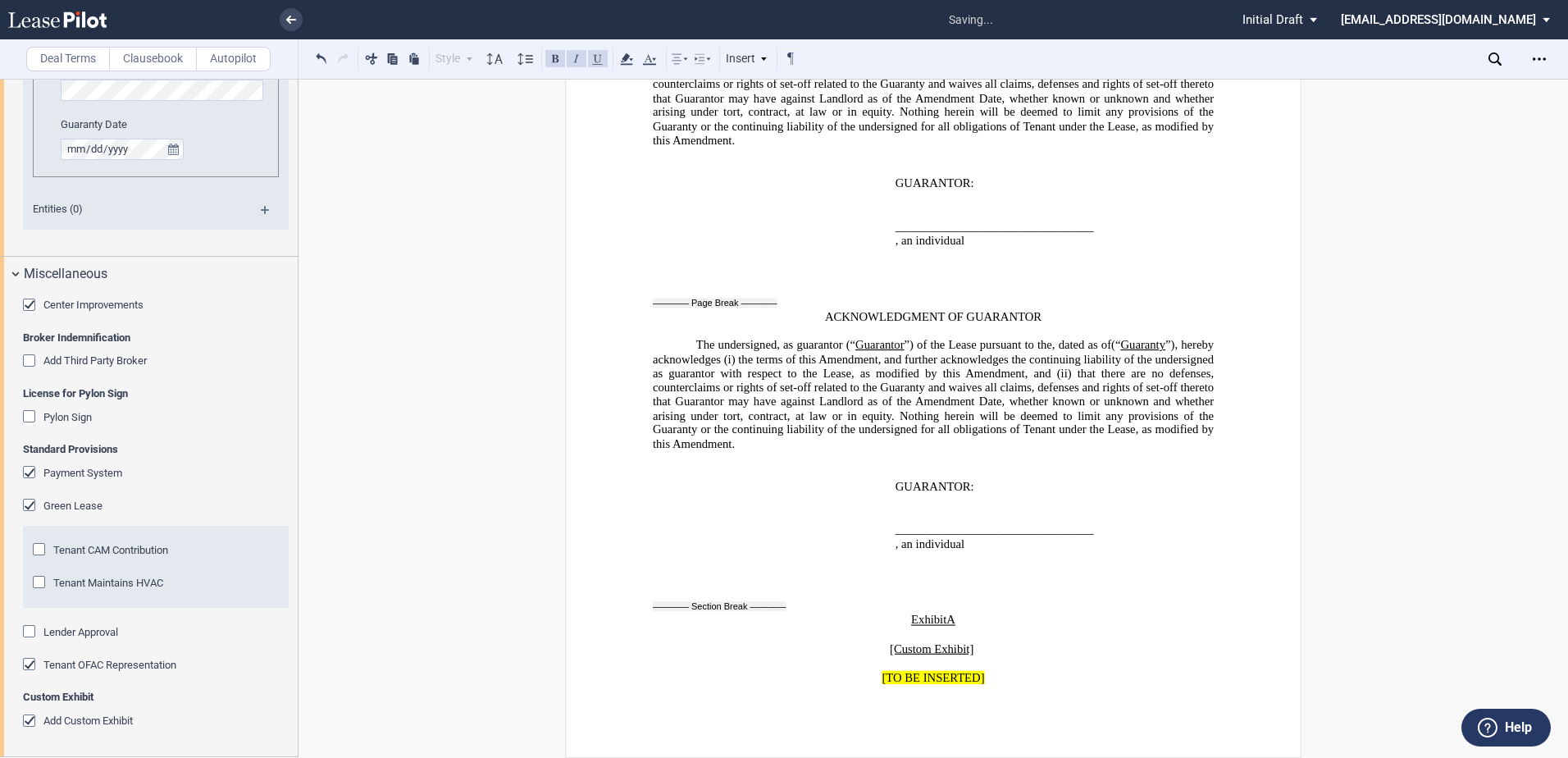
click at [37, 581] on div "Tenant Maintains HVAC" at bounding box center [41, 584] width 16 height 16
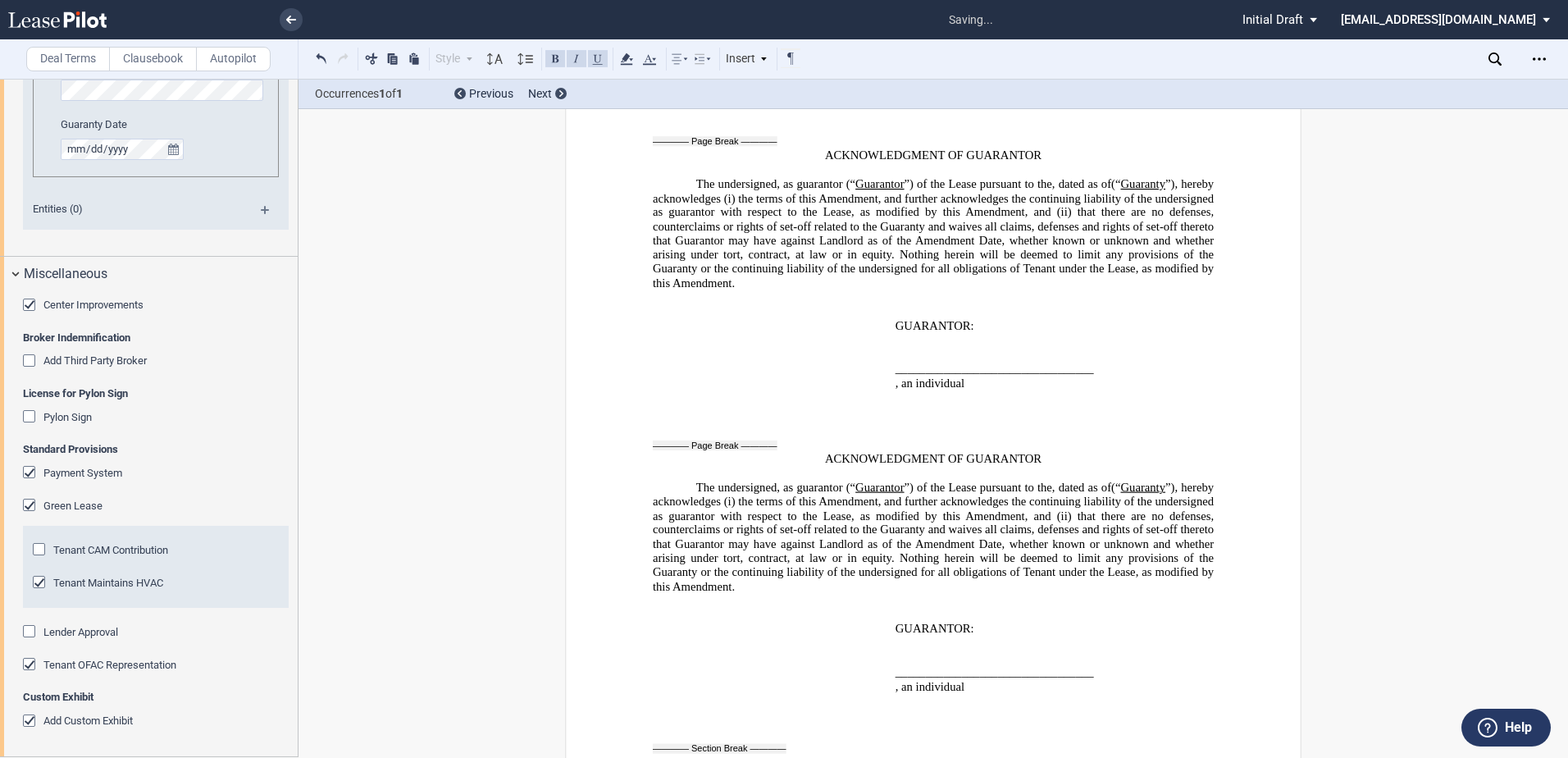
scroll to position [4727, 0]
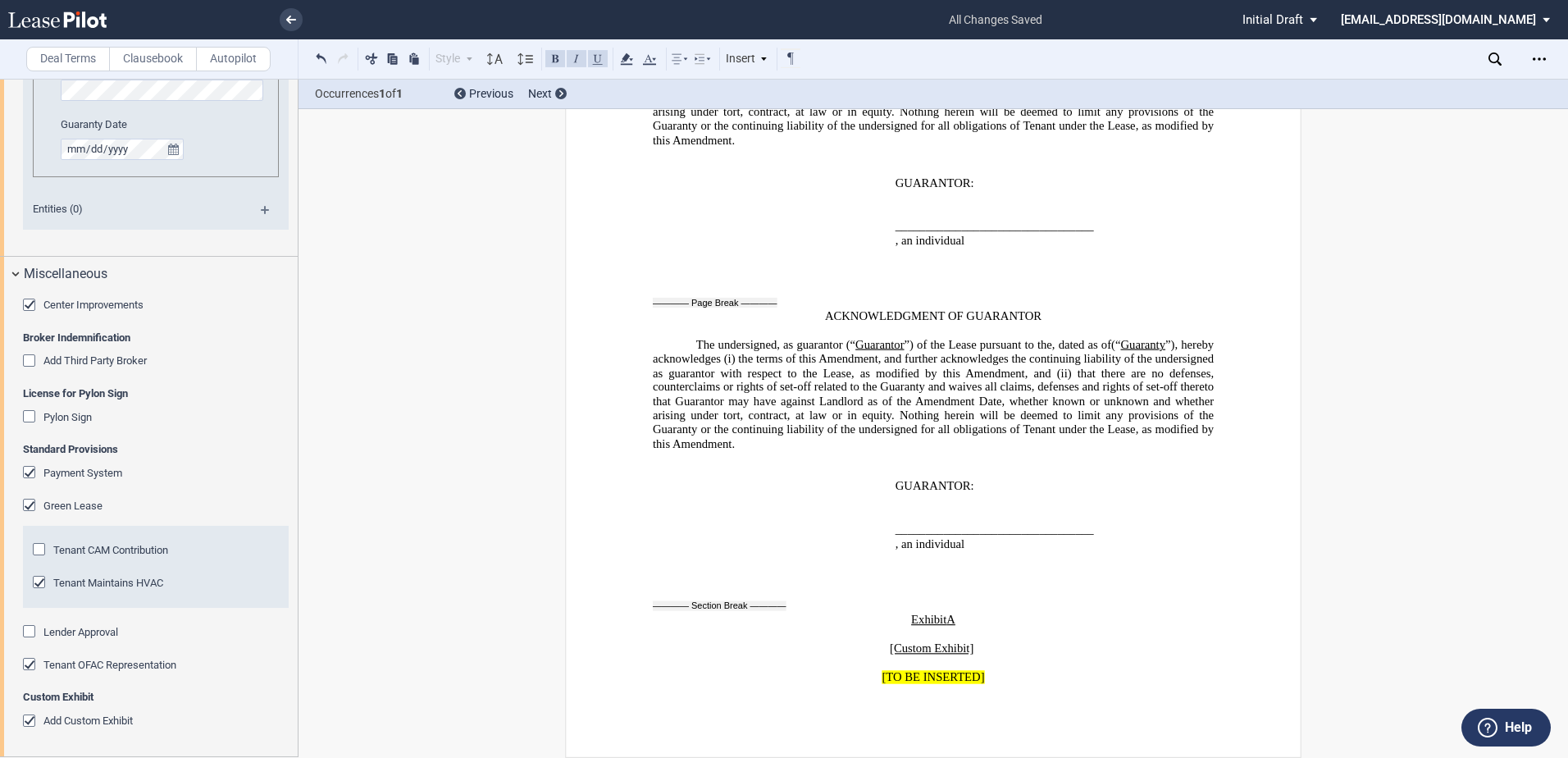
click at [113, 53] on label "Clausebook" at bounding box center [153, 58] width 88 height 25
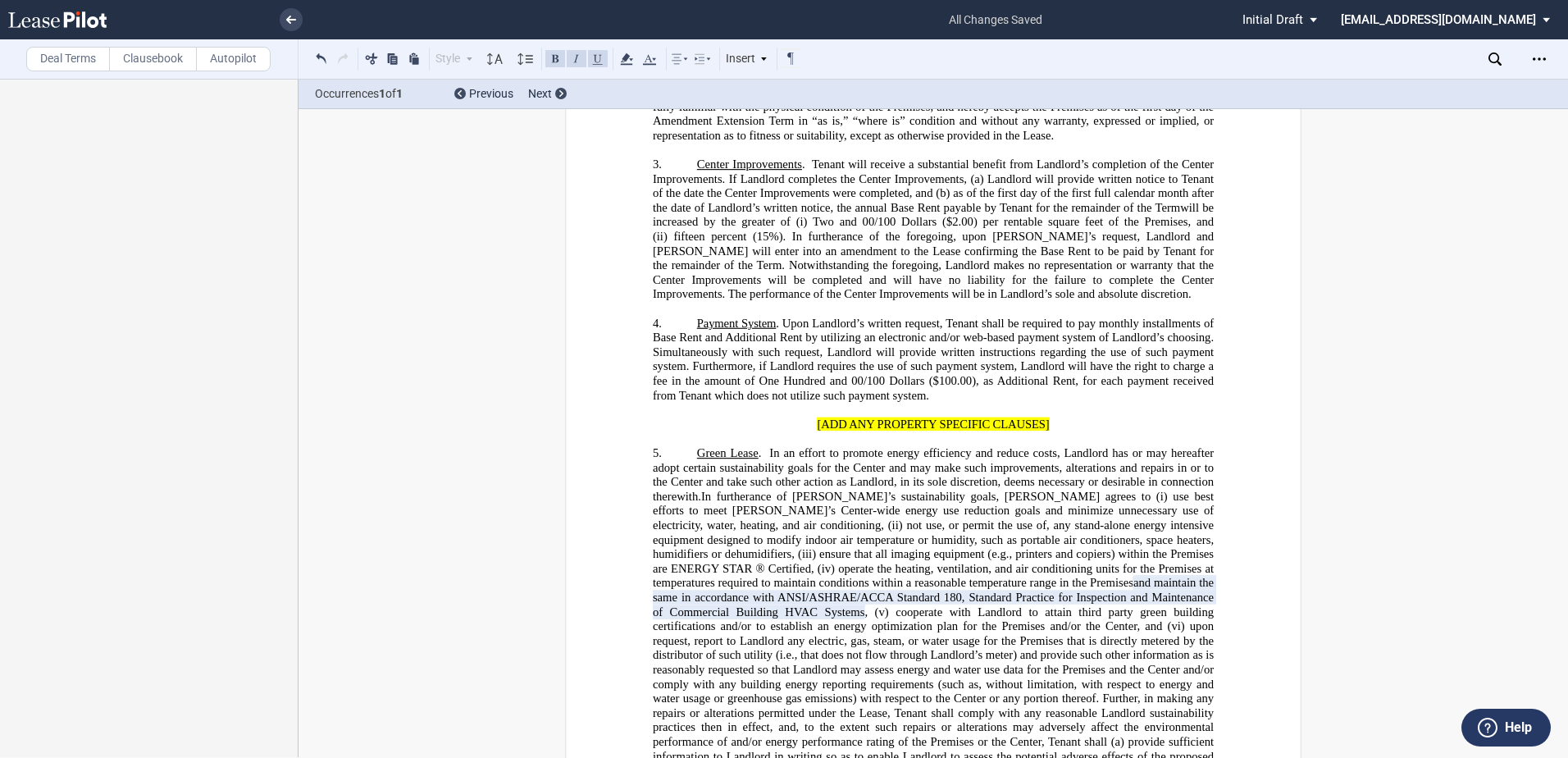
scroll to position [1446, 0]
click at [685, 491] on p "5. Green Lease . In an effort to promote energy efficiency and reduce costs, La…" at bounding box center [934, 646] width 561 height 405
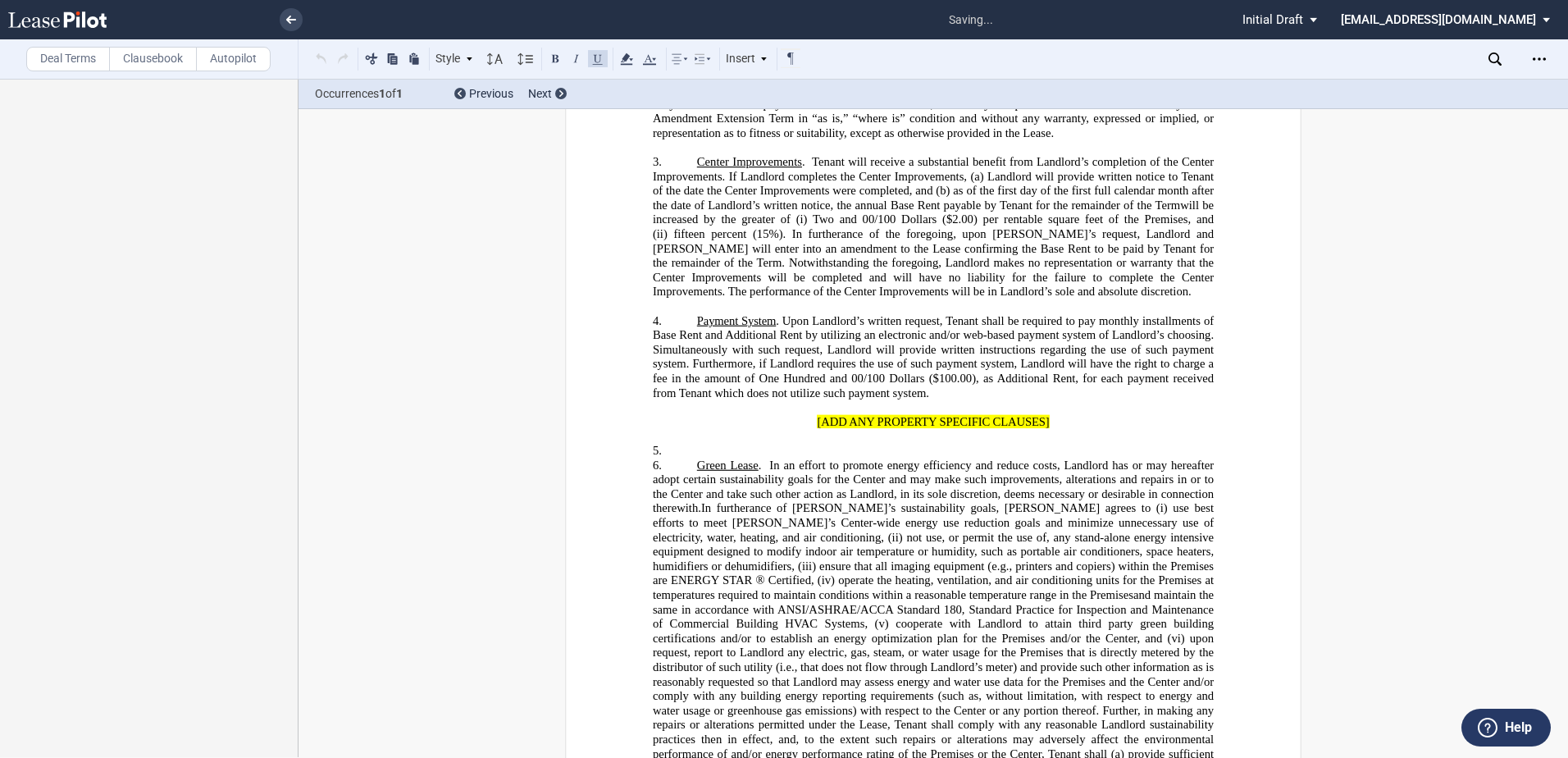
click at [683, 459] on p "5. ﻿" at bounding box center [934, 450] width 561 height 14
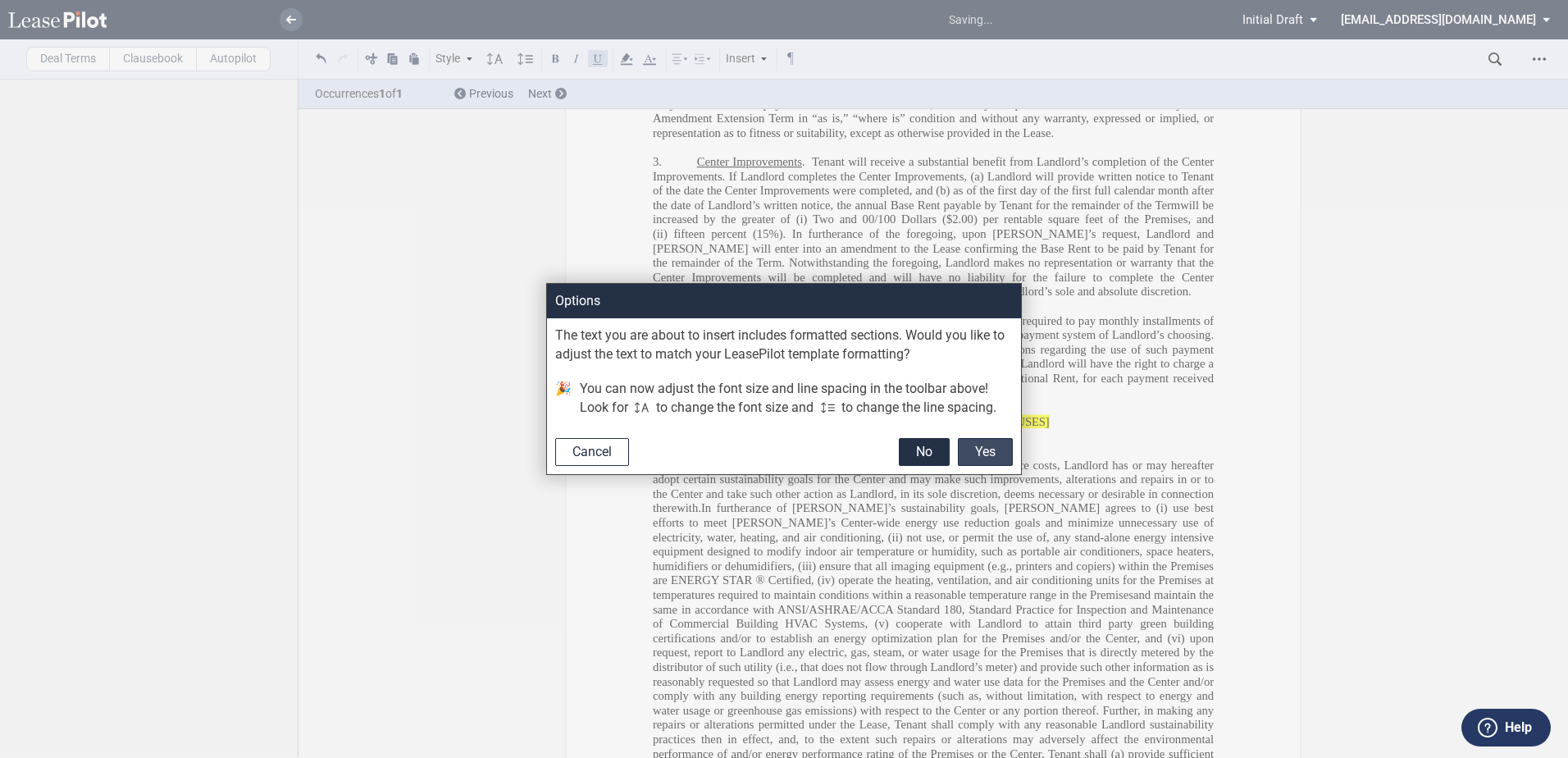
click at [969, 443] on button "Yes" at bounding box center [985, 451] width 55 height 28
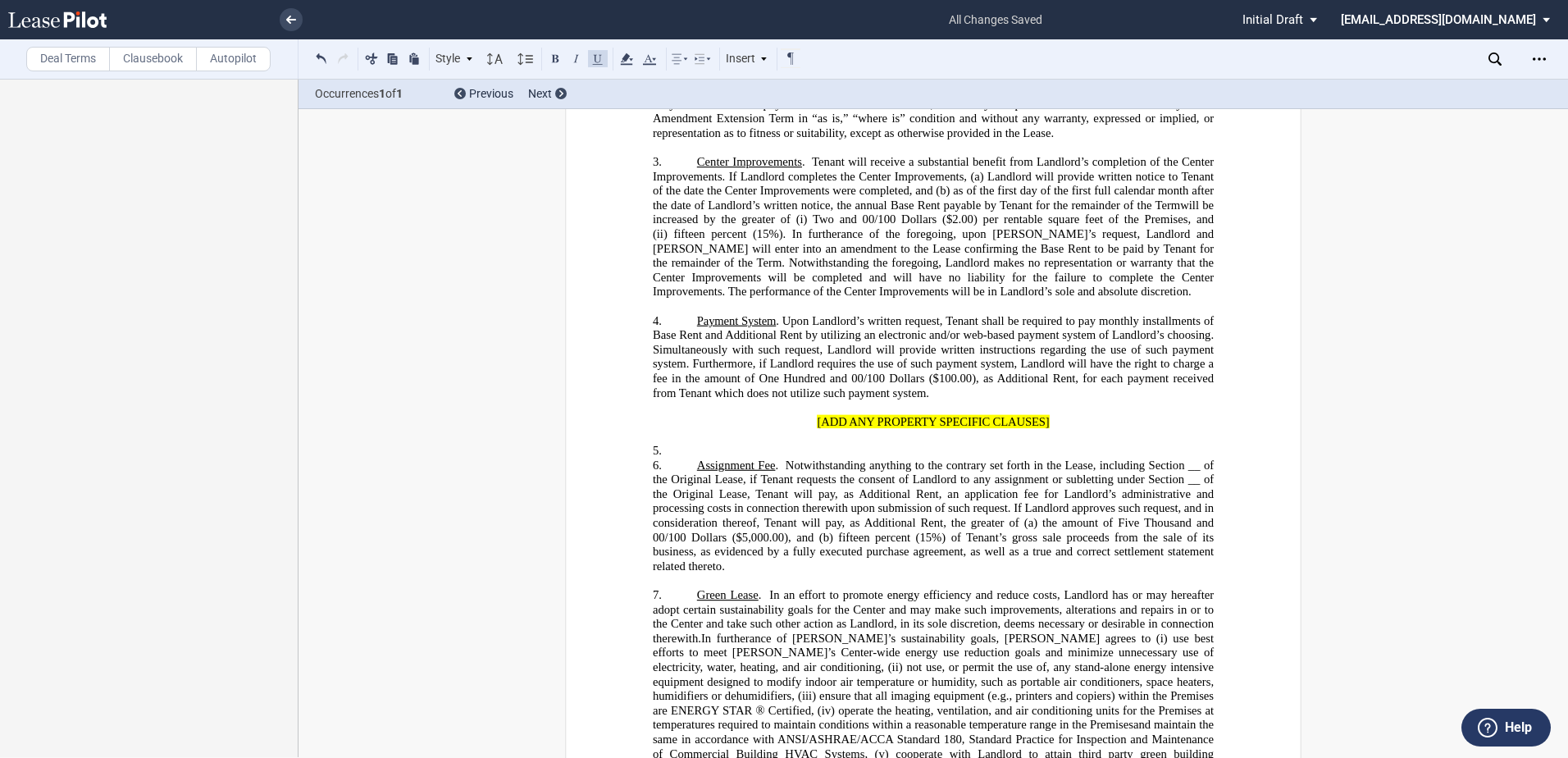
click at [721, 459] on p "5. ﻿" at bounding box center [934, 450] width 561 height 14
